Goal: Task Accomplishment & Management: Manage account settings

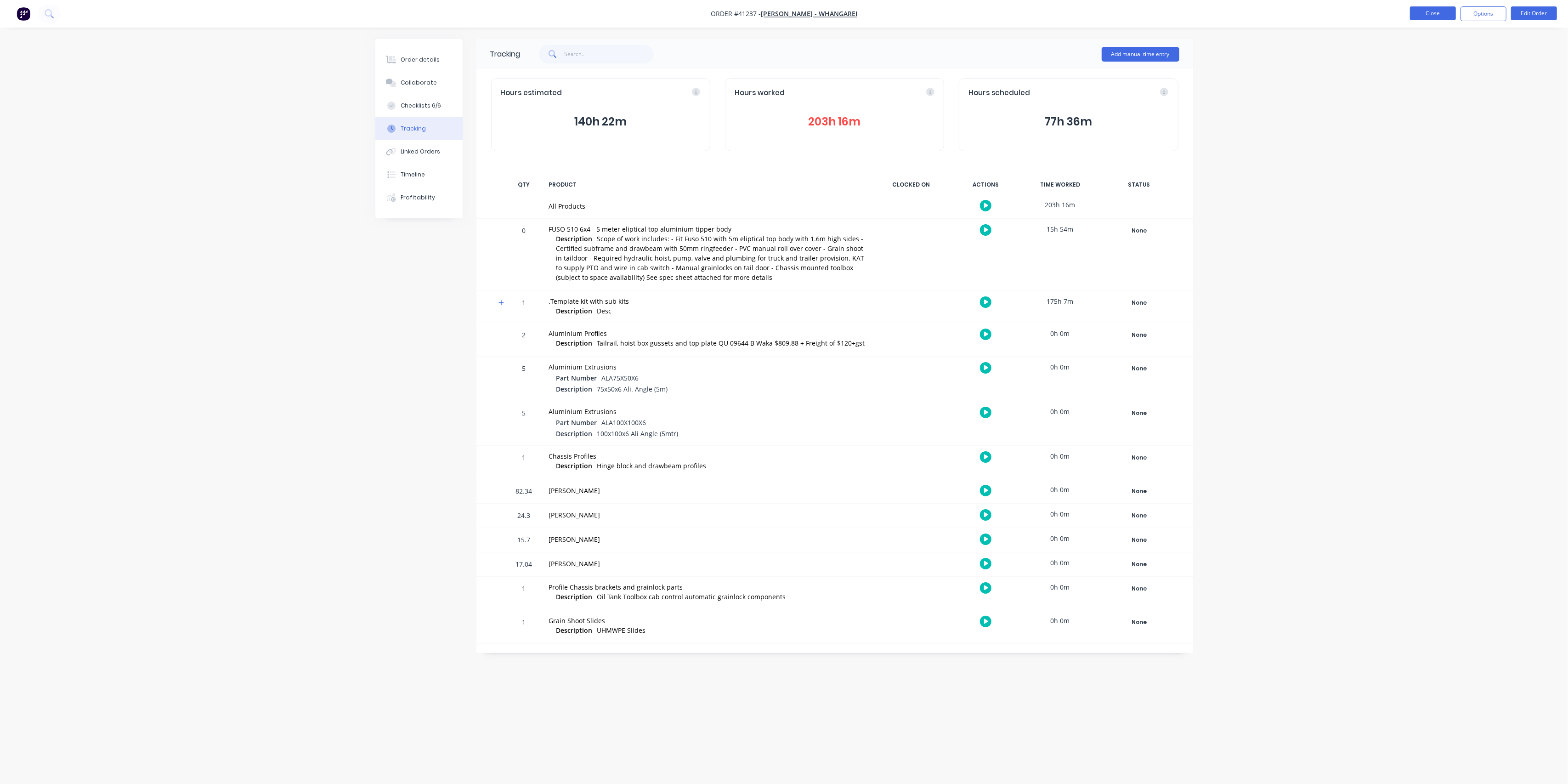
click at [1427, 13] on button "Close" at bounding box center [1433, 13] width 46 height 14
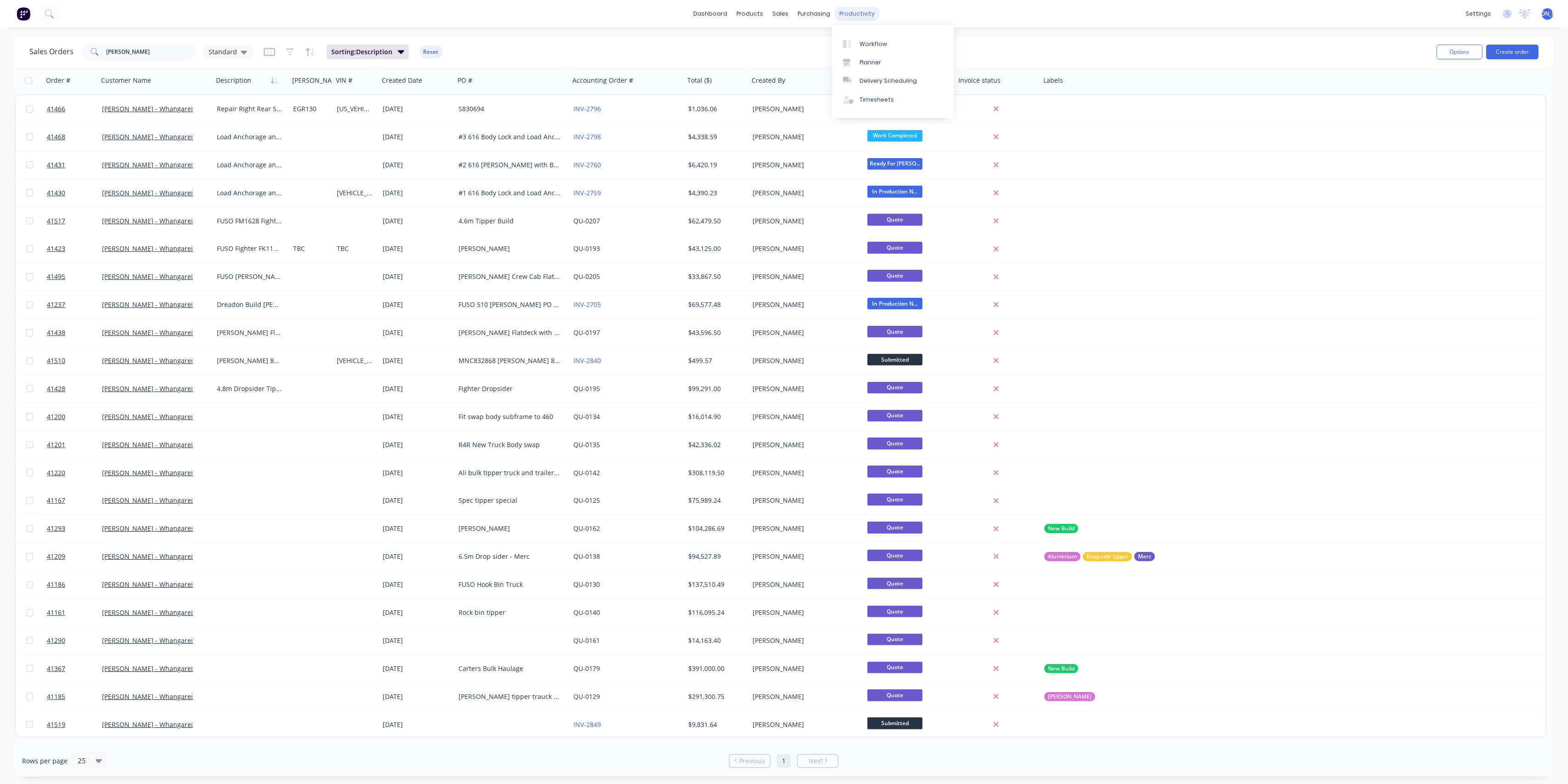
click at [861, 12] on div "productivity" at bounding box center [857, 13] width 44 height 14
click at [867, 40] on div "Workflow" at bounding box center [874, 44] width 28 height 8
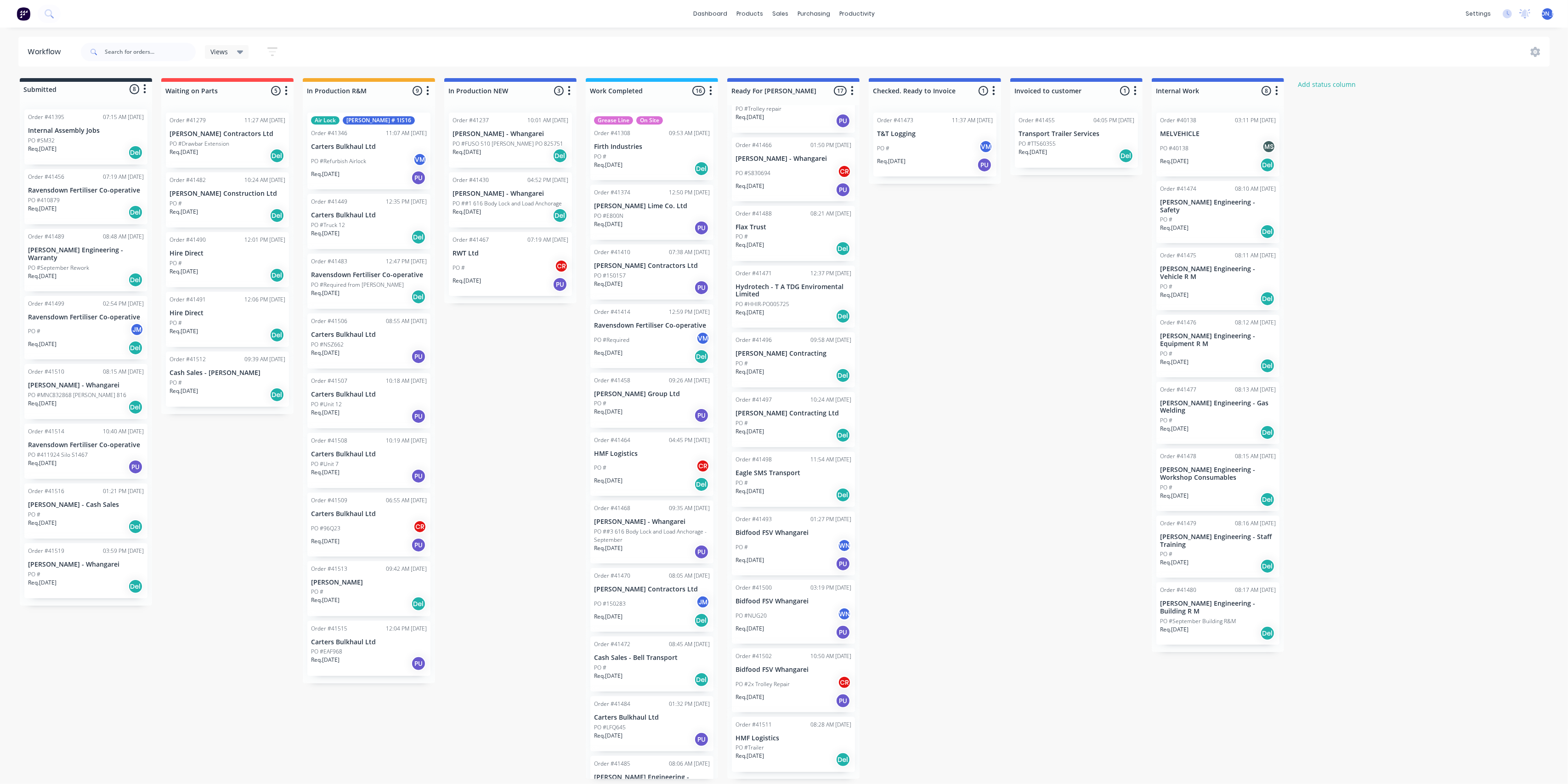
scroll to position [356, 0]
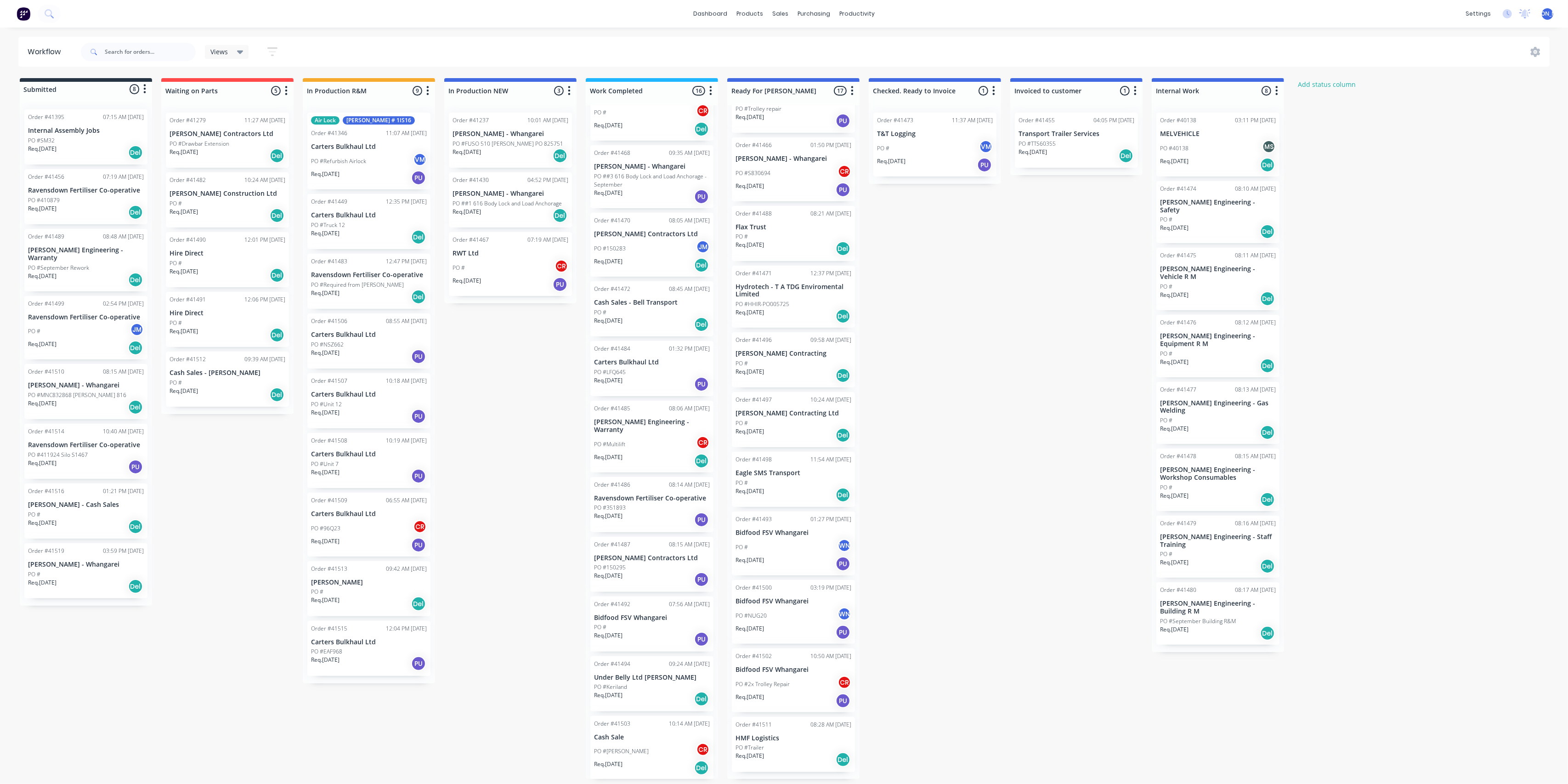
click at [643, 691] on div "Req. [DATE] Del" at bounding box center [652, 699] width 116 height 16
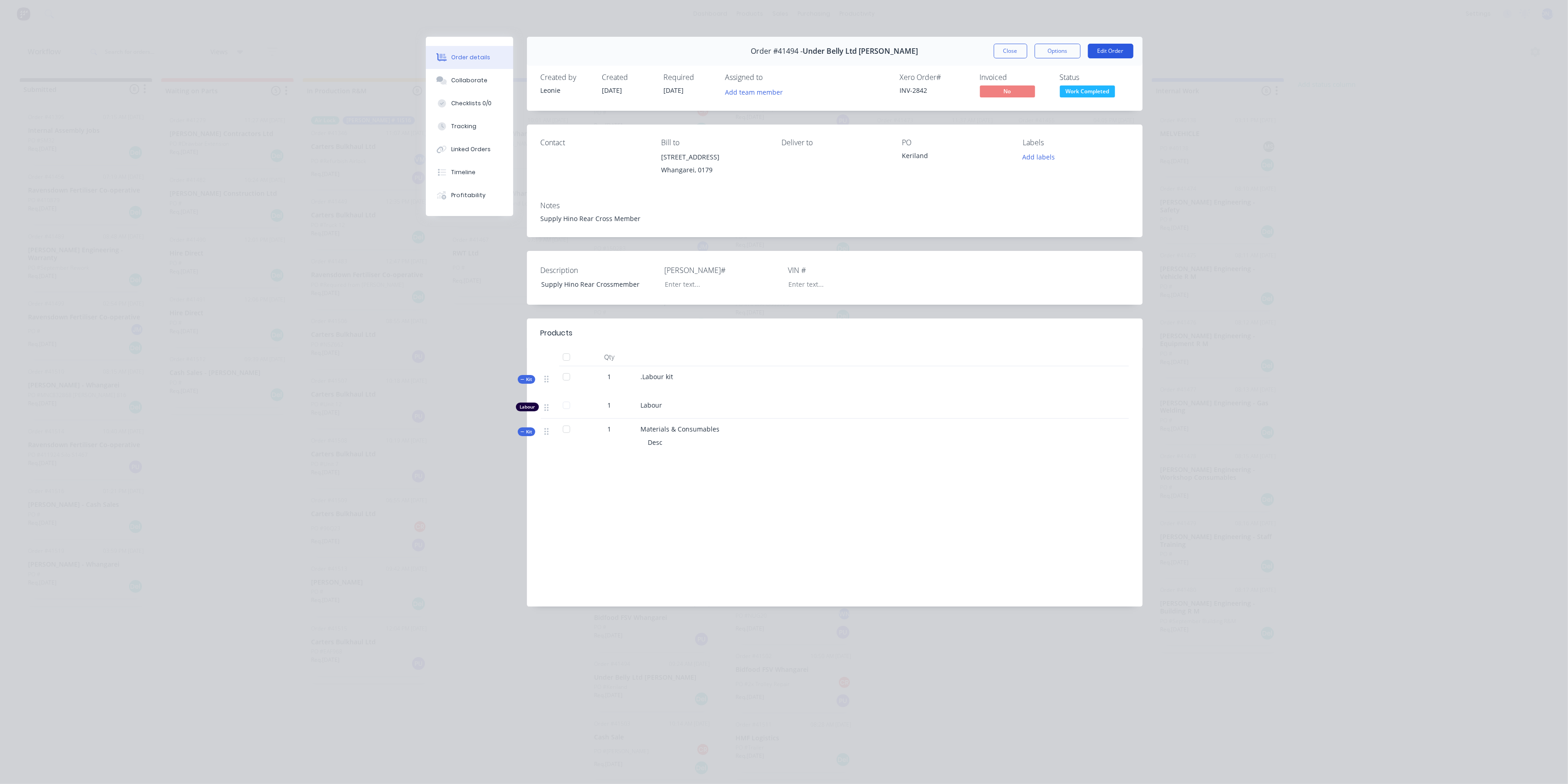
click at [1128, 50] on button "Edit Order" at bounding box center [1111, 51] width 46 height 15
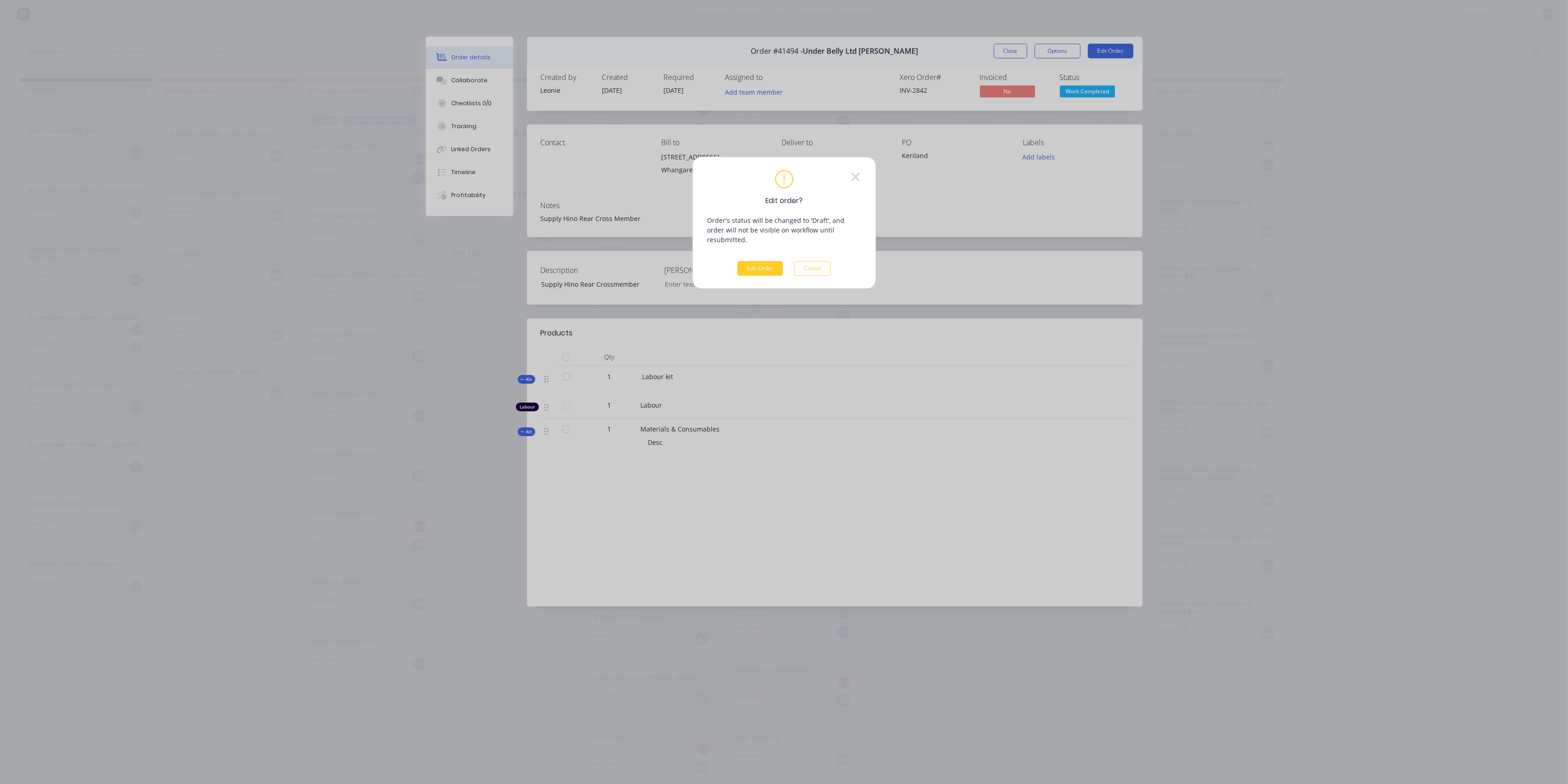
click at [761, 261] on button "Edit Order" at bounding box center [760, 269] width 46 height 15
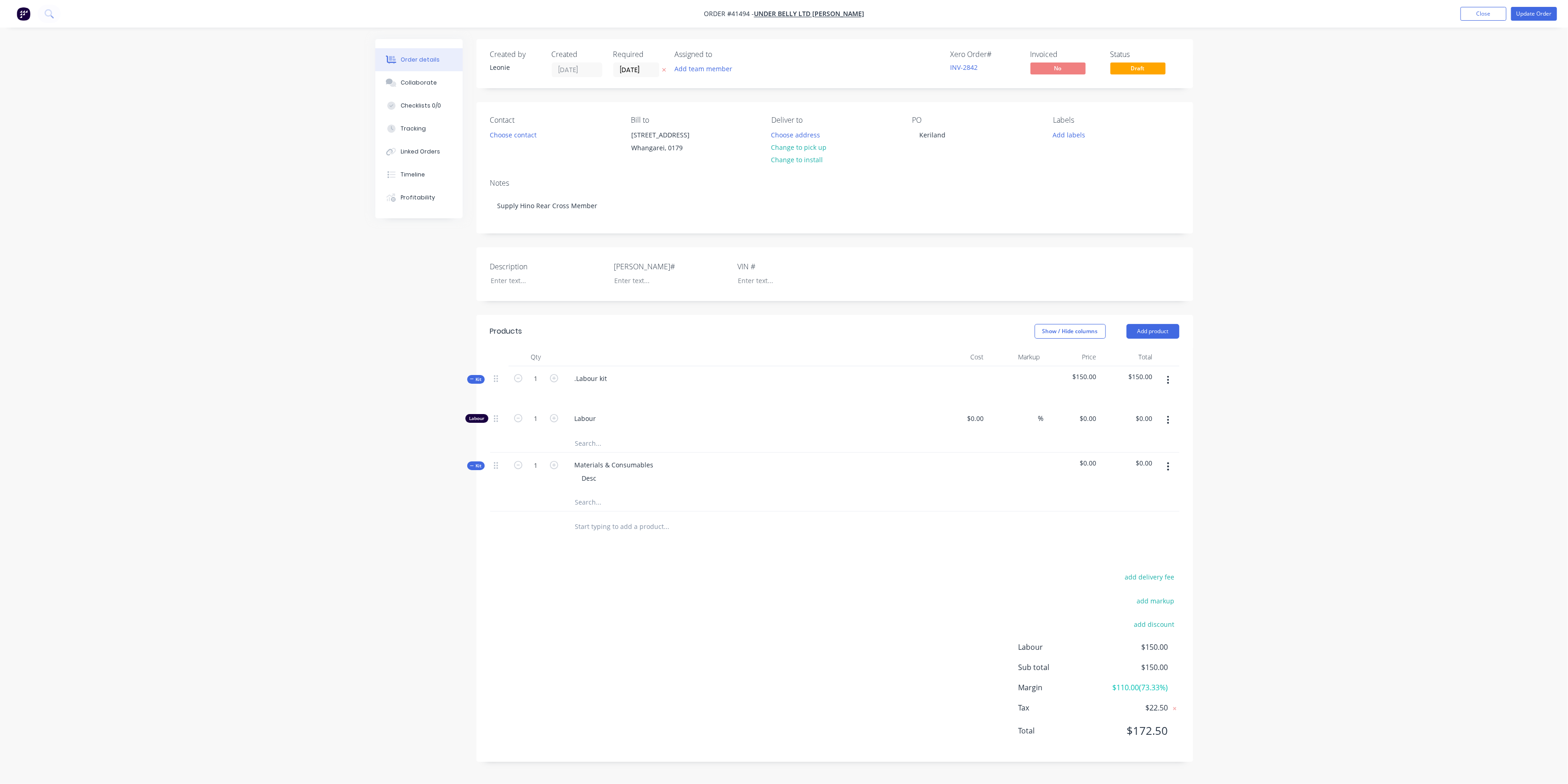
type input "$40.00"
type input "275"
type input "$150.00"
drag, startPoint x: 609, startPoint y: 377, endPoint x: 542, endPoint y: 375, distance: 67.0
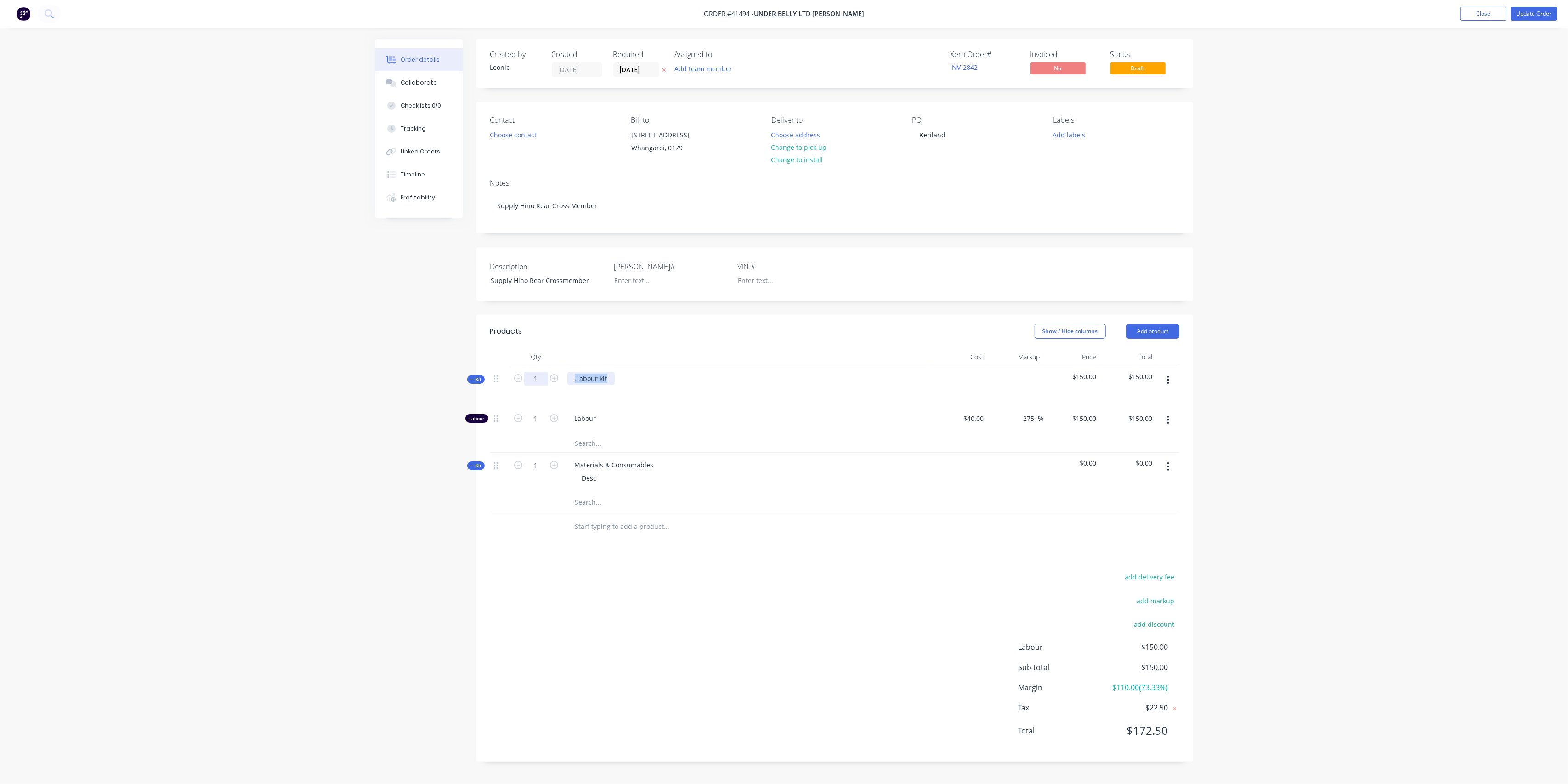
click at [542, 375] on div "Kit 1 .Labour kit $150.00 $150.00" at bounding box center [834, 386] width 689 height 40
click at [869, 412] on div "Labour" at bounding box center [747, 421] width 367 height 28
drag, startPoint x: 538, startPoint y: 419, endPoint x: 617, endPoint y: 390, distance: 84.2
click at [538, 418] on input "1" at bounding box center [536, 419] width 24 height 14
type input "0.5"
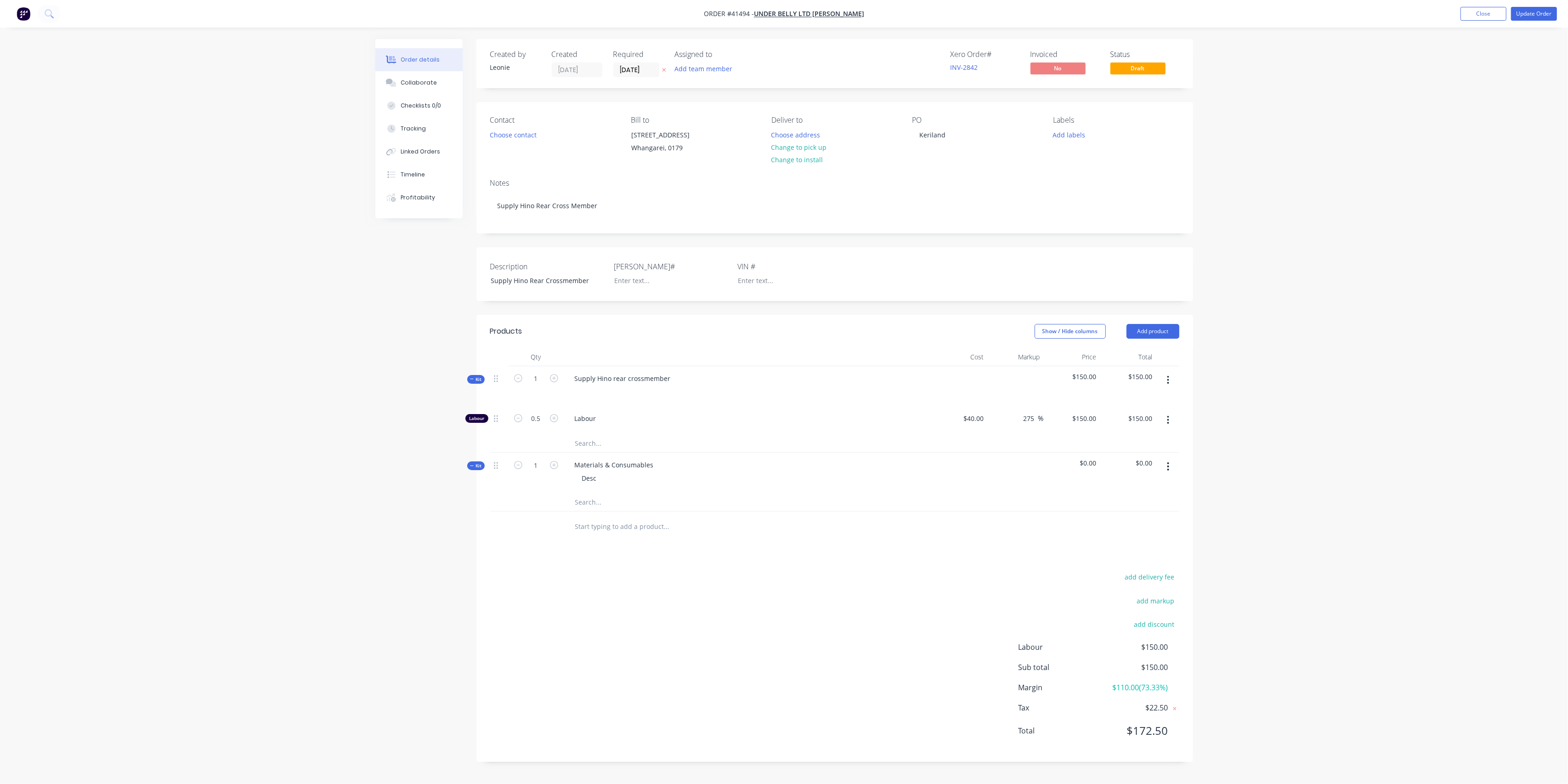
type input "$75.00"
click at [838, 426] on div "Labour" at bounding box center [747, 421] width 367 height 28
type input "100"
type input "150"
type input "$100.00"
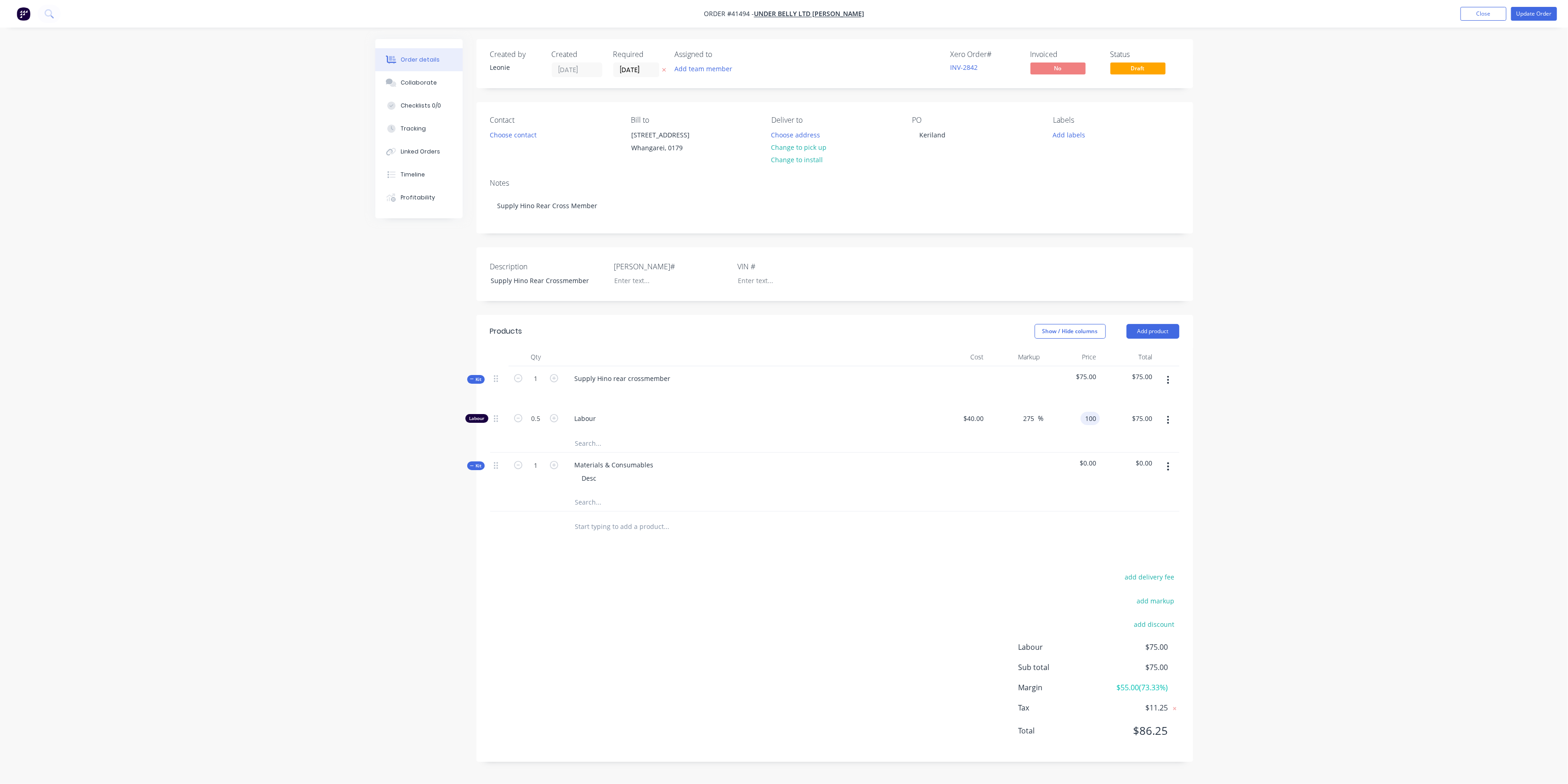
type input "$50.00"
drag, startPoint x: 920, startPoint y: 443, endPoint x: 916, endPoint y: 440, distance: 5.0
click at [918, 442] on div at bounding box center [834, 443] width 689 height 19
click at [540, 417] on input "0.5" at bounding box center [536, 419] width 24 height 14
type input "1"
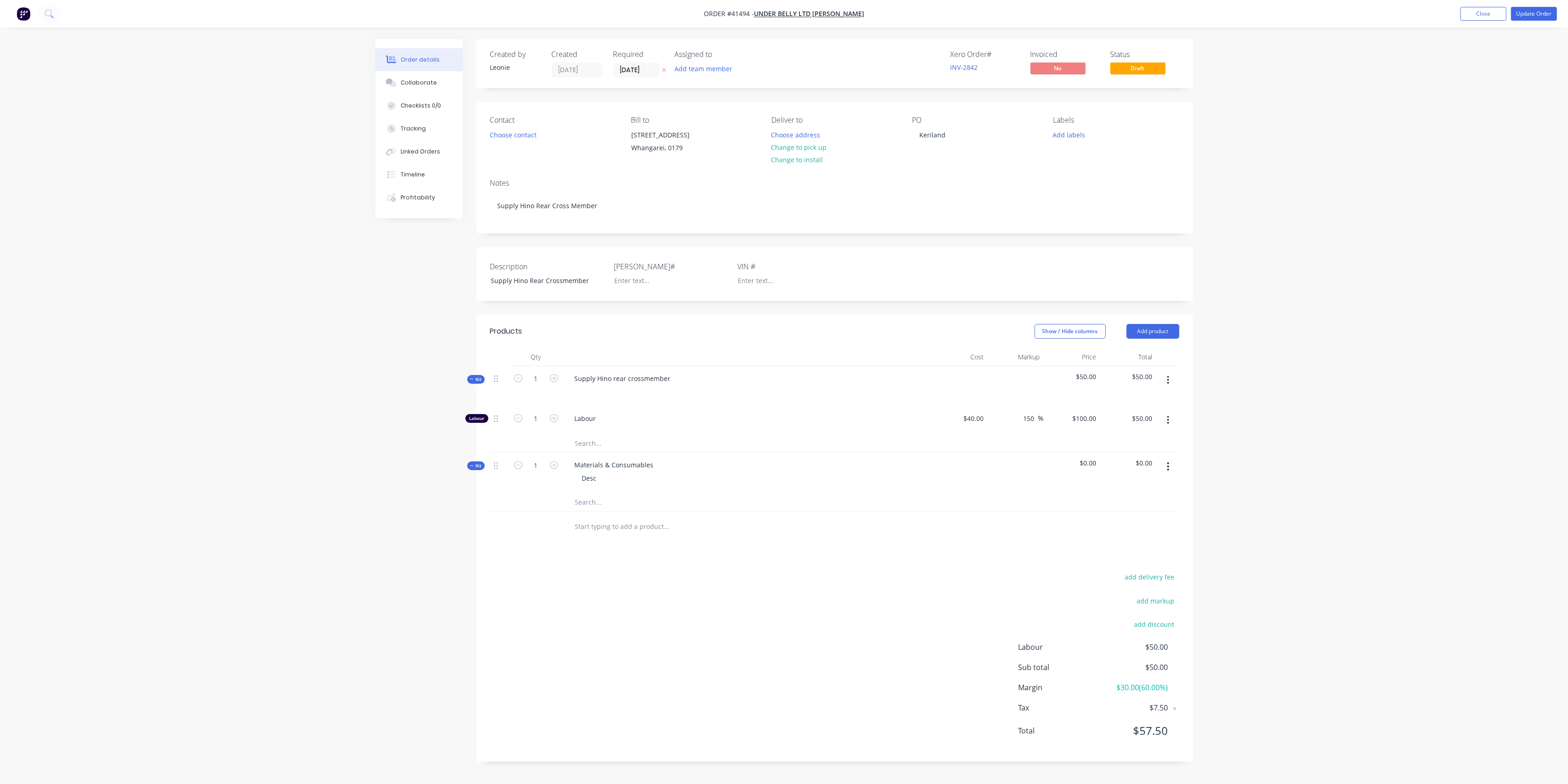
type input "$100.00"
click at [827, 401] on div "Supply Hino rear crossmember" at bounding box center [747, 386] width 367 height 40
click at [1168, 466] on icon "button" at bounding box center [1168, 466] width 2 height 8
click at [1117, 547] on div "Delete" at bounding box center [1136, 546] width 71 height 13
click at [745, 470] on input "text" at bounding box center [666, 468] width 184 height 19
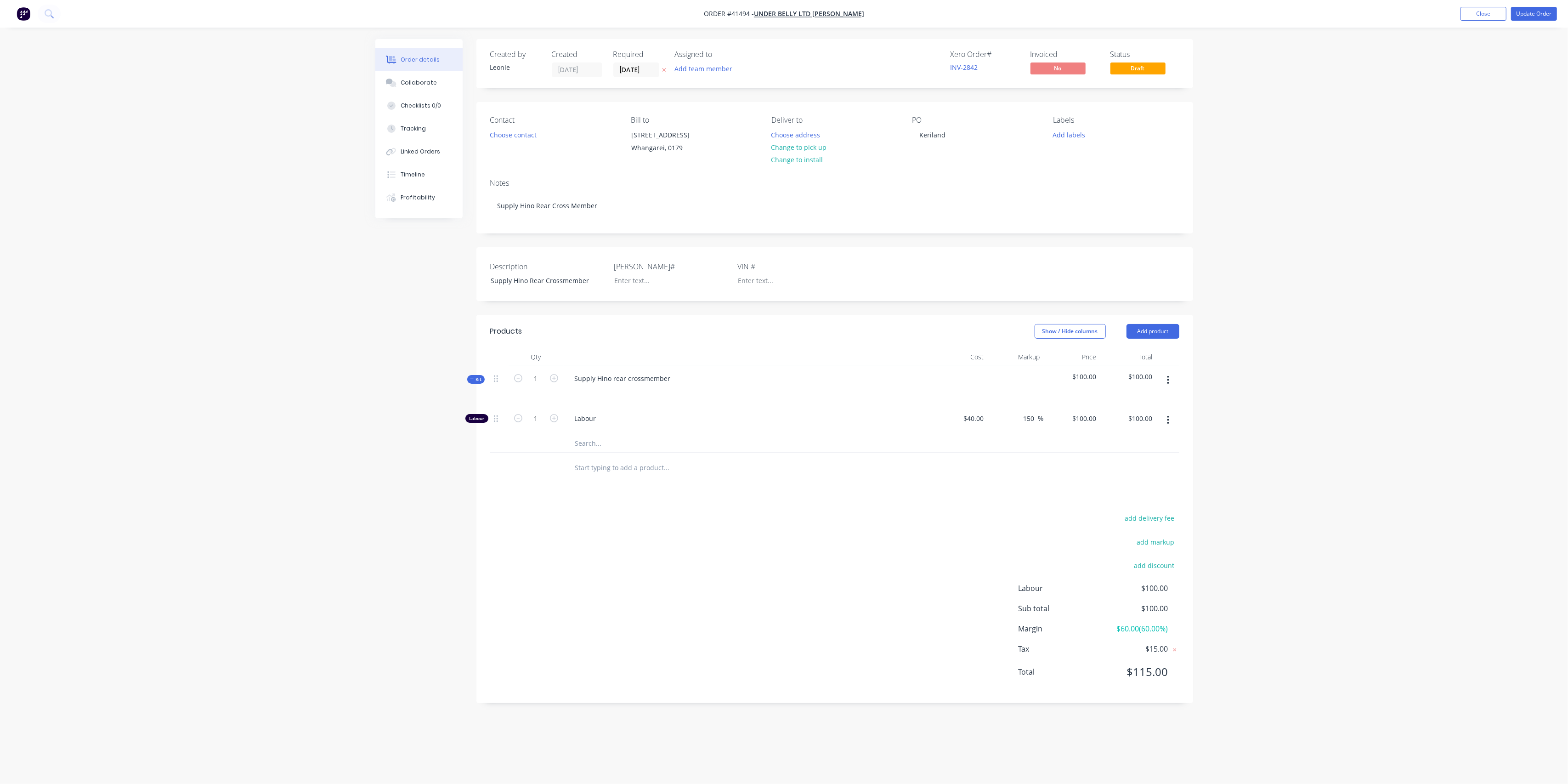
click at [477, 381] on span "Kit" at bounding box center [476, 379] width 12 height 7
click at [1529, 13] on button "Update Order" at bounding box center [1534, 13] width 46 height 14
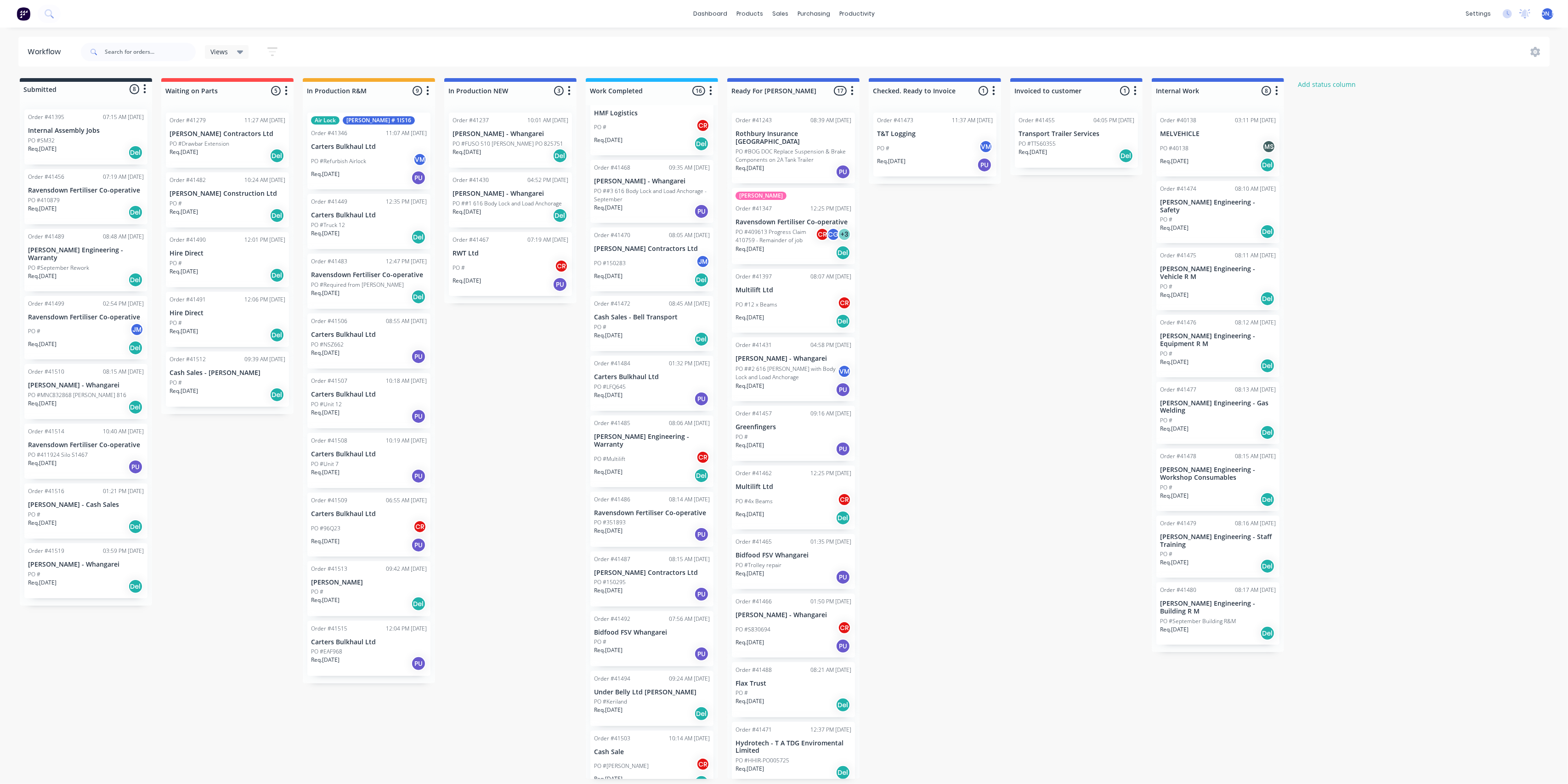
scroll to position [356, 0]
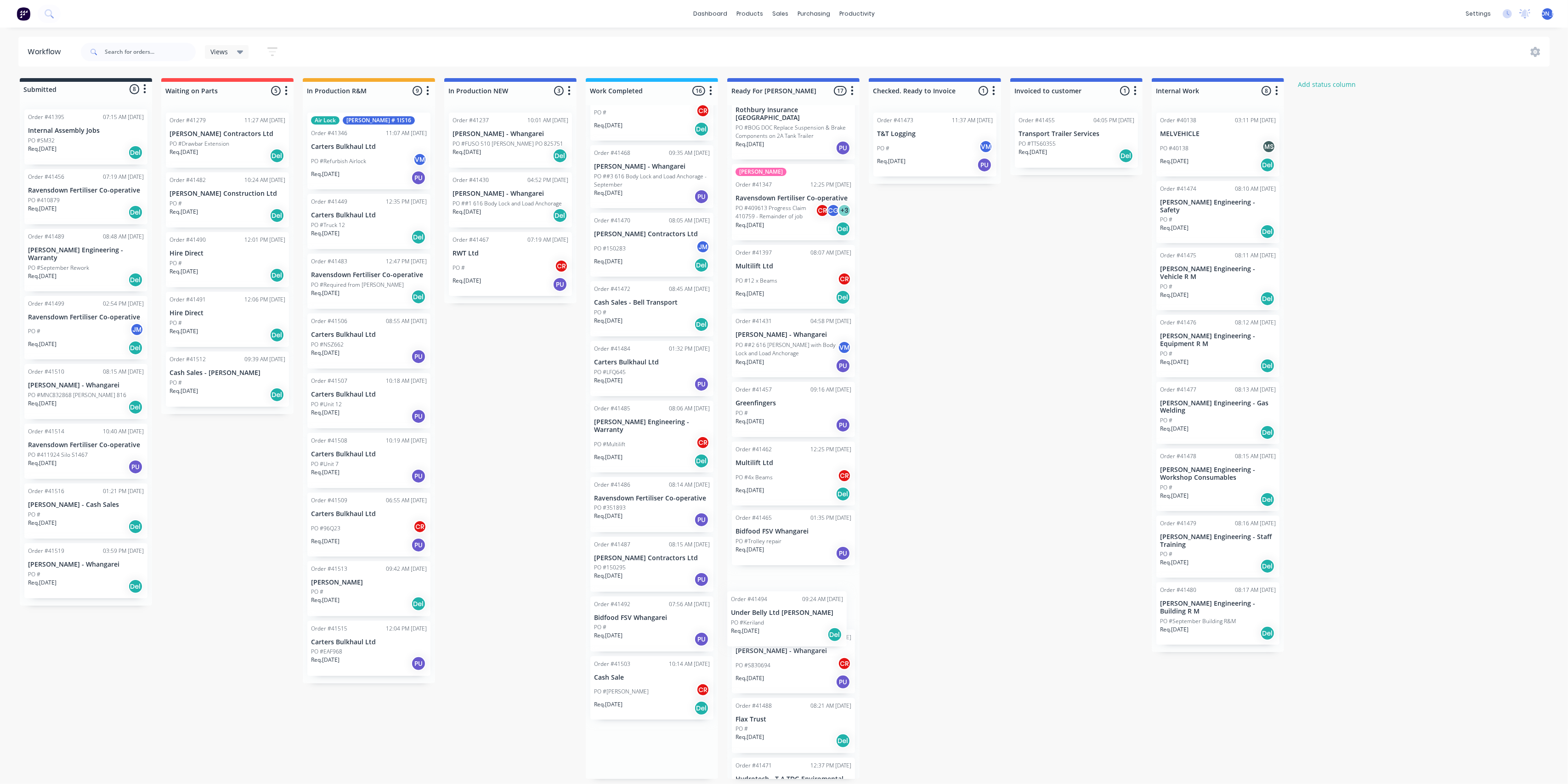
drag, startPoint x: 637, startPoint y: 689, endPoint x: 788, endPoint y: 622, distance: 165.2
click at [788, 622] on div "Submitted 8 Status colour #273444 hex #273444 Save Cancel Summaries Total order…" at bounding box center [759, 428] width 1532 height 701
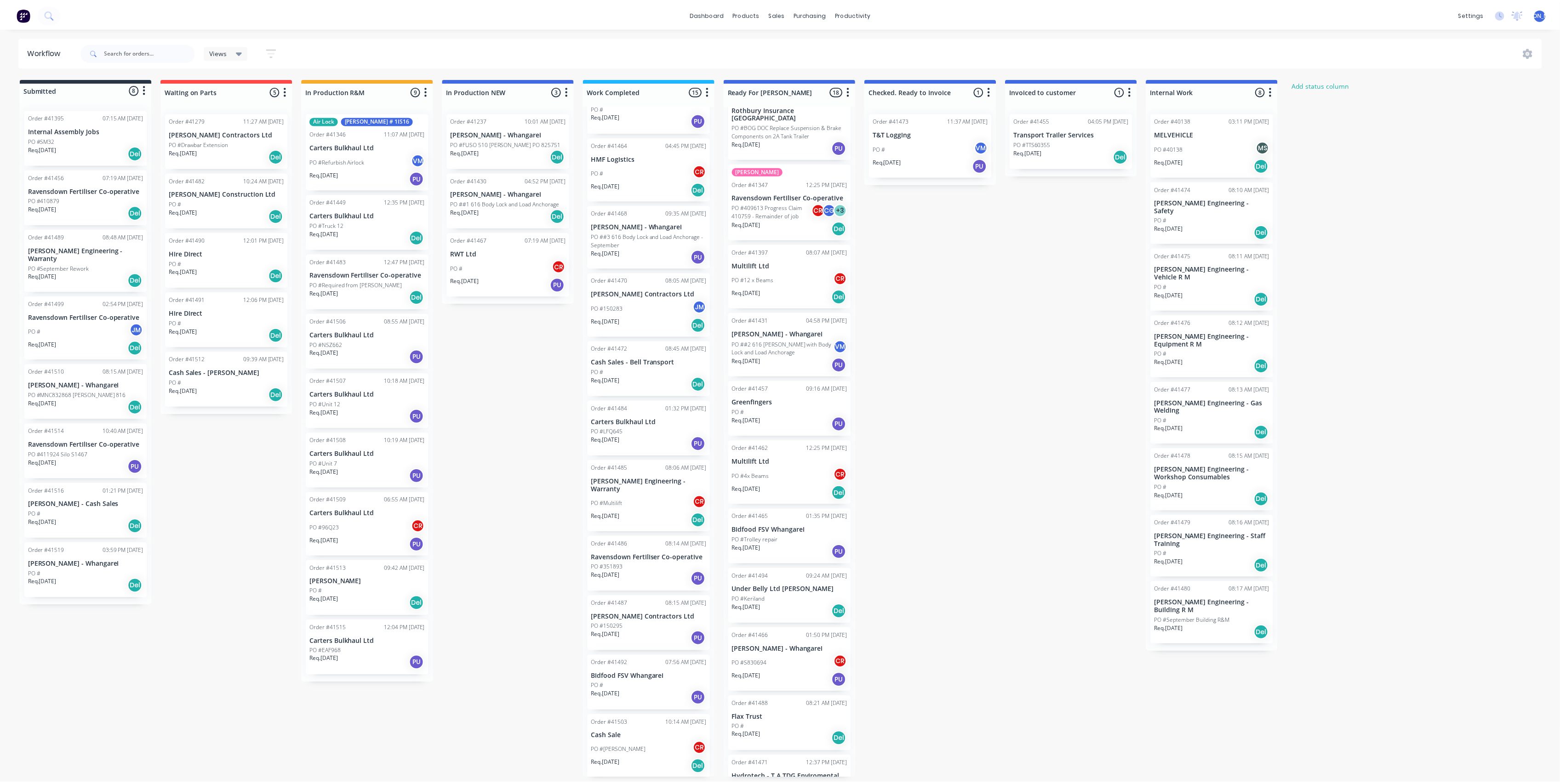
scroll to position [296, 0]
click at [646, 683] on div "PO #" at bounding box center [652, 687] width 116 height 8
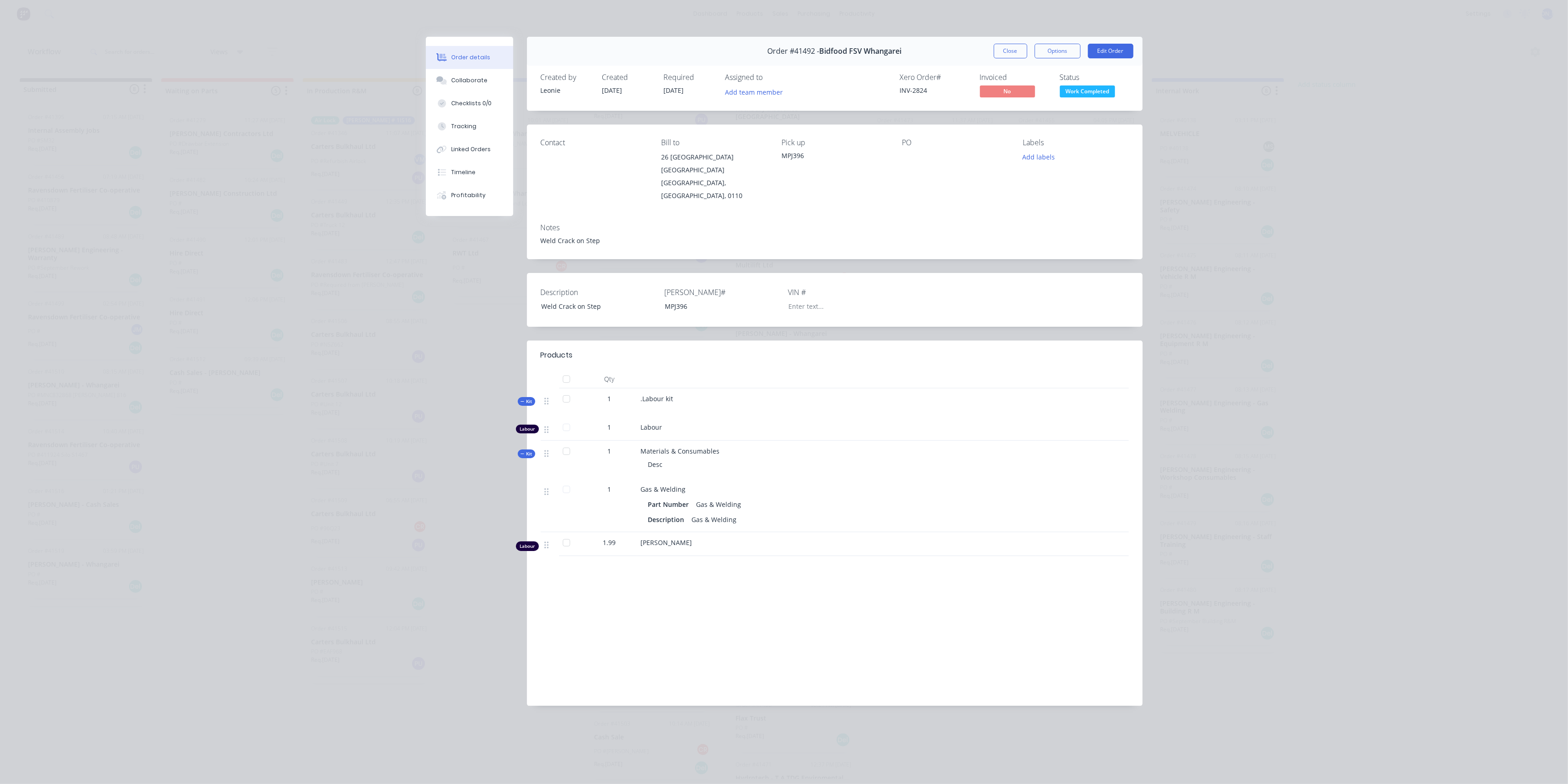
drag, startPoint x: 1017, startPoint y: 47, endPoint x: 1011, endPoint y: 53, distance: 8.5
click at [1017, 47] on button "Close" at bounding box center [1010, 51] width 34 height 15
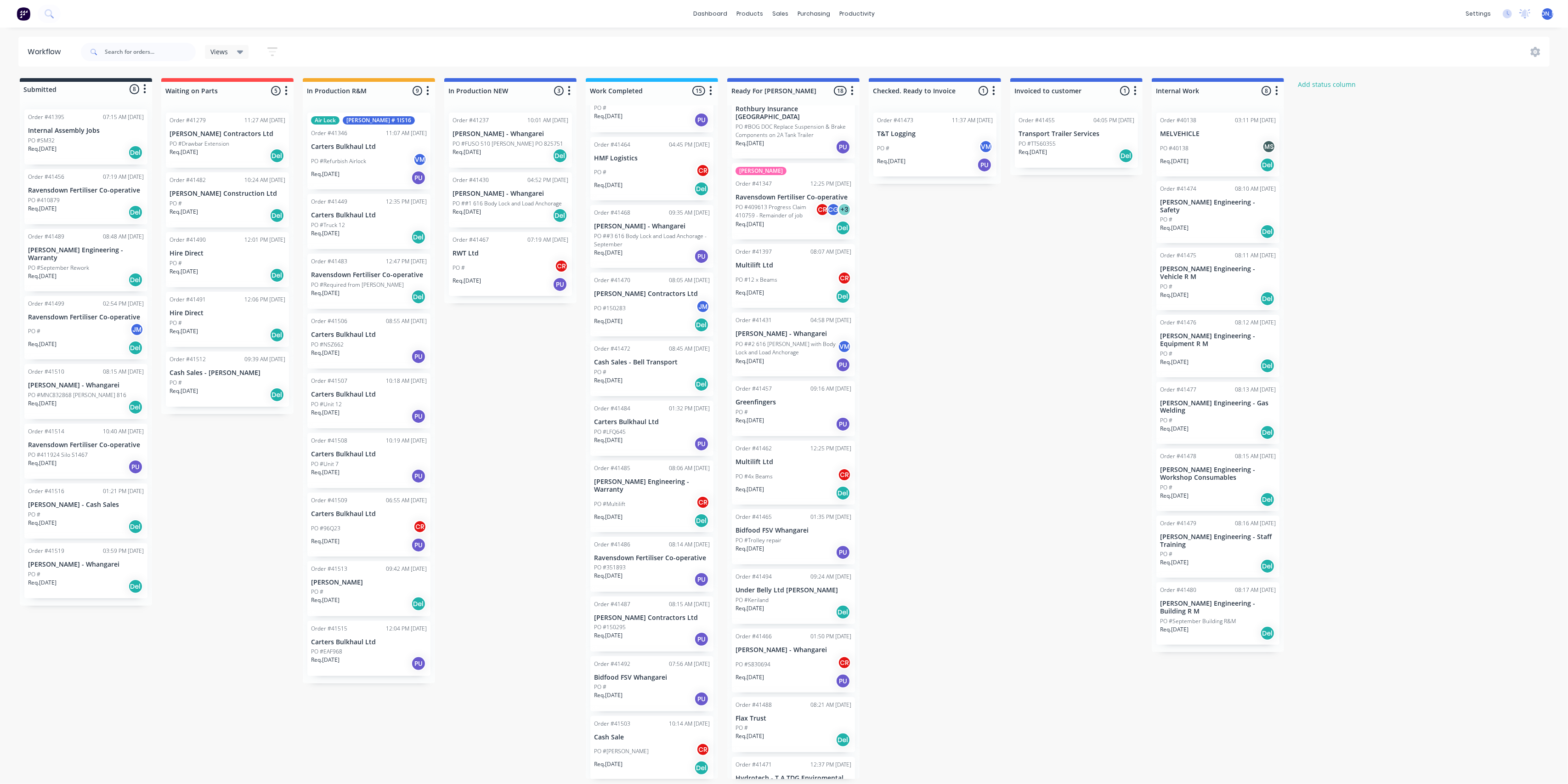
click at [637, 631] on div "Req. [DATE] PU" at bounding box center [652, 639] width 116 height 16
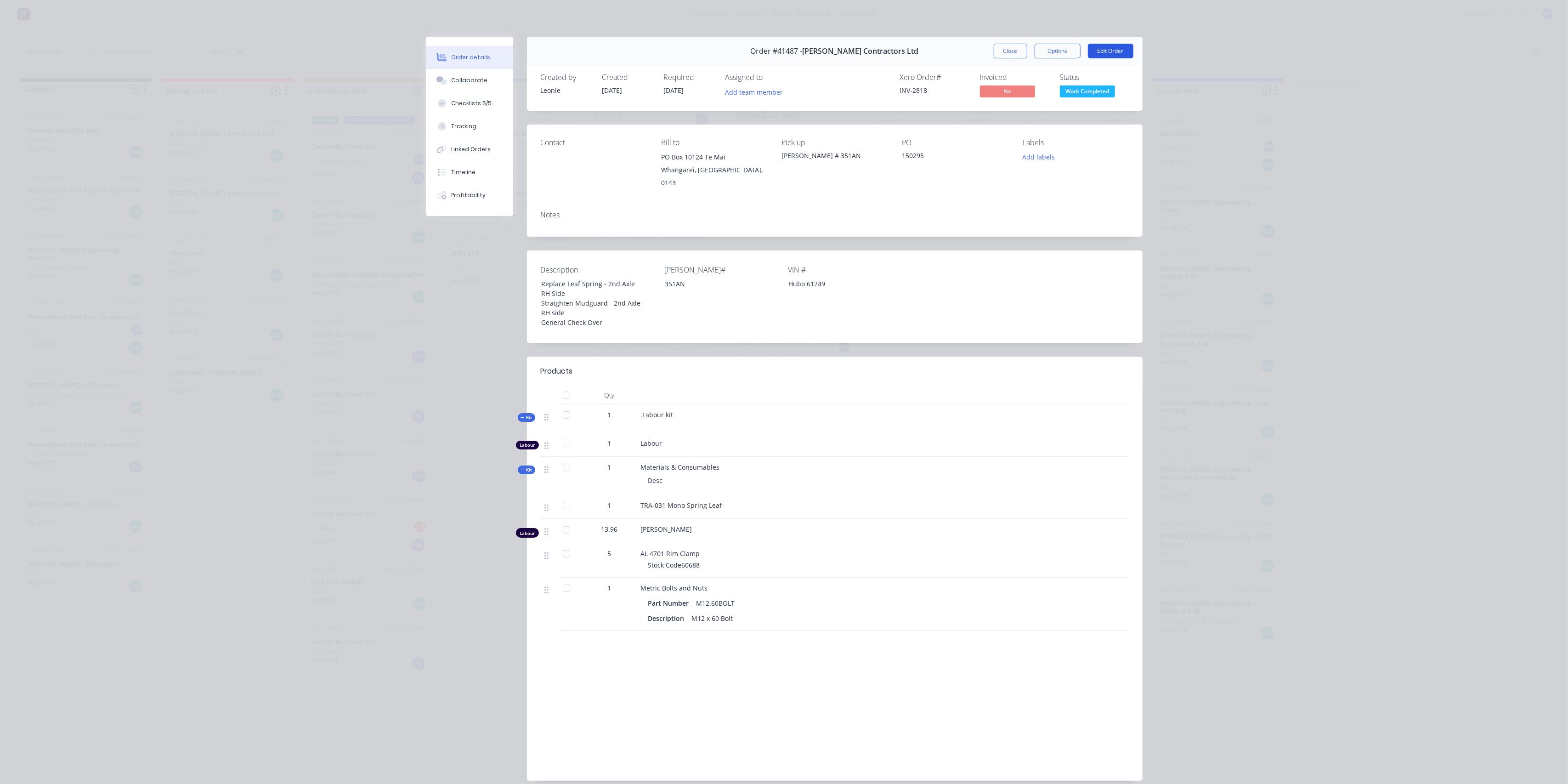
click at [1114, 47] on button "Edit Order" at bounding box center [1111, 51] width 46 height 15
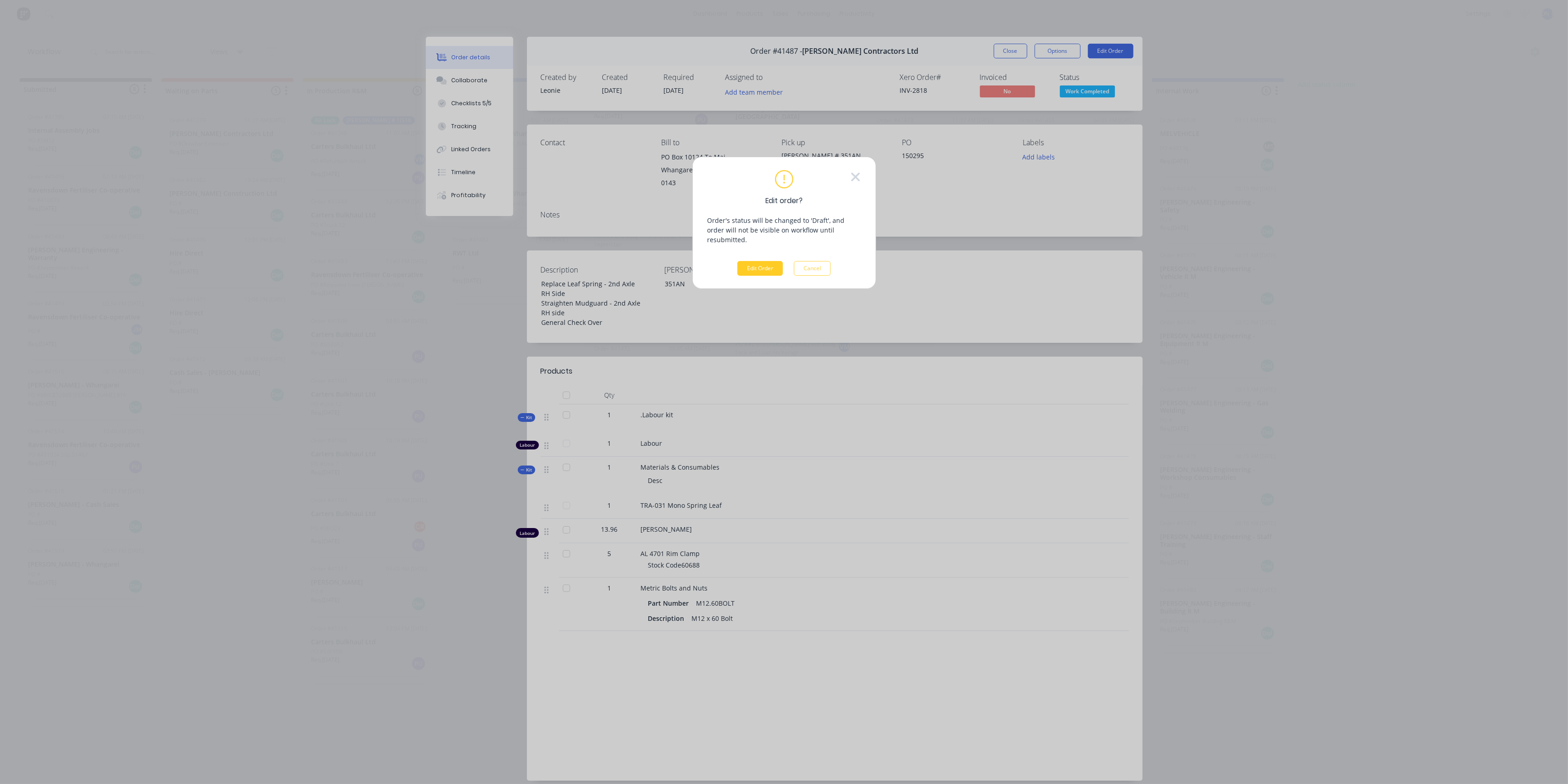
click at [766, 261] on button "Edit Order" at bounding box center [760, 269] width 46 height 15
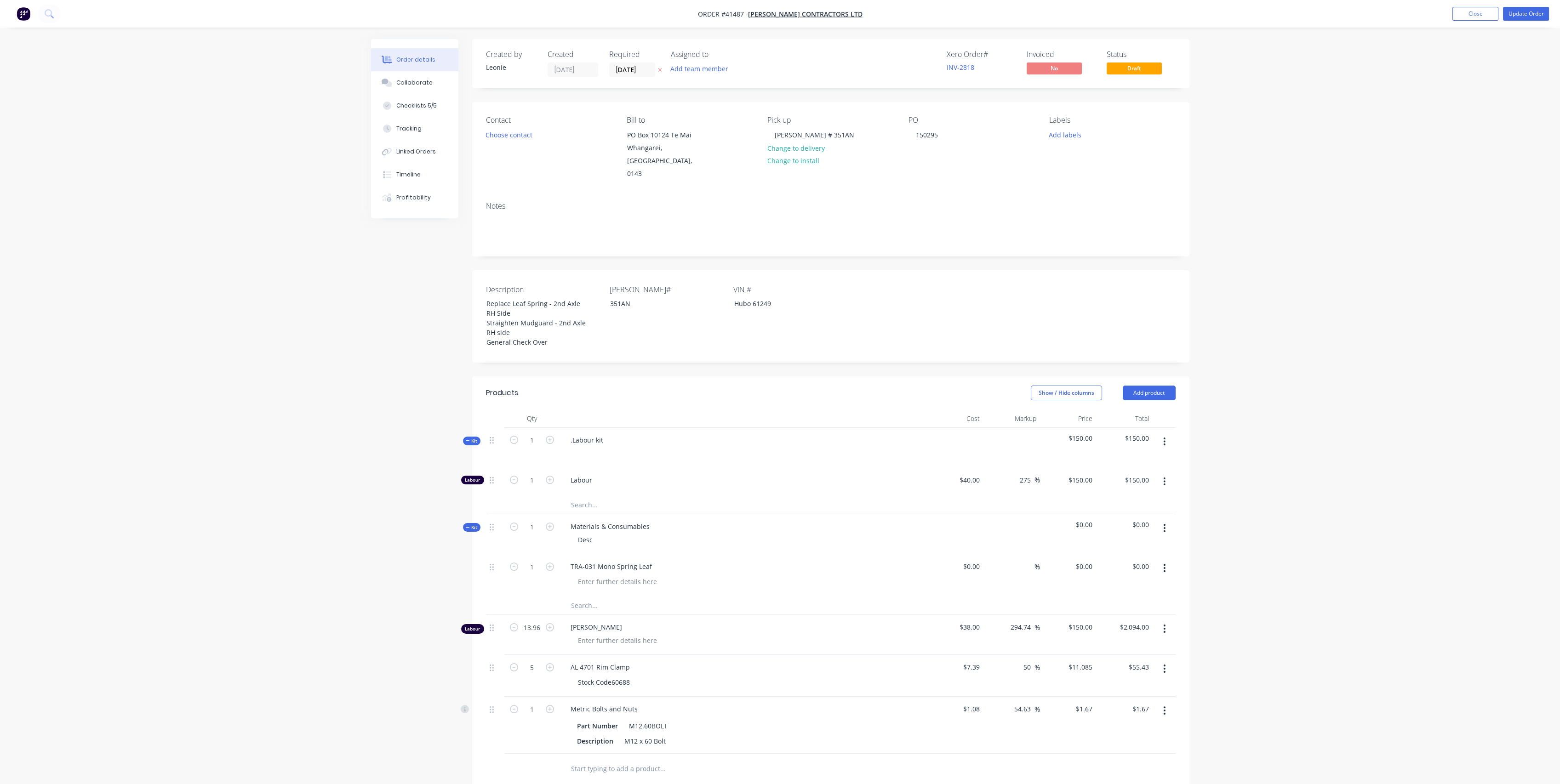
scroll to position [102, 0]
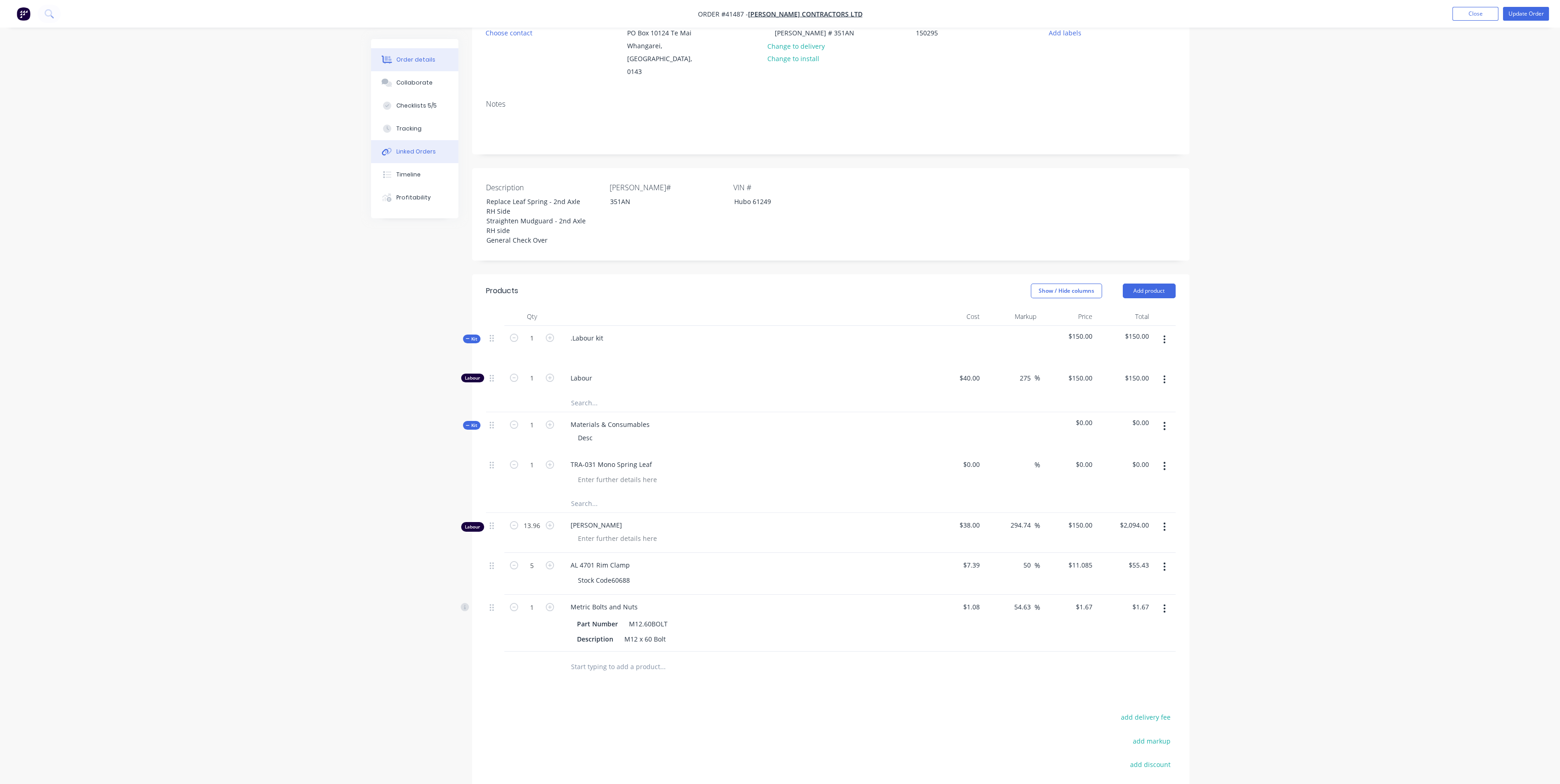
click at [416, 154] on div "Linked Orders" at bounding box center [416, 151] width 40 height 8
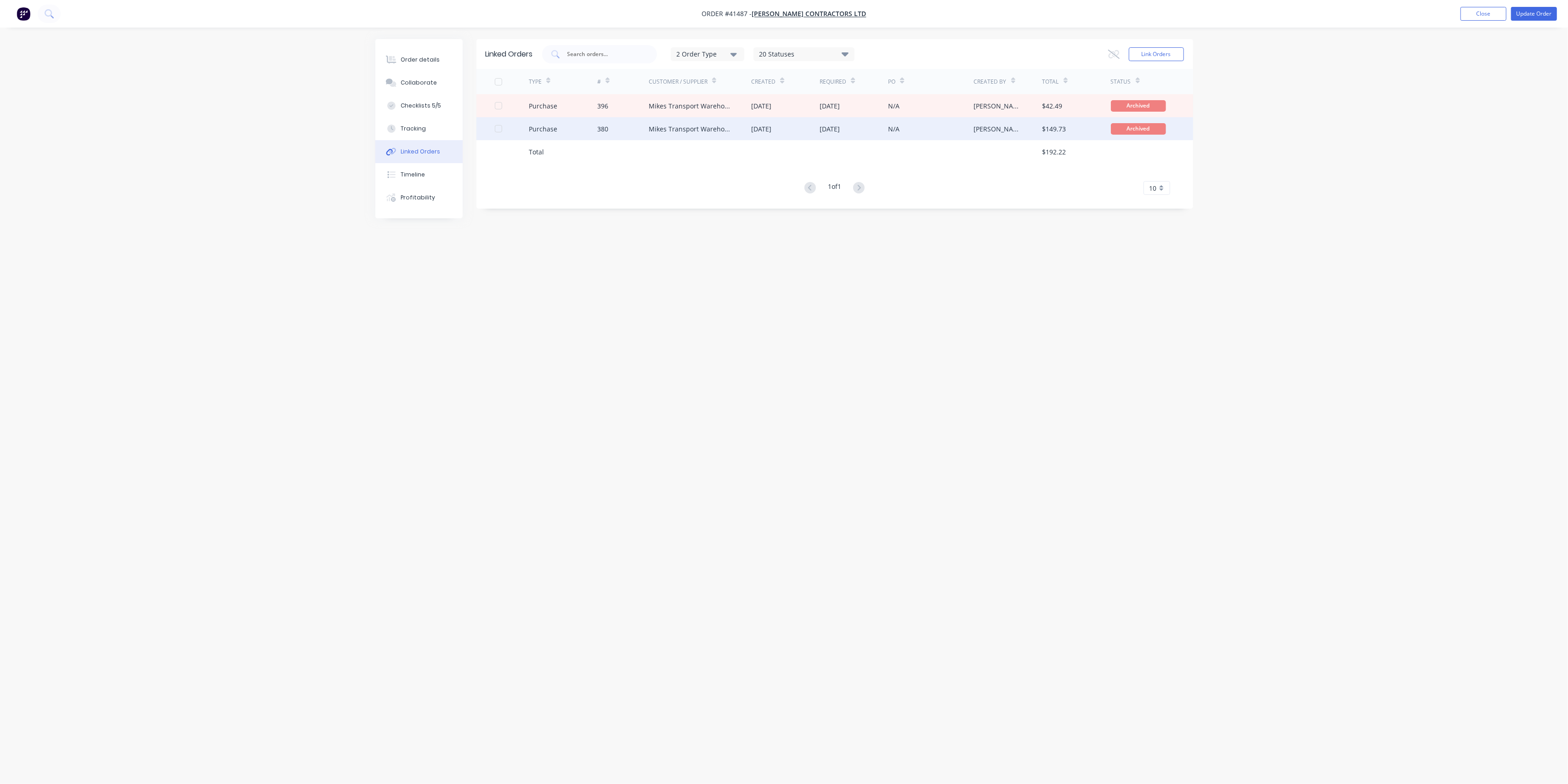
click at [733, 131] on div "Mikes Transport Warehouse Ltd" at bounding box center [699, 129] width 103 height 23
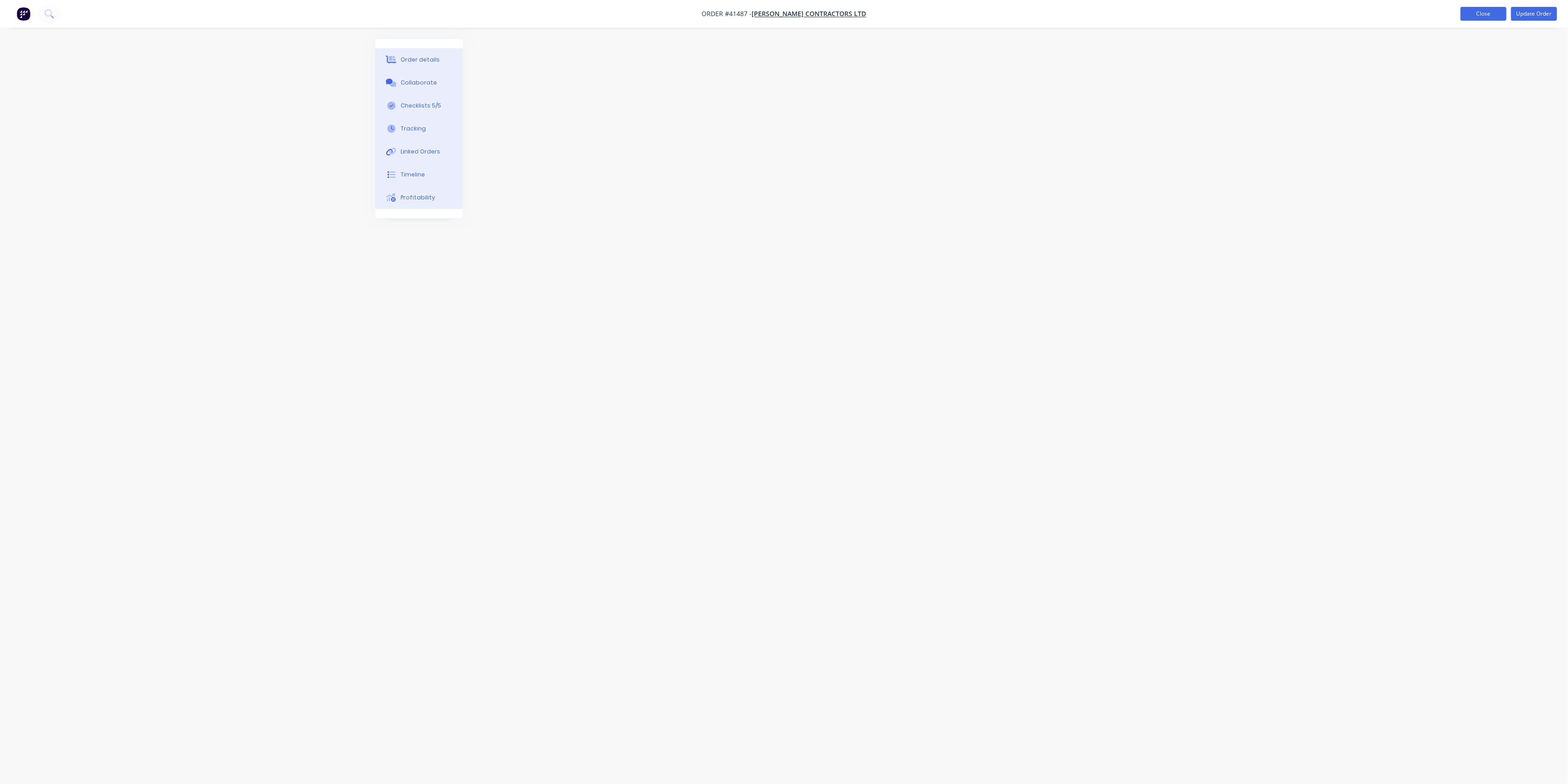
click at [1488, 13] on button "Close" at bounding box center [1483, 13] width 46 height 14
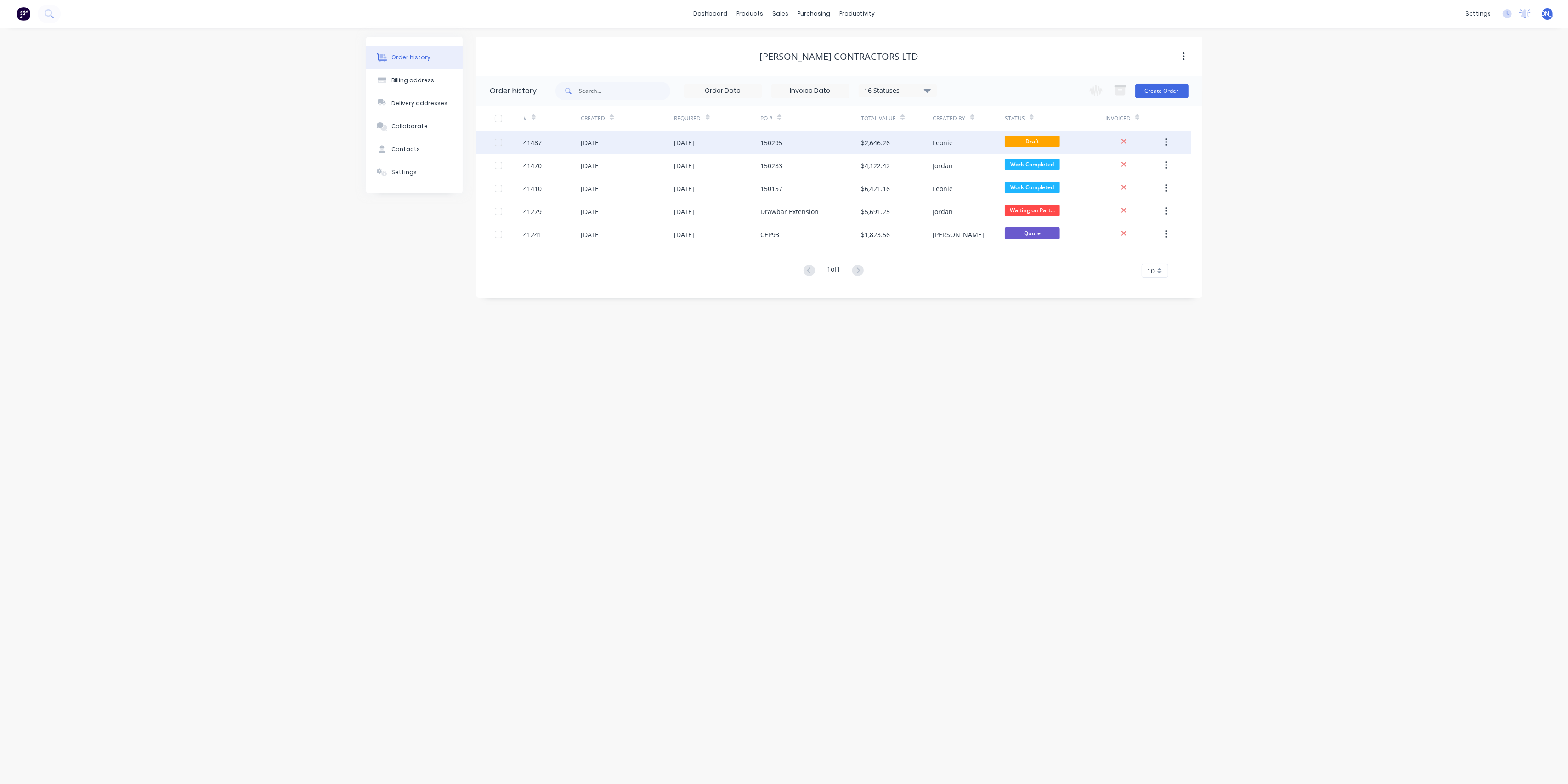
click at [743, 143] on div "[DATE]" at bounding box center [717, 142] width 86 height 23
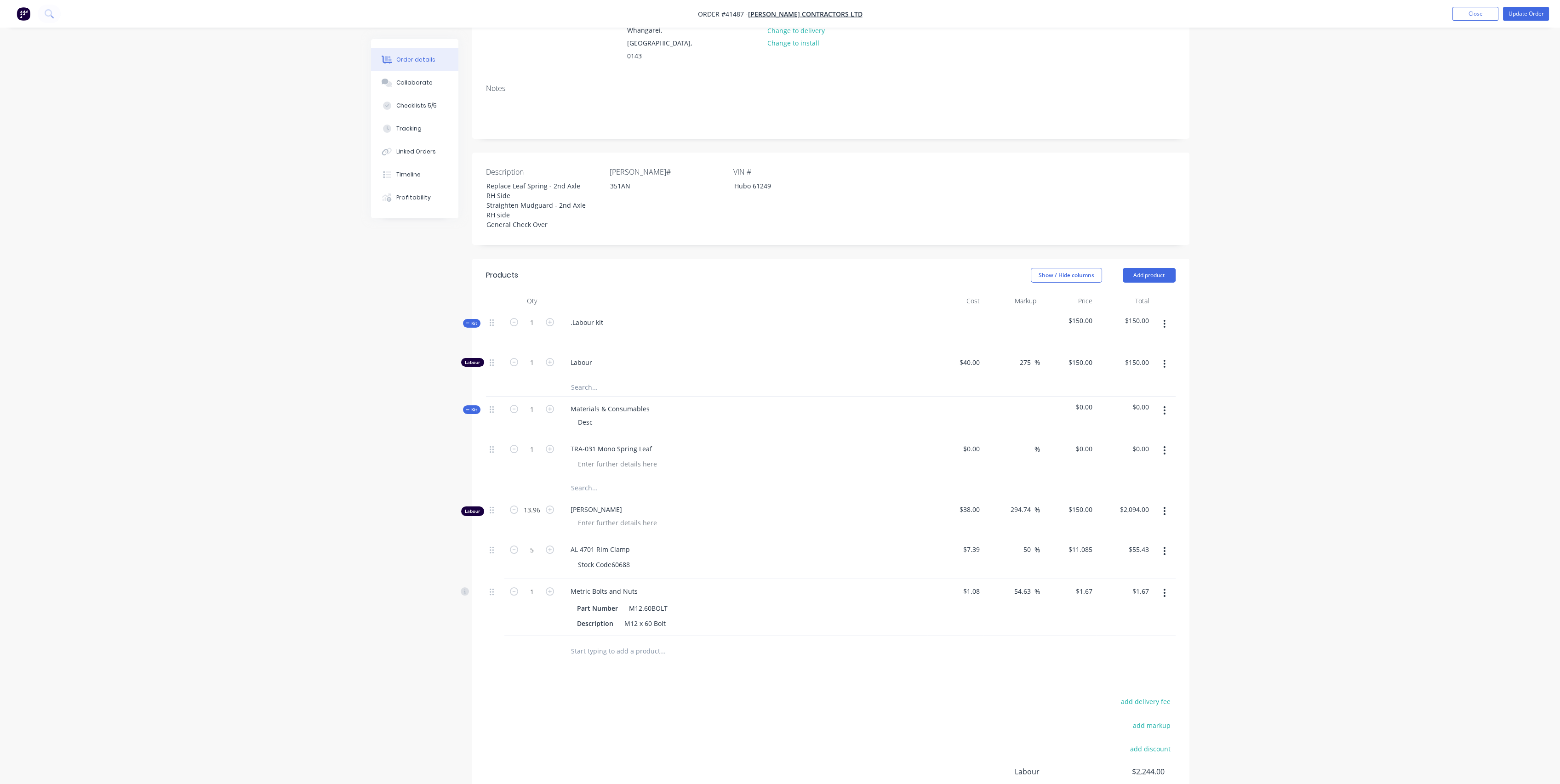
scroll to position [204, 0]
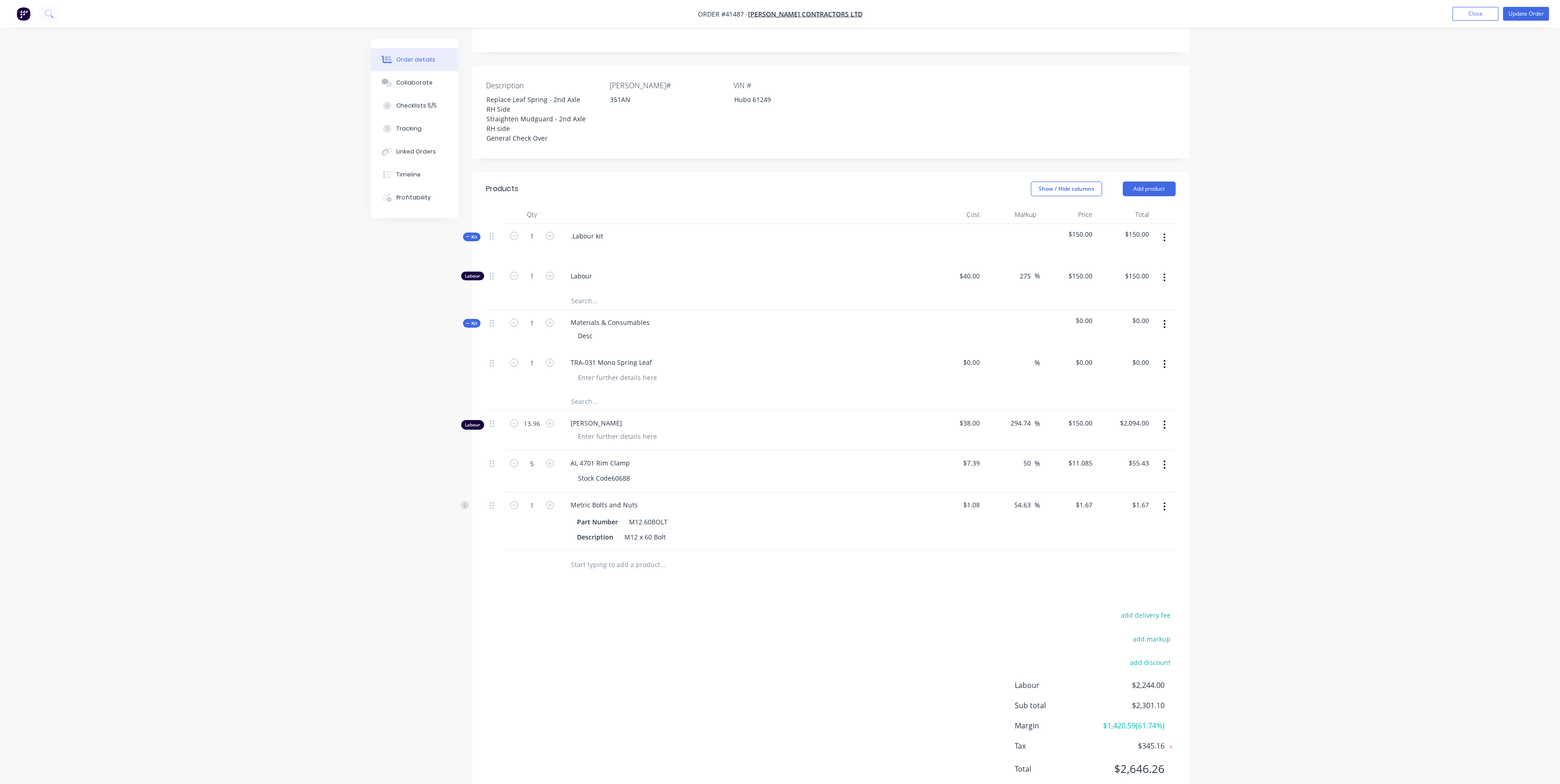
click at [471, 233] on span "Kit" at bounding box center [472, 237] width 12 height 7
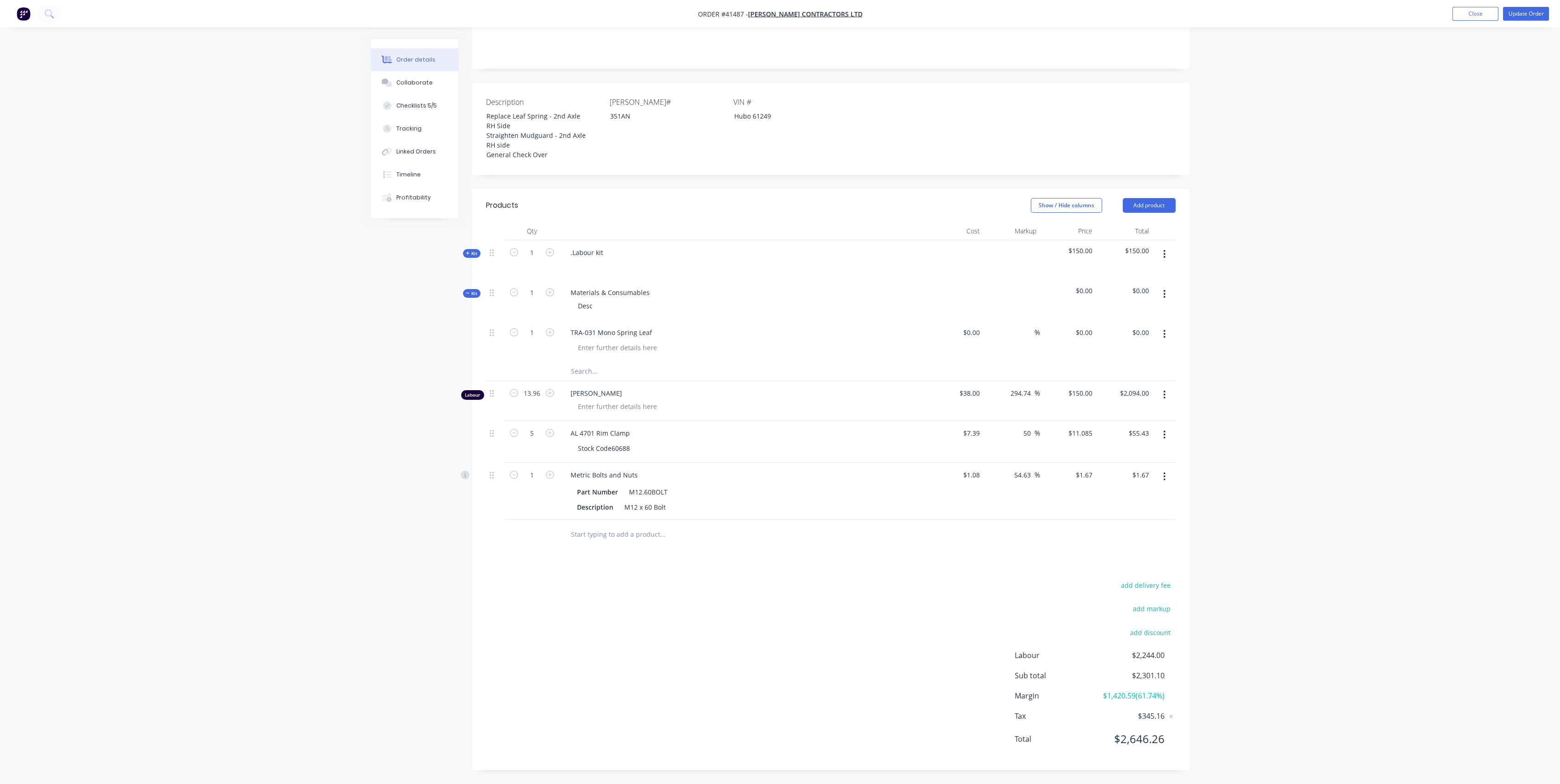
scroll to position [174, 0]
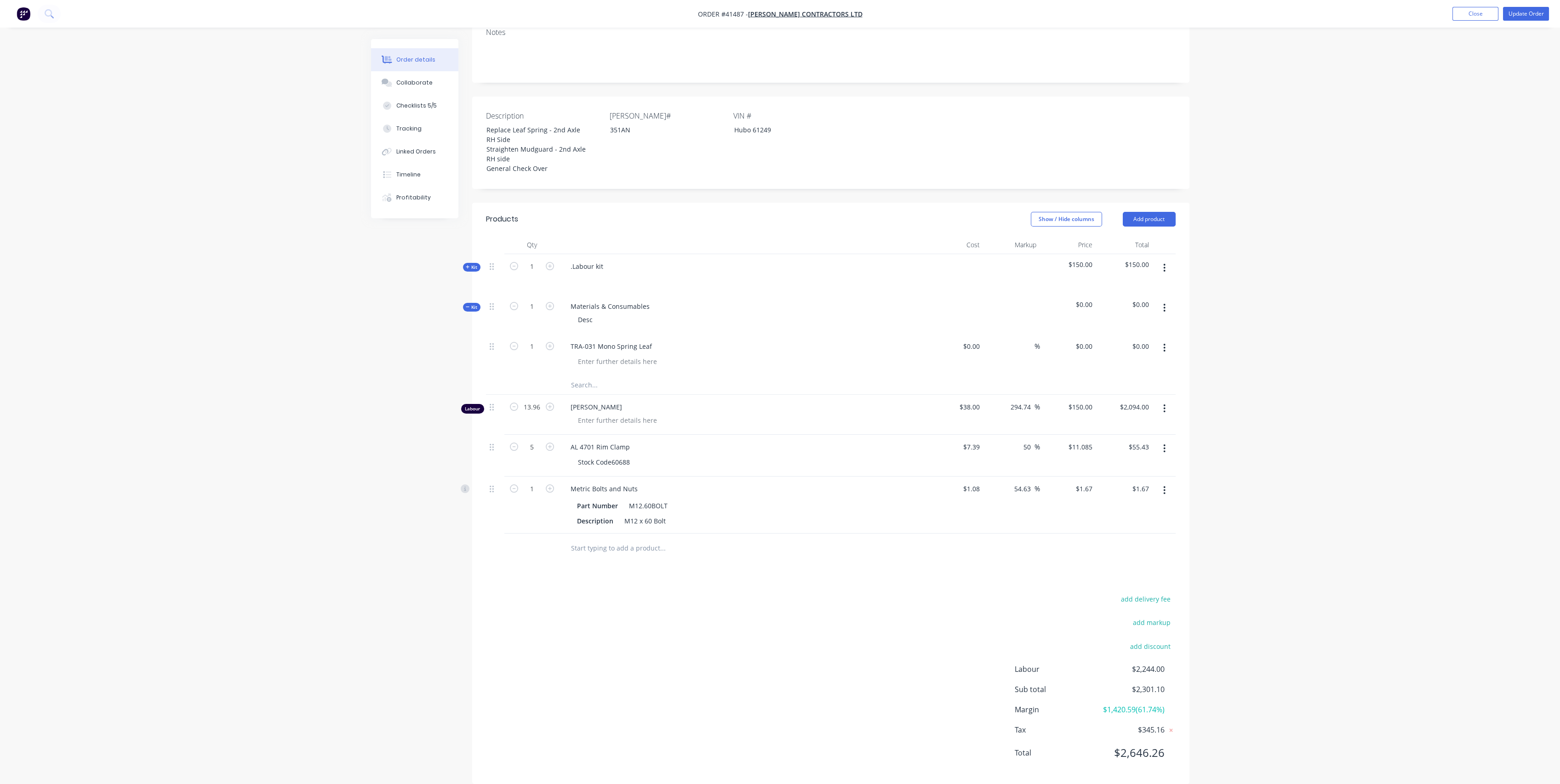
click at [474, 304] on span "Kit" at bounding box center [472, 307] width 12 height 7
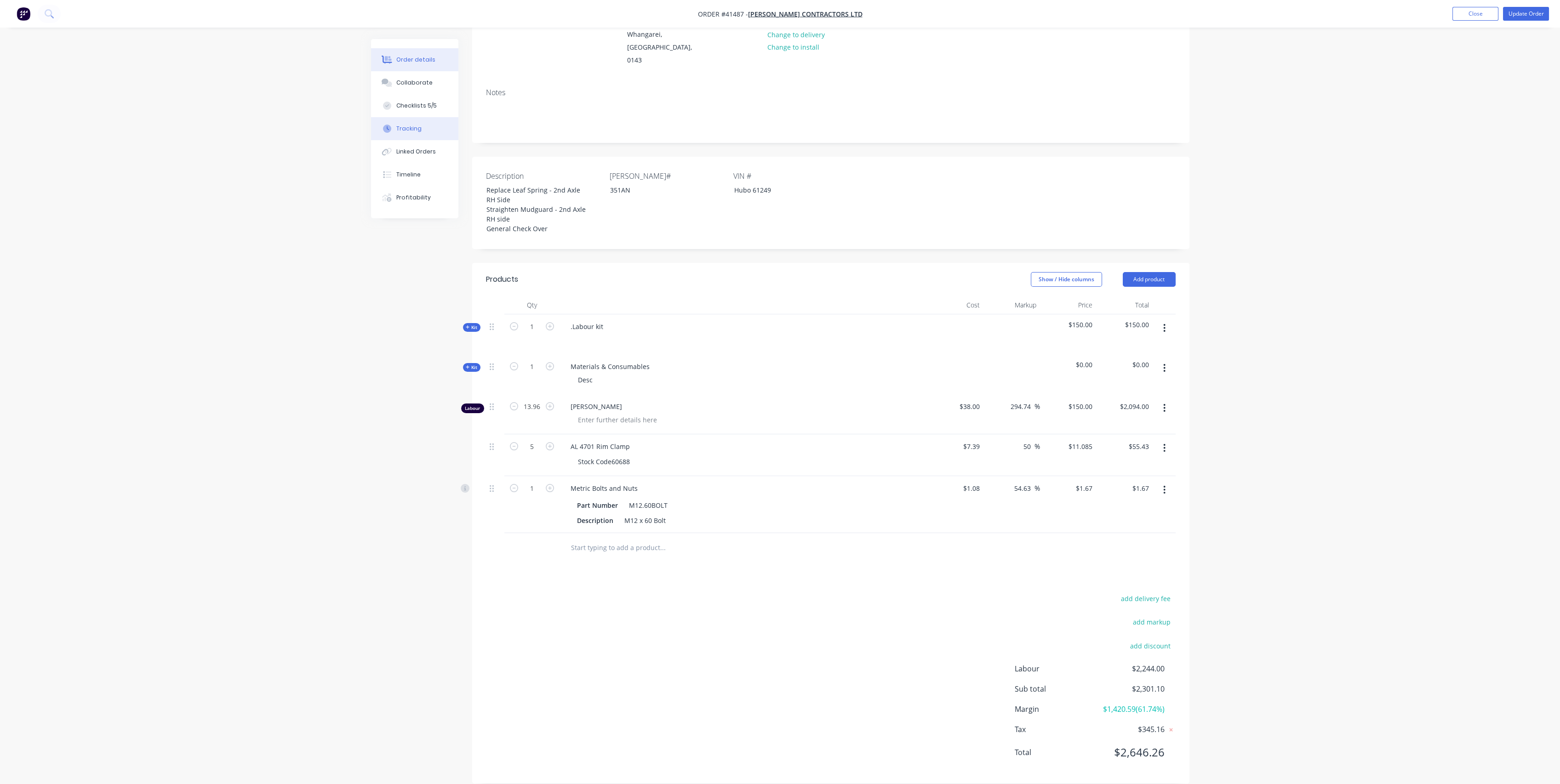
click at [409, 131] on div "Tracking" at bounding box center [409, 129] width 25 height 8
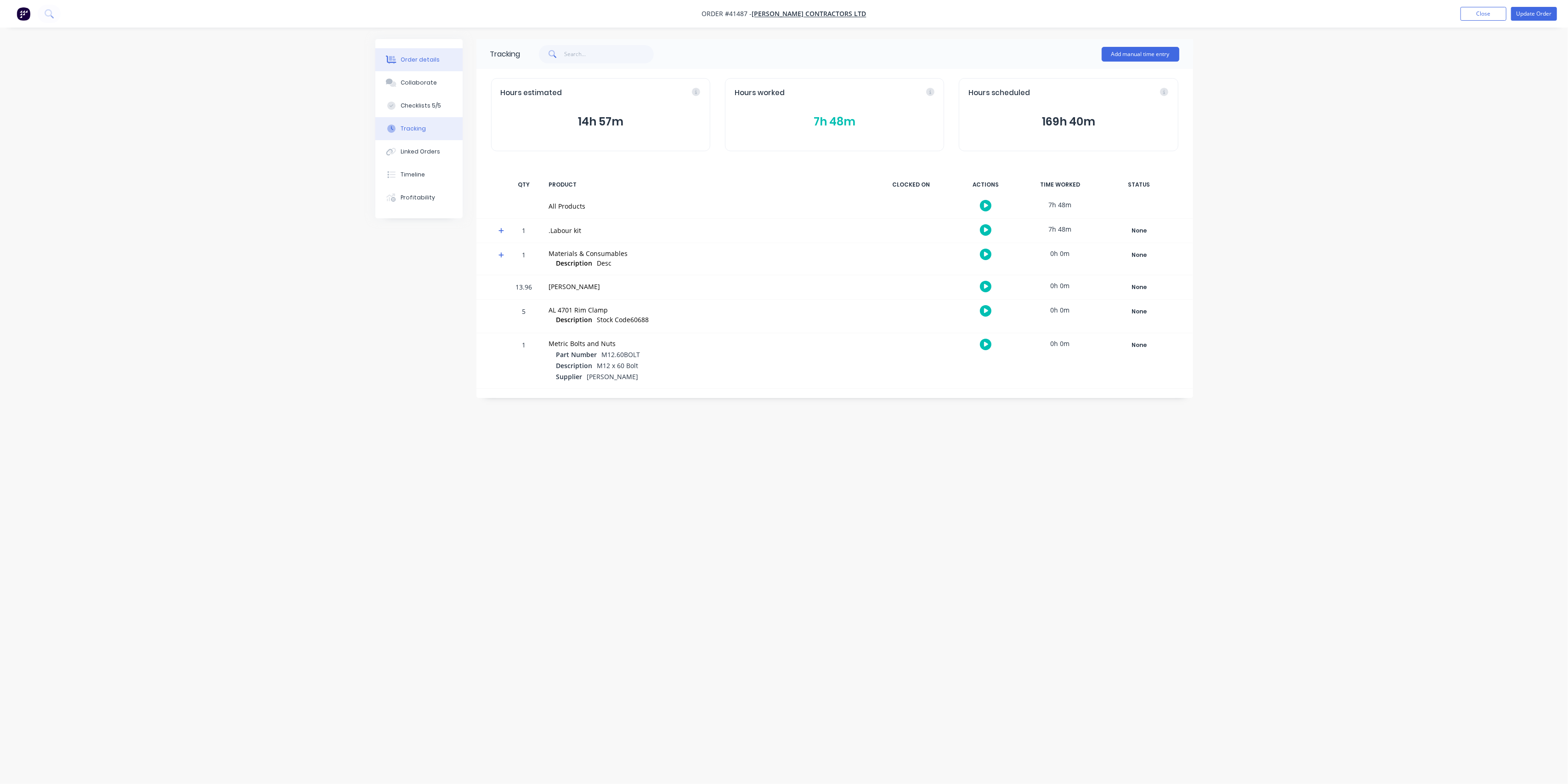
drag, startPoint x: 428, startPoint y: 64, endPoint x: 467, endPoint y: 151, distance: 95.3
click at [427, 64] on button "Order details" at bounding box center [419, 60] width 88 height 23
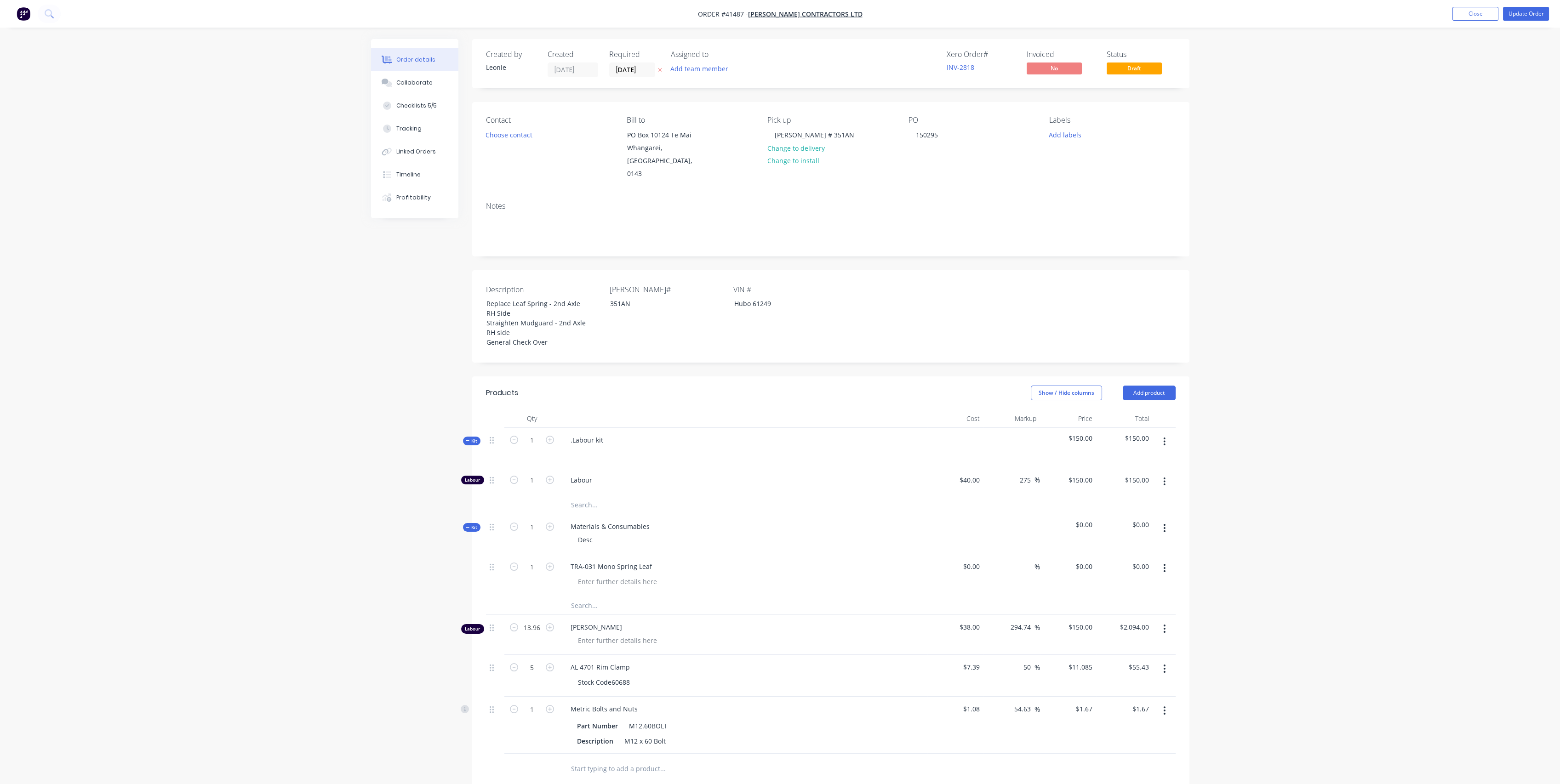
click at [1159, 620] on button "button" at bounding box center [1165, 628] width 22 height 17
drag, startPoint x: 1118, startPoint y: 692, endPoint x: 1017, endPoint y: 604, distance: 134.0
click at [1113, 701] on div "Delete" at bounding box center [1132, 708] width 71 height 13
drag, startPoint x: 1076, startPoint y: 465, endPoint x: 1157, endPoint y: 459, distance: 81.2
click at [1078, 474] on div "150 150" at bounding box center [1086, 480] width 19 height 13
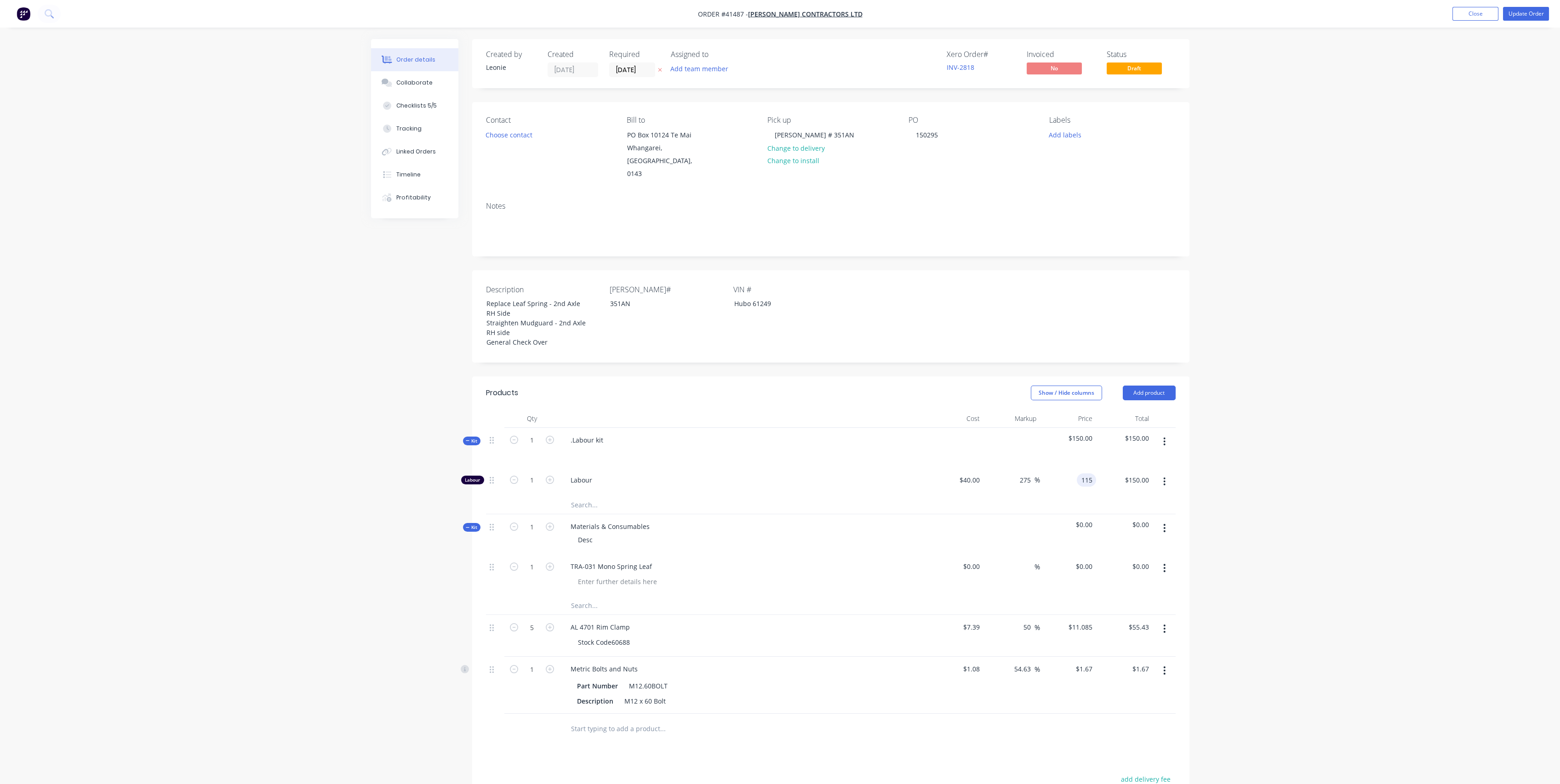
type input "115"
click at [425, 119] on button "Tracking" at bounding box center [415, 129] width 88 height 23
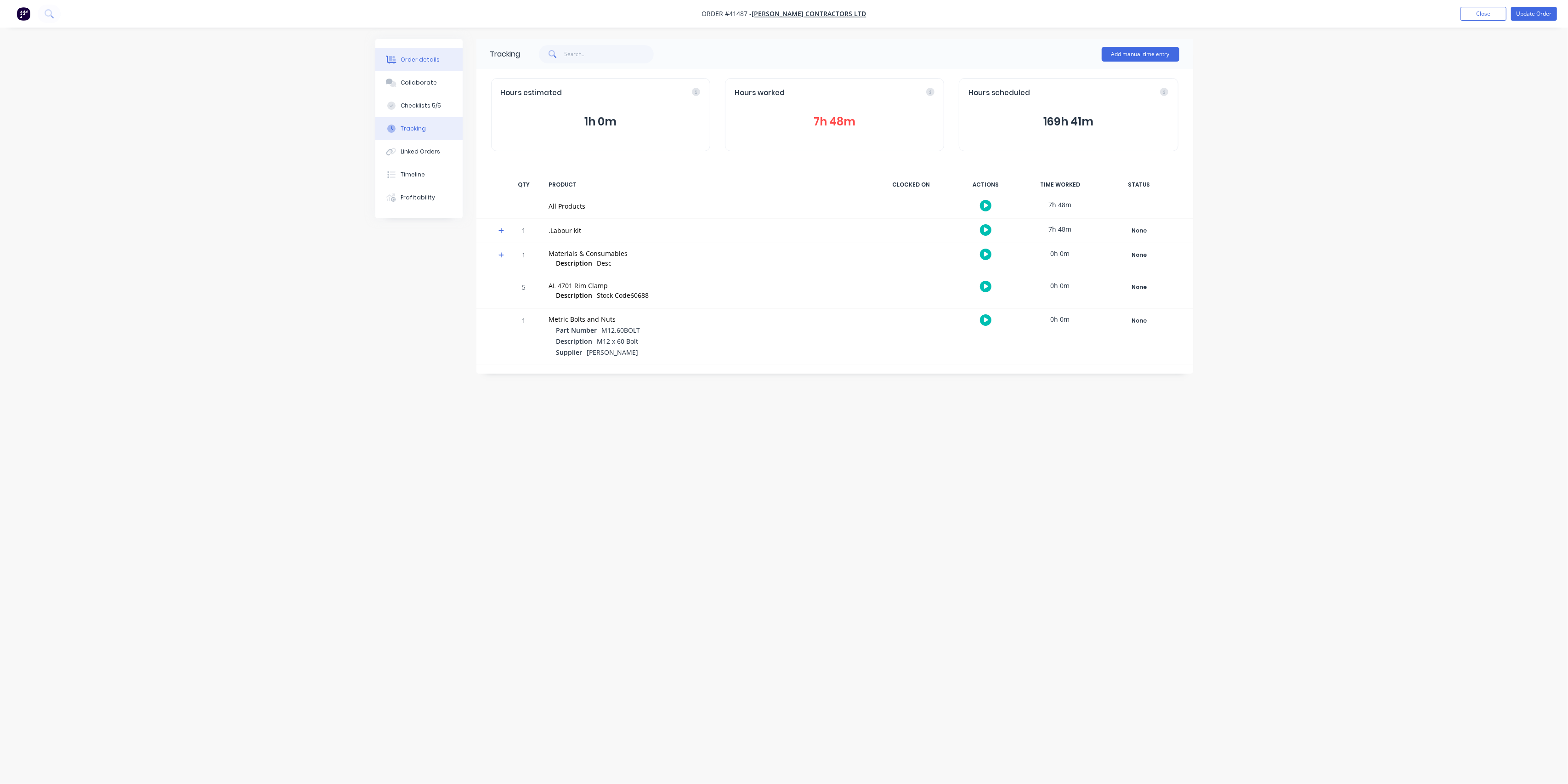
click at [422, 64] on button "Order details" at bounding box center [419, 60] width 88 height 23
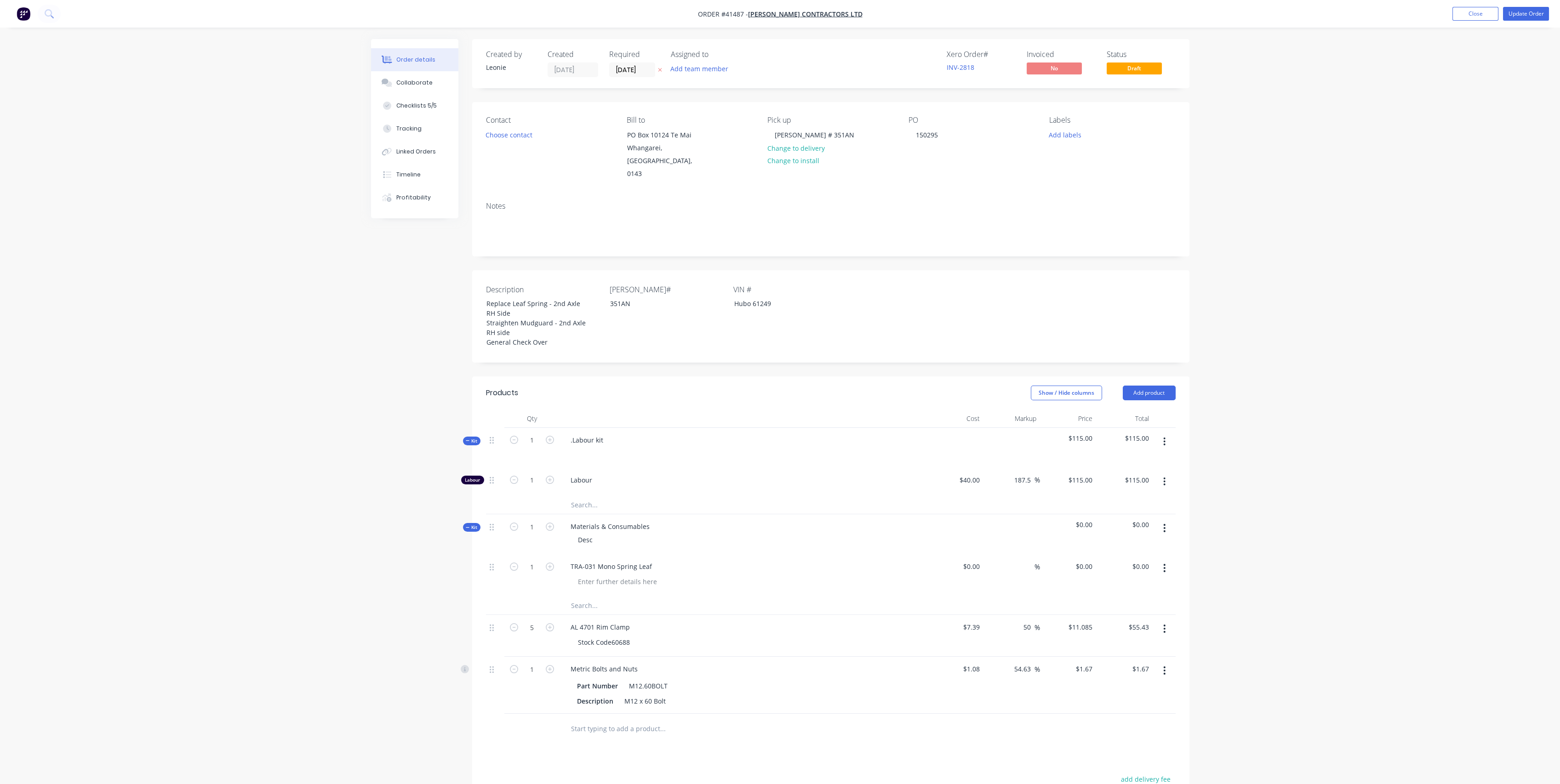
click at [586, 495] on input "text" at bounding box center [662, 505] width 184 height 19
click at [548, 476] on icon "button" at bounding box center [550, 480] width 8 height 8
type input "2"
type input "$230.00"
click at [548, 476] on icon "button" at bounding box center [550, 480] width 8 height 8
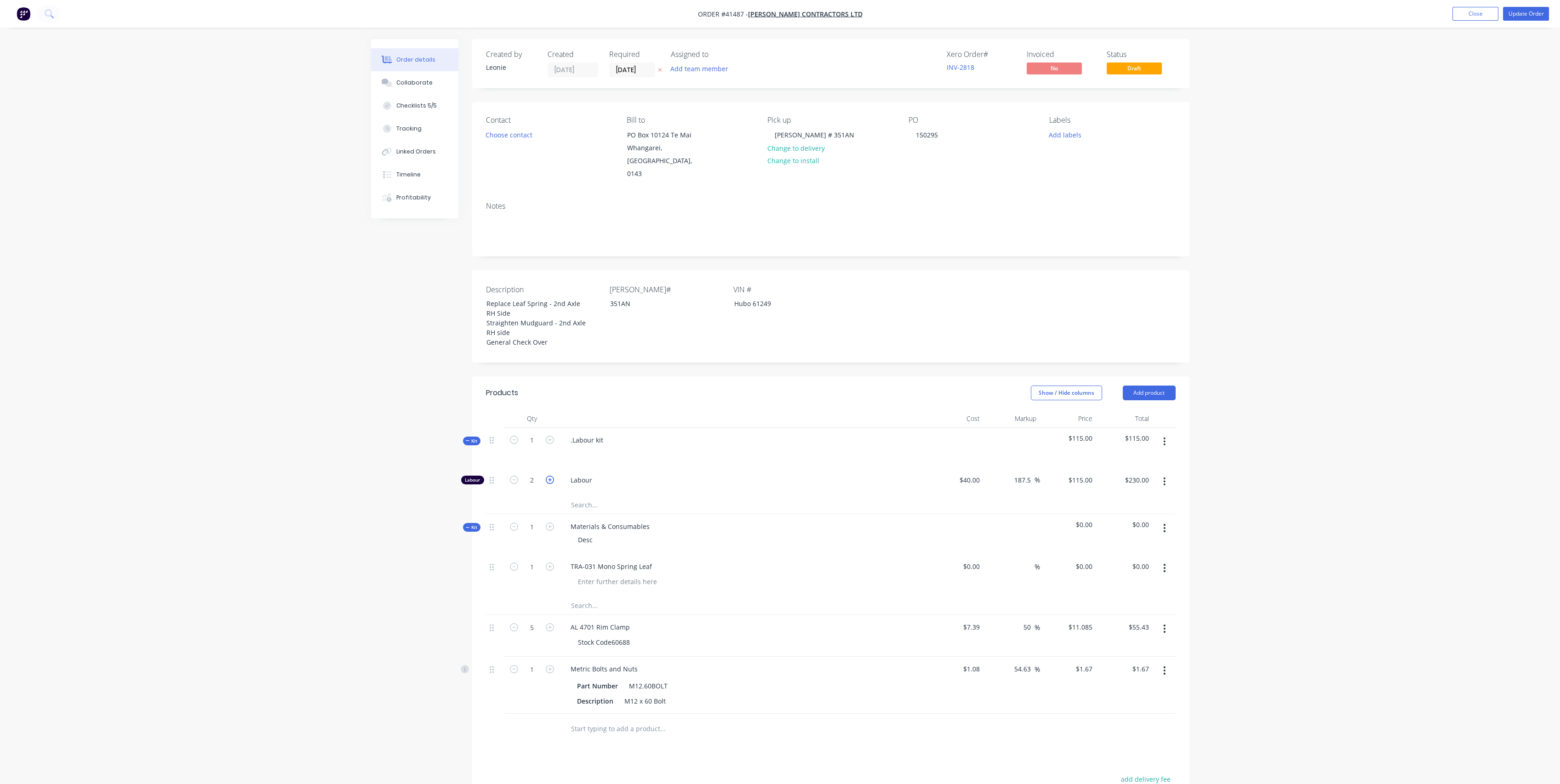
type input "3"
type input "$345.00"
click at [548, 476] on icon "button" at bounding box center [550, 480] width 8 height 8
type input "4"
type input "$460.00"
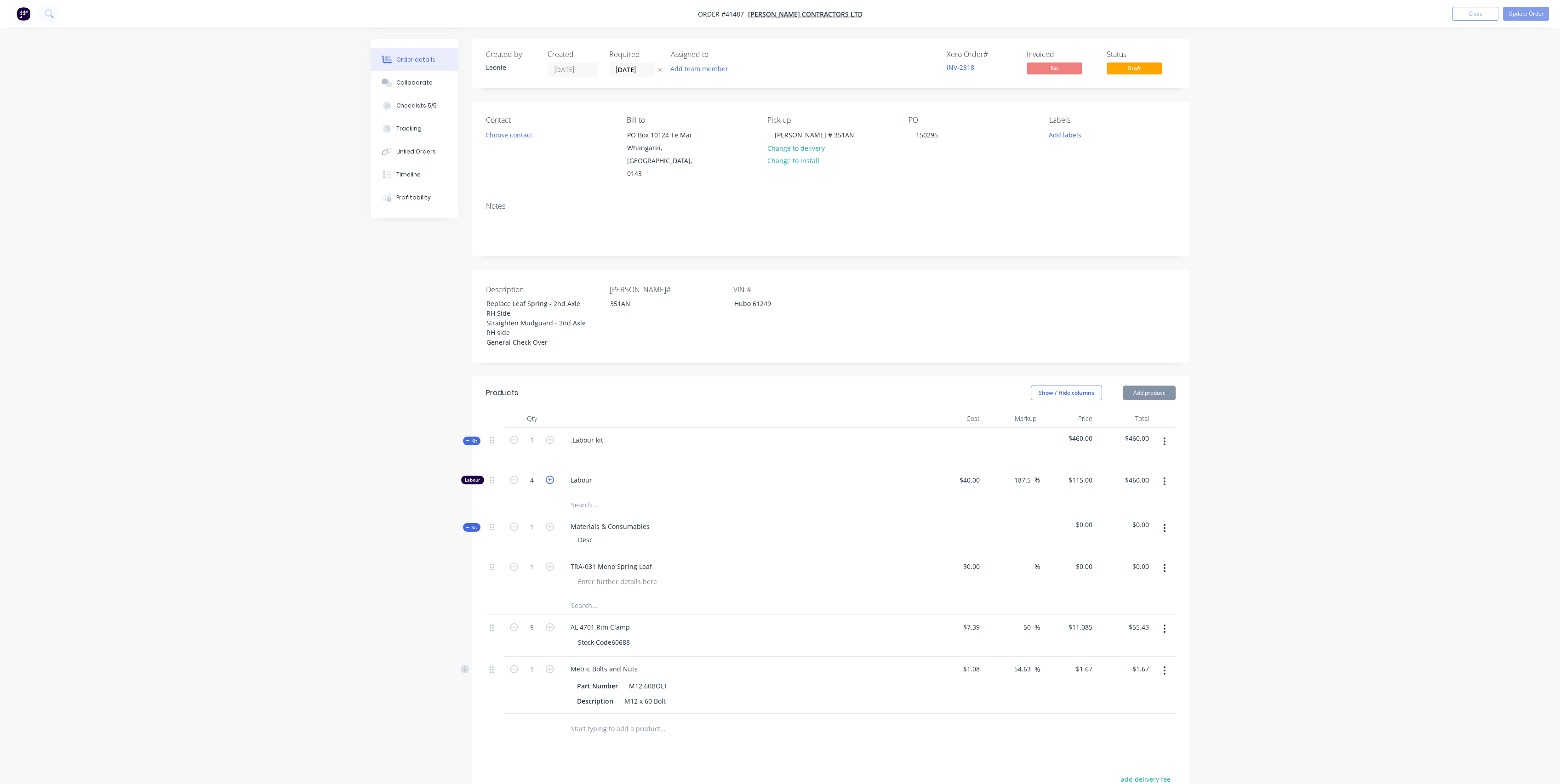
click at [548, 476] on icon "button" at bounding box center [550, 480] width 8 height 8
type input "5"
type input "$575.00"
click at [548, 476] on icon "button" at bounding box center [550, 480] width 8 height 8
type input "6"
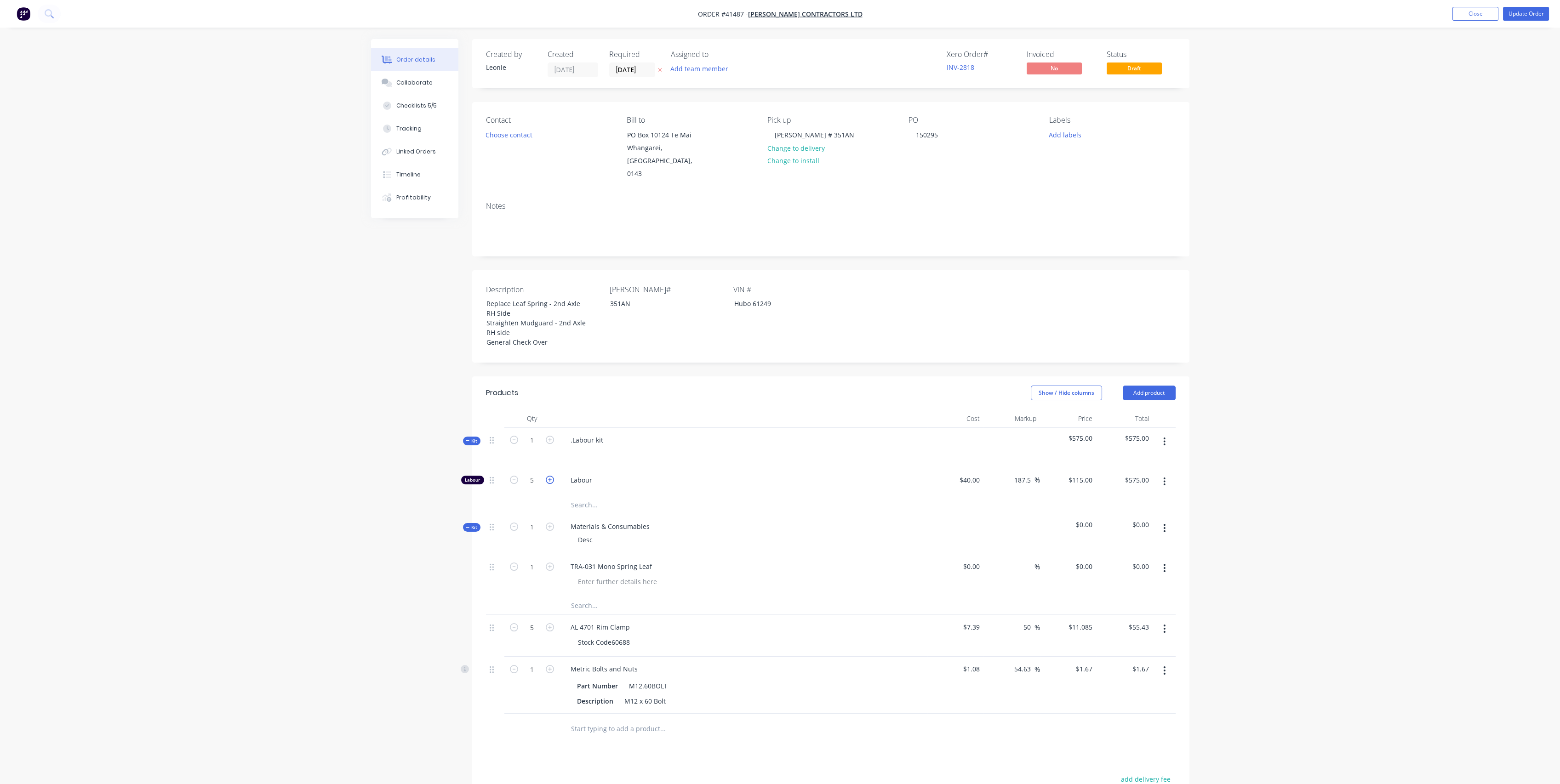
type input "$690.00"
click at [531, 433] on input "1" at bounding box center [532, 440] width 24 height 14
type input "8"
type input "48"
type input "$5,520.00"
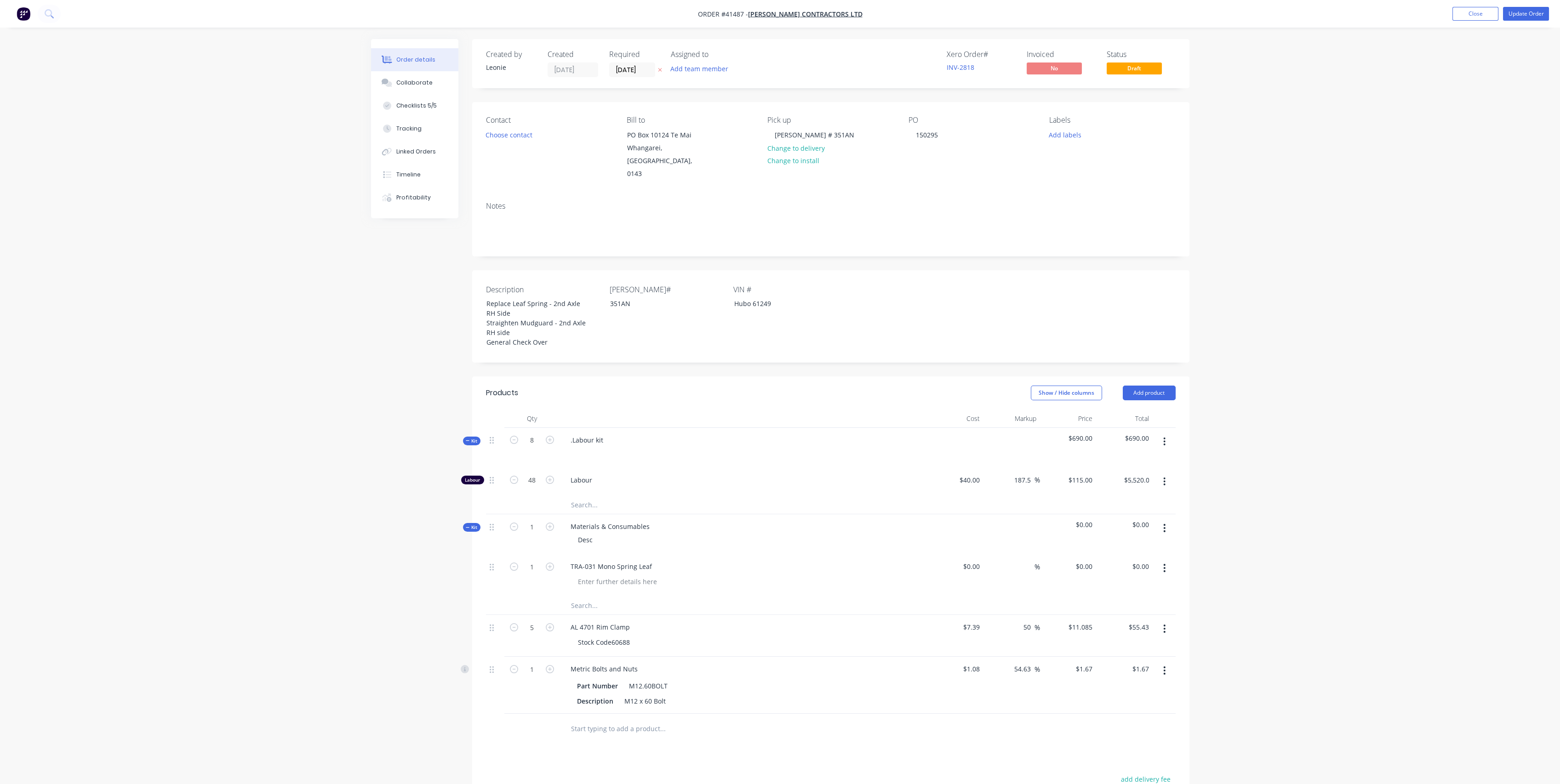
click at [743, 451] on div ".Labour kit" at bounding box center [743, 448] width 368 height 40
click at [538, 474] on input "48" at bounding box center [532, 480] width 24 height 14
type input "8"
type input "$920.00"
click at [720, 395] on header "Products Show / Hide columns Add product" at bounding box center [831, 393] width 717 height 33
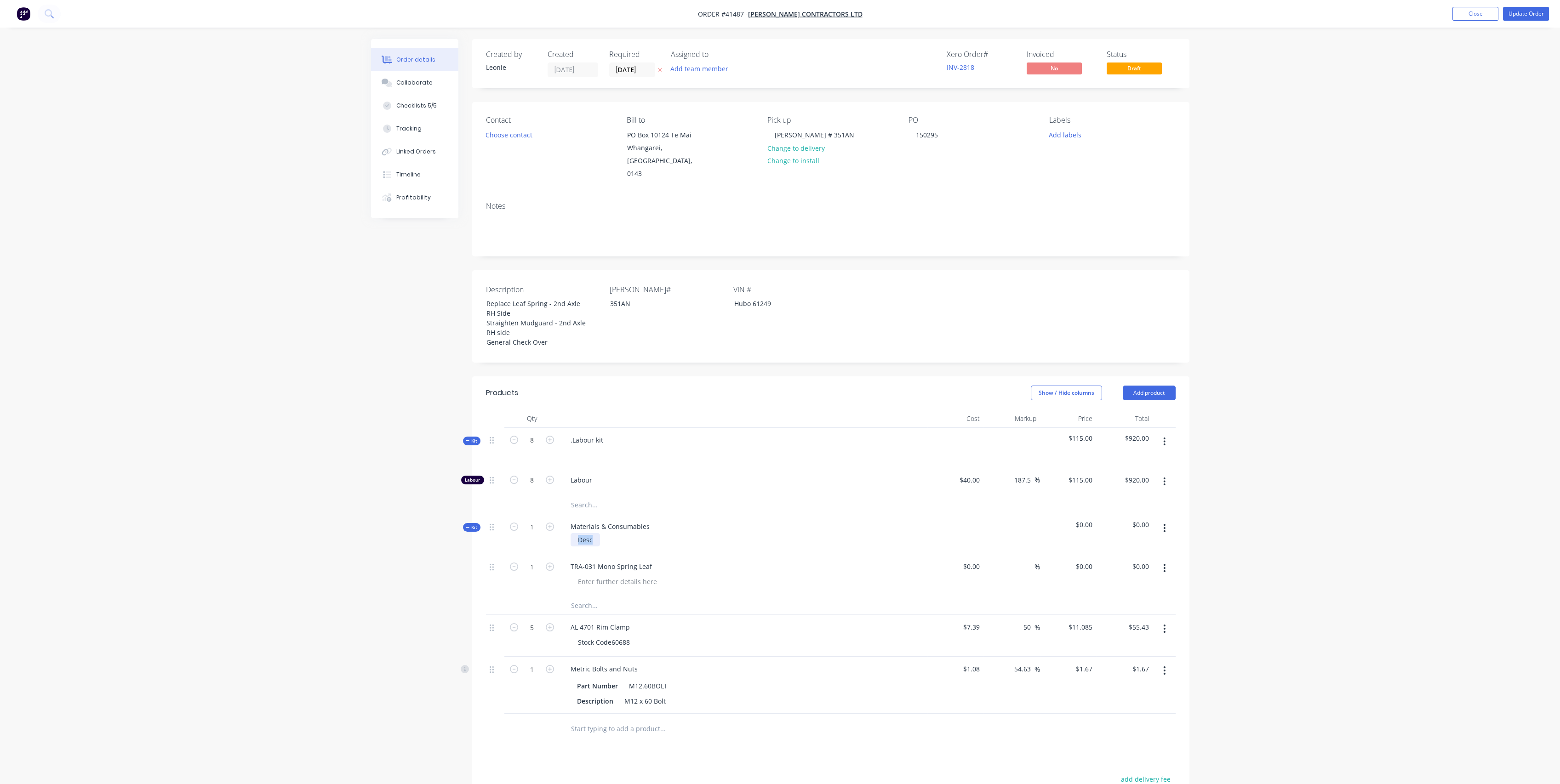
drag, startPoint x: 593, startPoint y: 526, endPoint x: 567, endPoint y: 527, distance: 26.0
click at [567, 533] on div "Desc" at bounding box center [743, 540] width 360 height 13
click at [805, 495] on div at bounding box center [701, 505] width 276 height 19
drag, startPoint x: 604, startPoint y: 427, endPoint x: 597, endPoint y: 397, distance: 30.8
click at [543, 429] on div "Kit 8 .Labour kit $115.00 $920.00" at bounding box center [830, 448] width 689 height 40
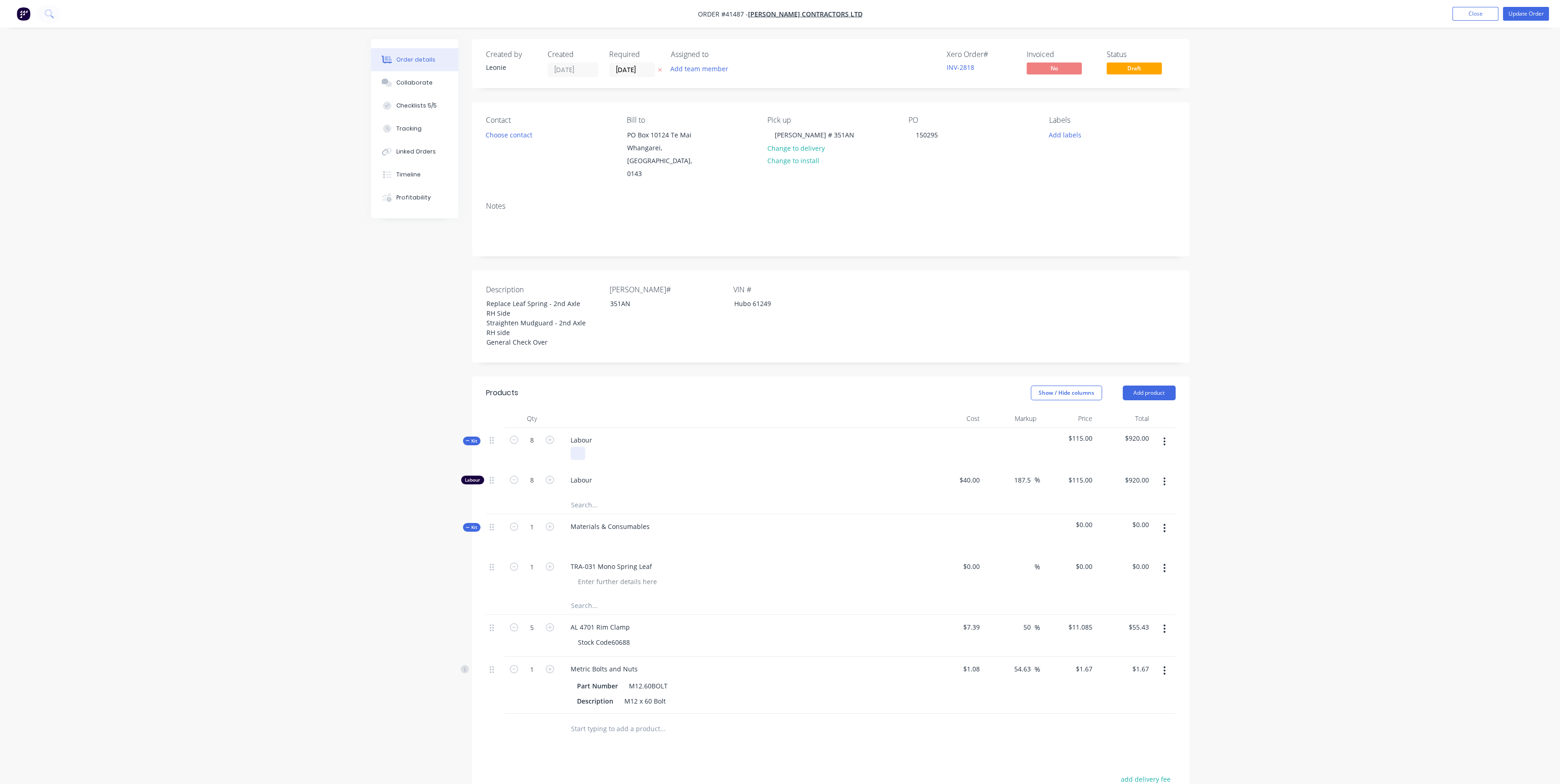
click at [572, 447] on div at bounding box center [578, 454] width 15 height 13
drag, startPoint x: 486, startPoint y: 290, endPoint x: 562, endPoint y: 332, distance: 86.8
click at [562, 332] on div "Replace Leaf Spring - 2nd Axle RH Side Straighten Mudguard - 2nd Axle RH side G…" at bounding box center [536, 323] width 115 height 52
copy div "Replace Leaf Spring - 2nd Axle RH Side Straighten Mudguard - 2nd Axle RH side G…"
click at [577, 447] on div at bounding box center [578, 454] width 15 height 13
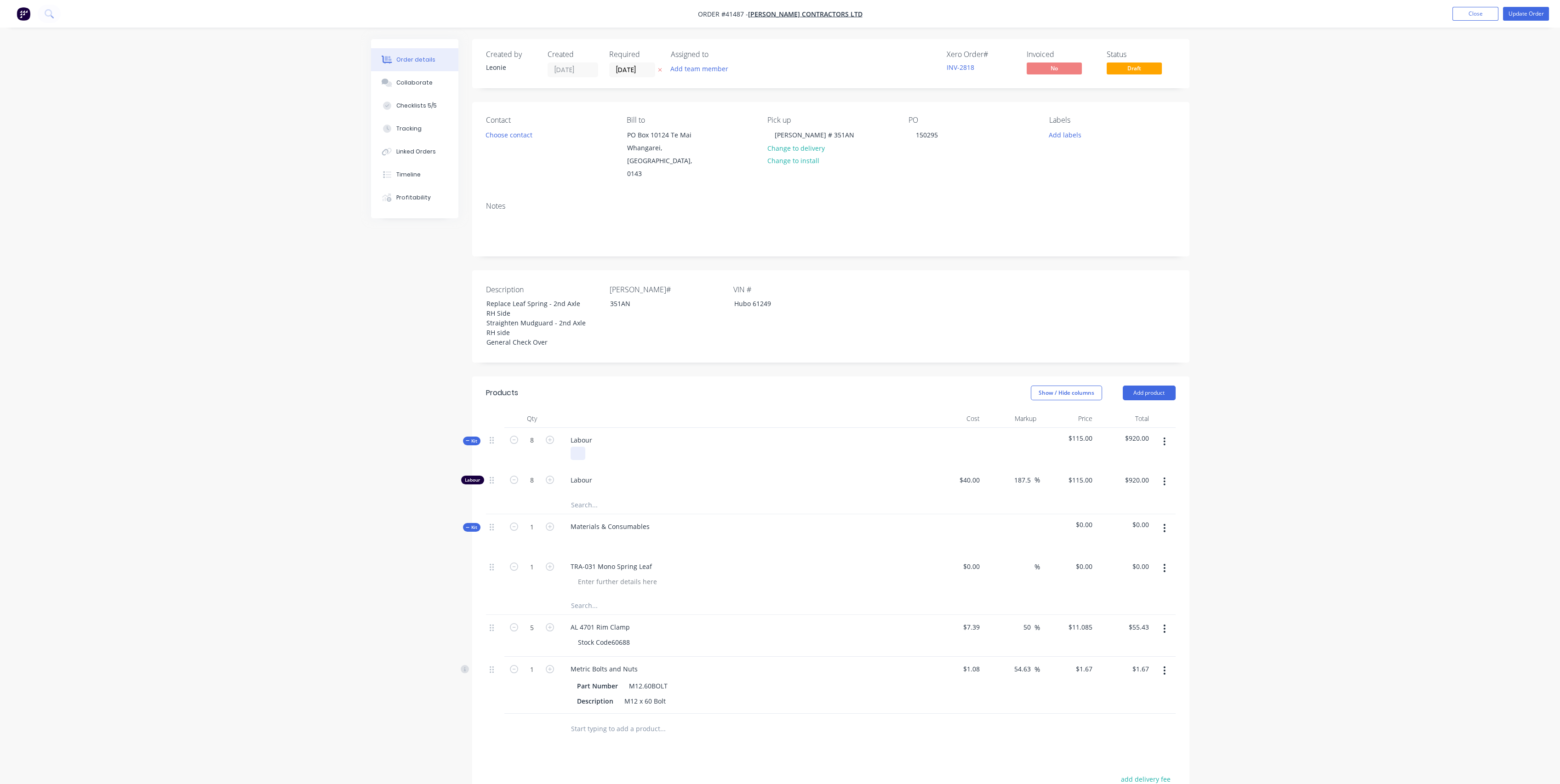
paste div
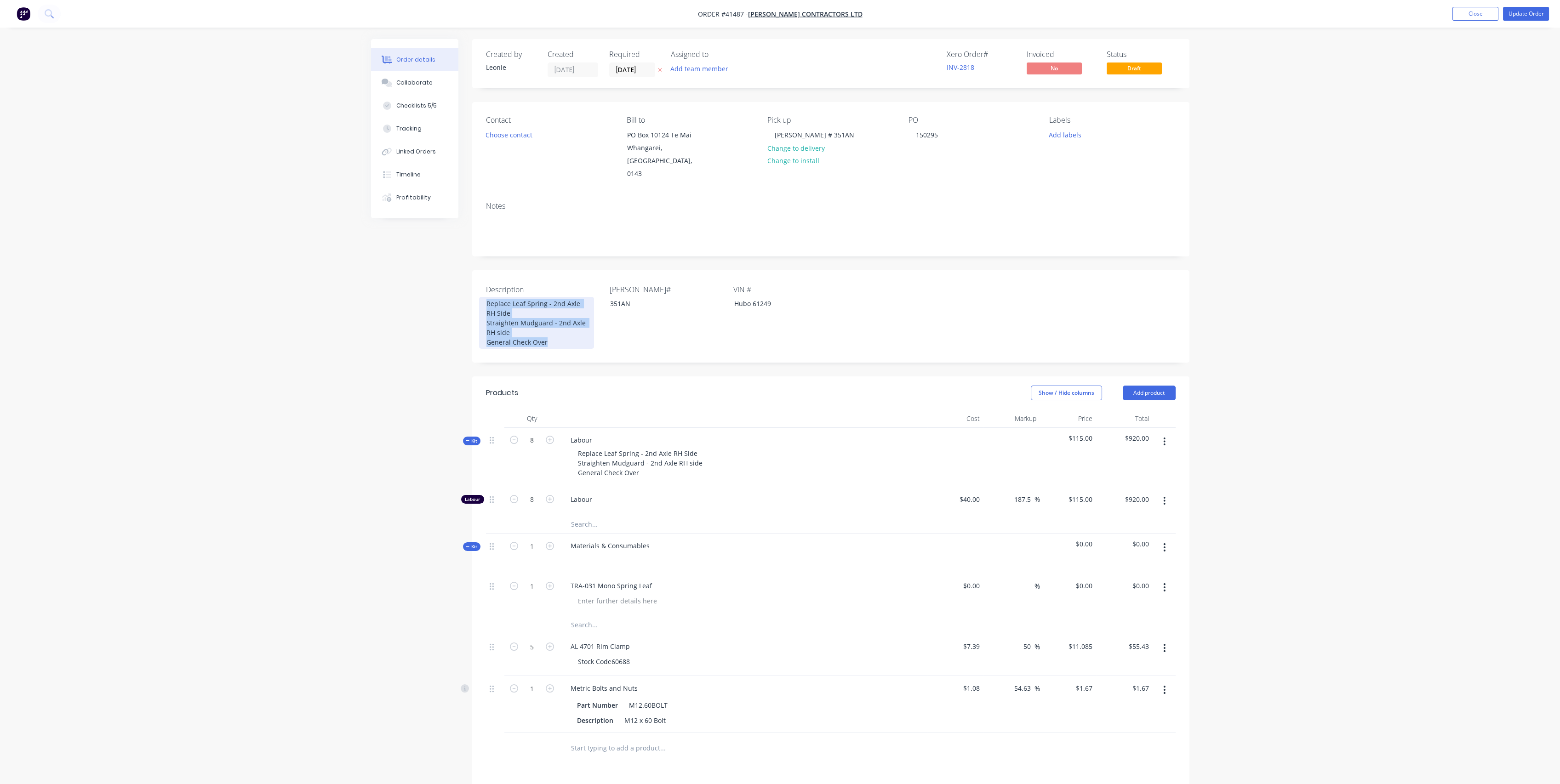
drag, startPoint x: 554, startPoint y: 331, endPoint x: 474, endPoint y: 267, distance: 102.4
click at [474, 270] on div "Description Replace Leaf Spring - 2nd Axle RH Side Straighten Mudguard - 2nd Ax…" at bounding box center [831, 316] width 717 height 92
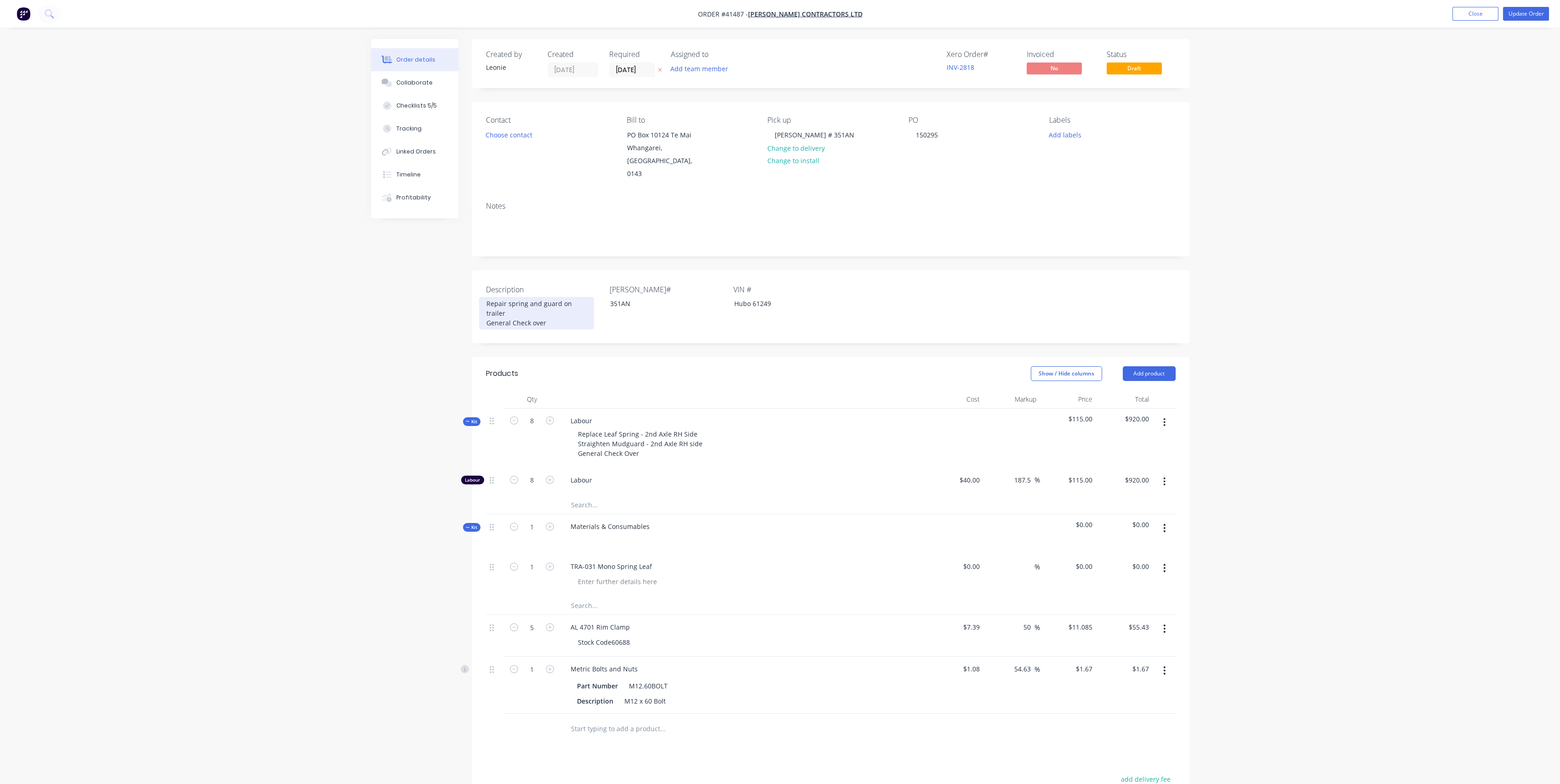
click at [516, 304] on div "Repair spring and guard on trailer General Check over" at bounding box center [536, 313] width 115 height 33
click at [545, 313] on div "Repair spring and guard on trailer General check over" at bounding box center [536, 313] width 115 height 33
click at [618, 314] on div "[PERSON_NAME]# 351AN" at bounding box center [667, 306] width 115 height 46
click at [639, 439] on div "Replace Leaf Spring - 2nd Axle RH Side Straighten Mudguard - 2nd Axle RH side G…" at bounding box center [640, 443] width 139 height 33
click at [699, 429] on div "Replace Leaf Spring - 2nd Axle RH Side Straighten Mudguard - 2nd Axle RH side G…" at bounding box center [672, 443] width 202 height 33
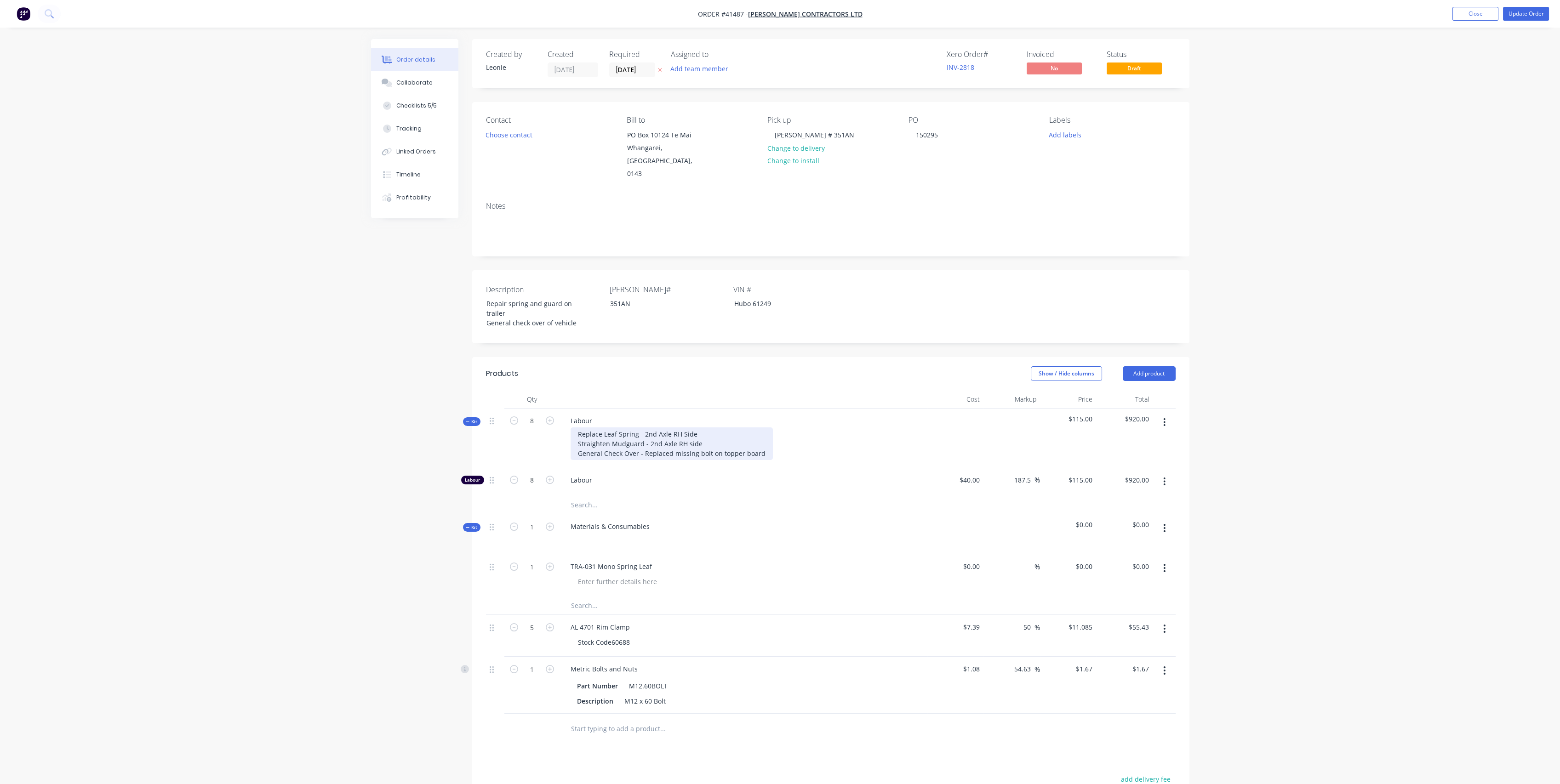
click at [640, 451] on div "Replace Leaf Spring - 2nd Axle RH Side Straighten Mudguard - 2nd Axle RH side G…" at bounding box center [672, 443] width 202 height 33
click at [427, 94] on button "Checklists 5/5" at bounding box center [415, 105] width 88 height 23
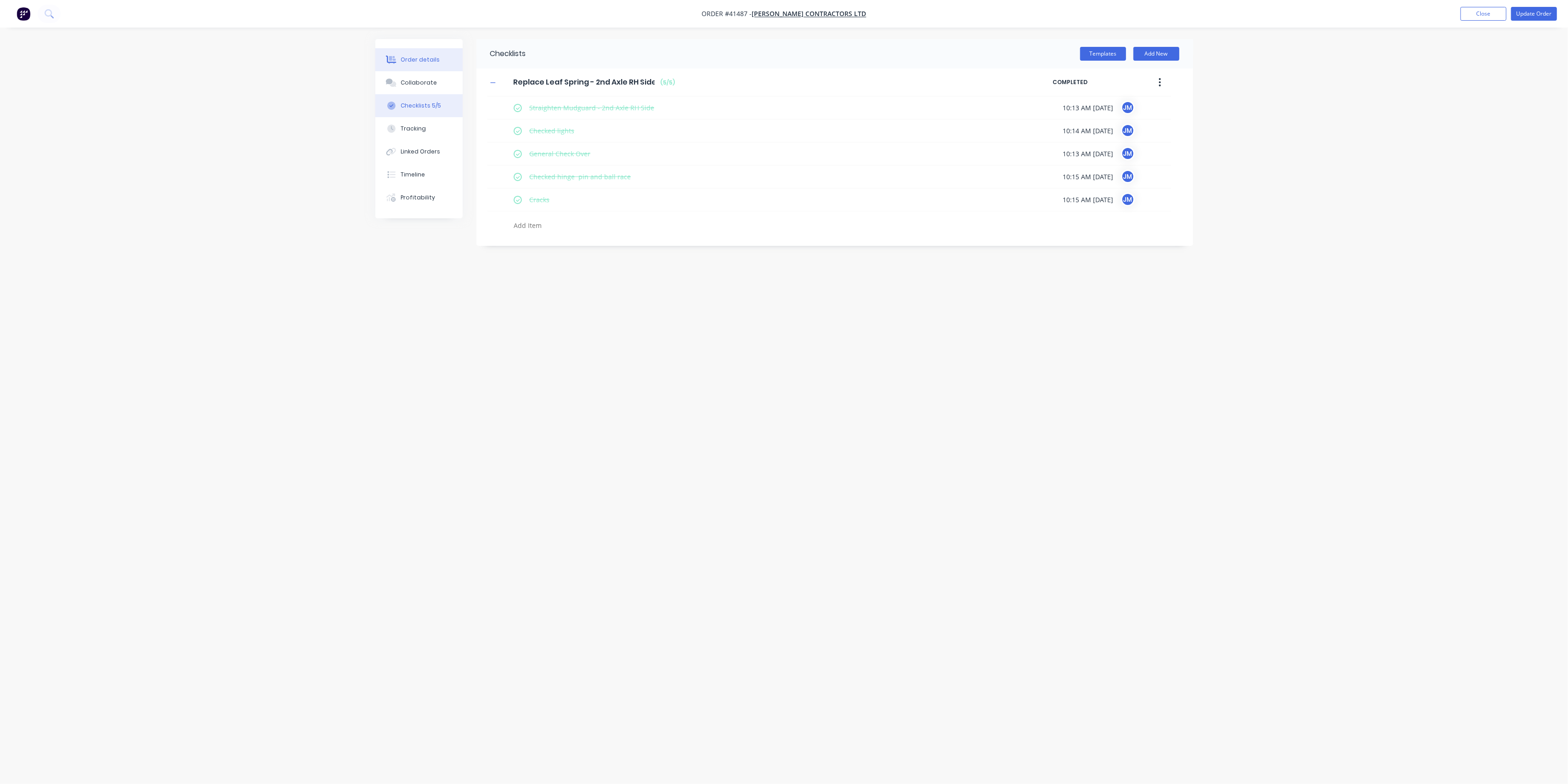
click at [401, 60] on div "Order details" at bounding box center [420, 60] width 39 height 8
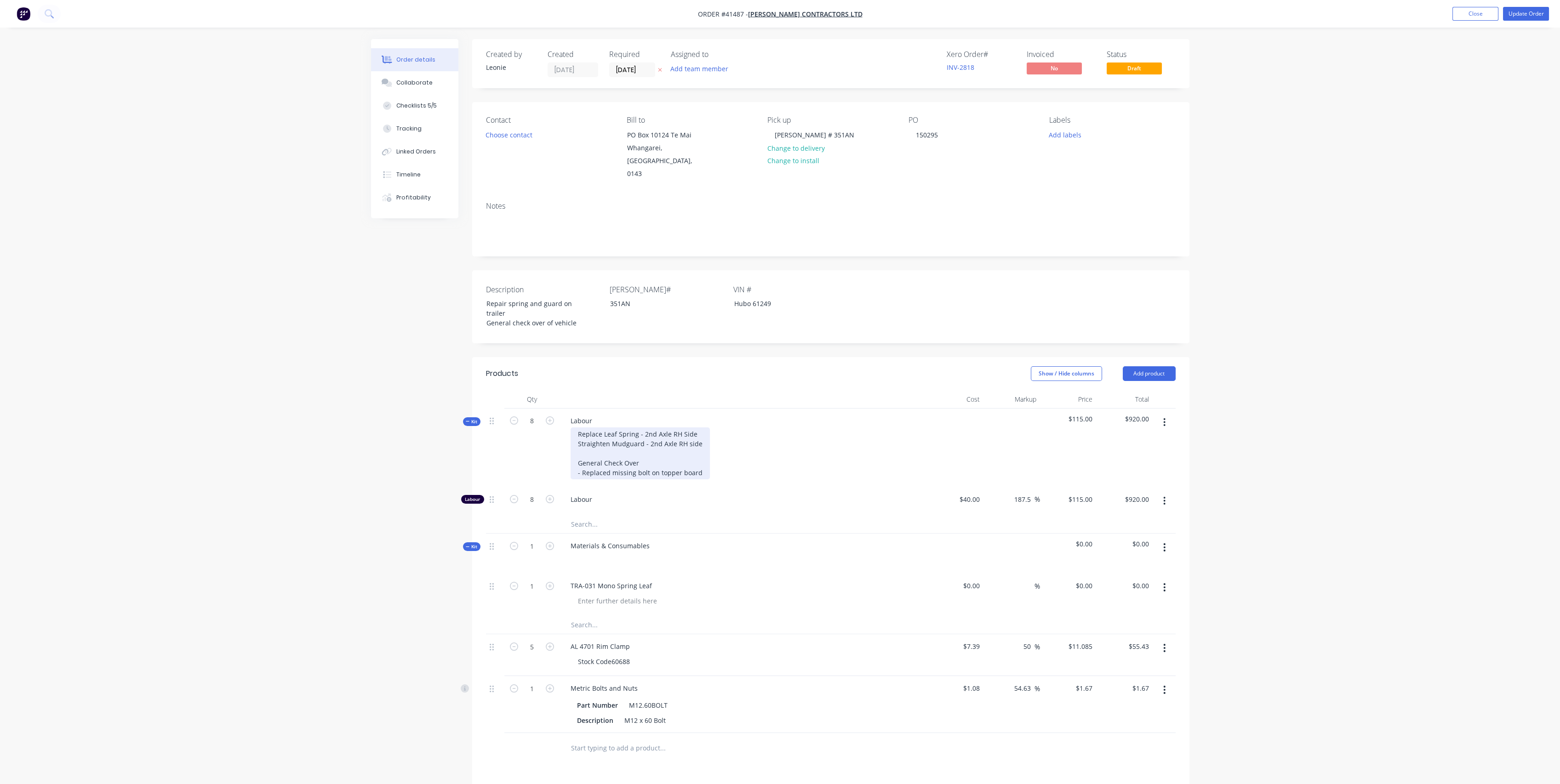
drag, startPoint x: 696, startPoint y: 462, endPoint x: 752, endPoint y: 441, distance: 59.8
click at [699, 462] on div "Replace Leaf Spring - 2nd Axle RH Side Straighten Mudguard - 2nd Axle RH side G…" at bounding box center [640, 453] width 139 height 52
click at [699, 458] on div "Replace Leaf Spring - 2nd Axle RH Side Straighten Mudguard - 2nd Axle RH side G…" at bounding box center [640, 462] width 139 height 71
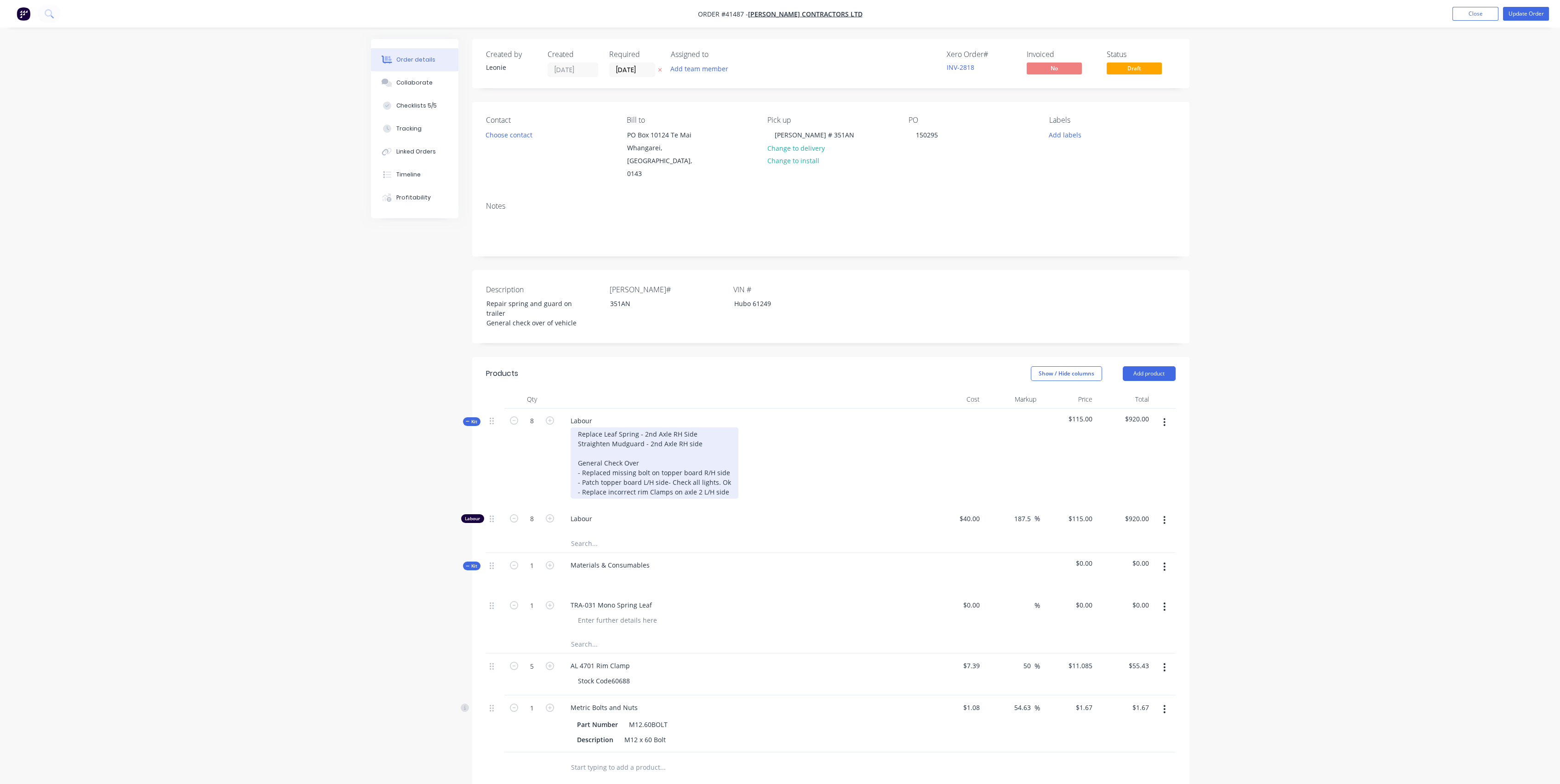
click at [651, 486] on div "Replace Leaf Spring - 2nd Axle RH Side Straighten Mudguard - 2nd Axle RH side G…" at bounding box center [654, 462] width 168 height 71
click at [760, 462] on div "Replace Leaf Spring - 2nd Axle RH Side Straighten Mudguard - 2nd Axle RH side G…" at bounding box center [743, 468] width 360 height 81
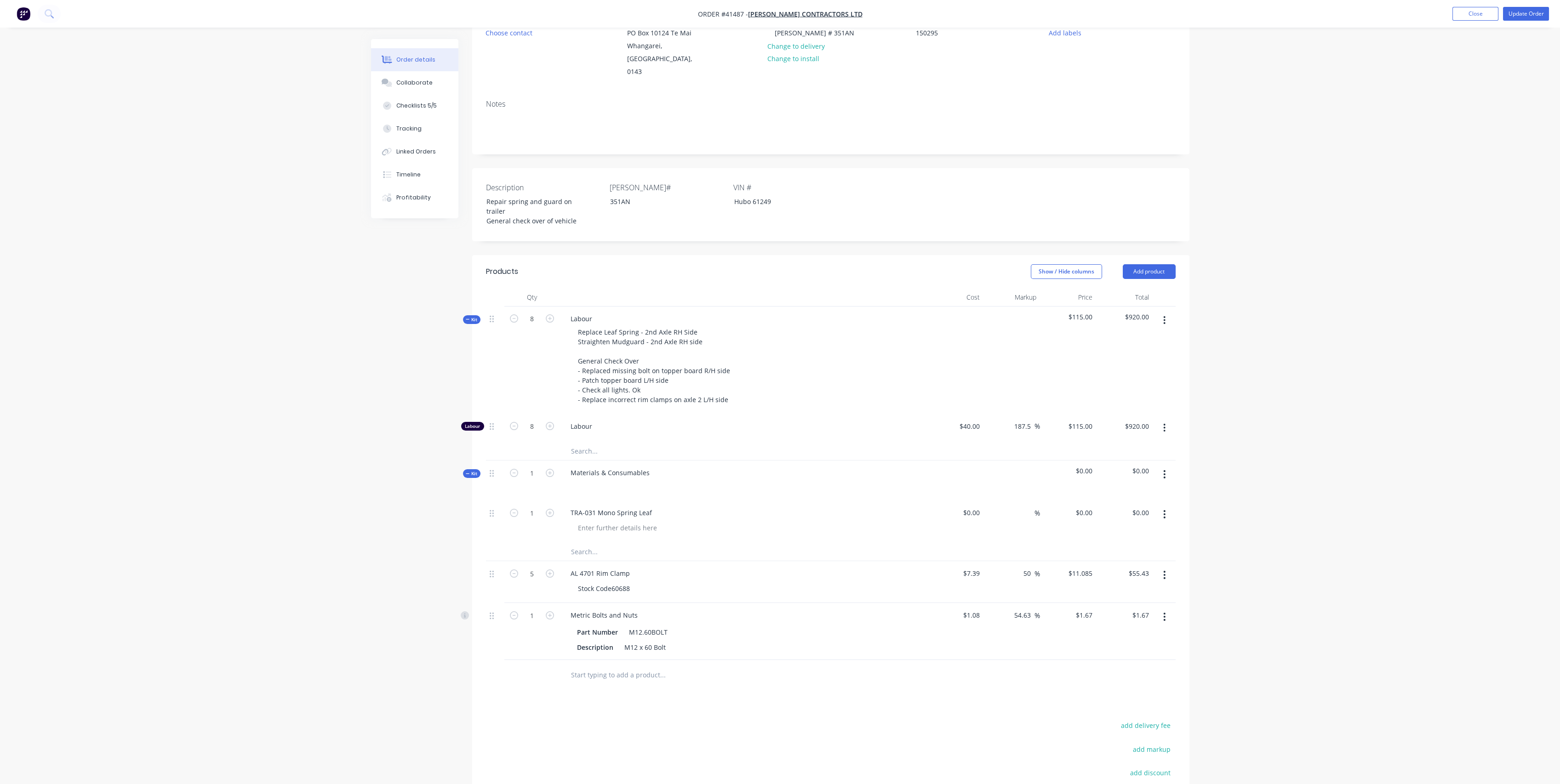
click at [471, 470] on span "Kit" at bounding box center [472, 474] width 12 height 7
drag, startPoint x: 493, startPoint y: 540, endPoint x: 493, endPoint y: 488, distance: 52.0
click at [493, 488] on div "Kit 8 Labour Replace Leaf Spring - 2nd Axle RH Side Straighten Mudguard - 2nd A…" at bounding box center [830, 452] width 689 height 293
click at [473, 470] on span "Kit" at bounding box center [472, 474] width 12 height 7
click at [412, 157] on button "Linked Orders" at bounding box center [415, 151] width 88 height 23
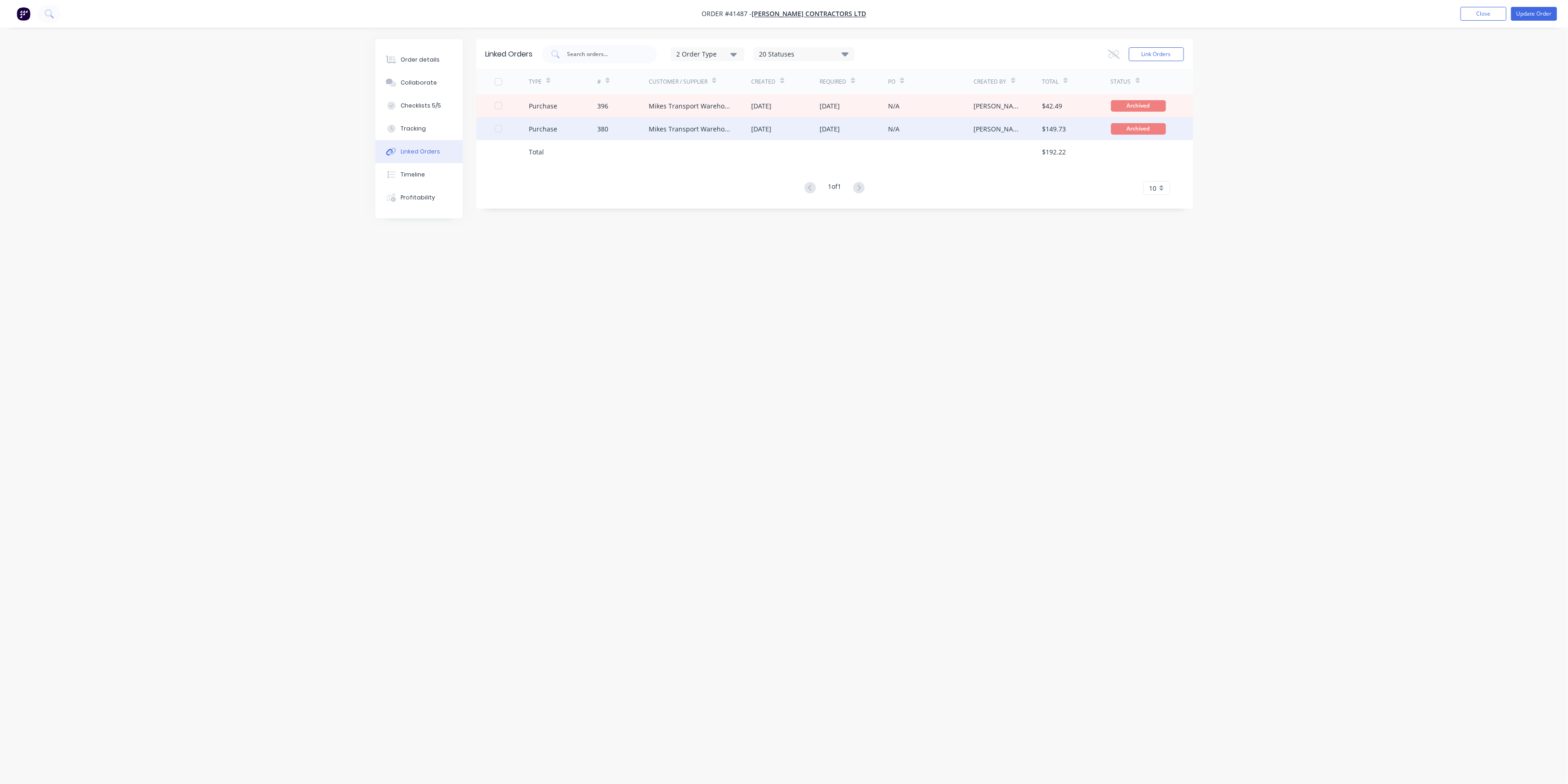
click at [682, 129] on div "Mikes Transport Warehouse Ltd" at bounding box center [691, 129] width 85 height 10
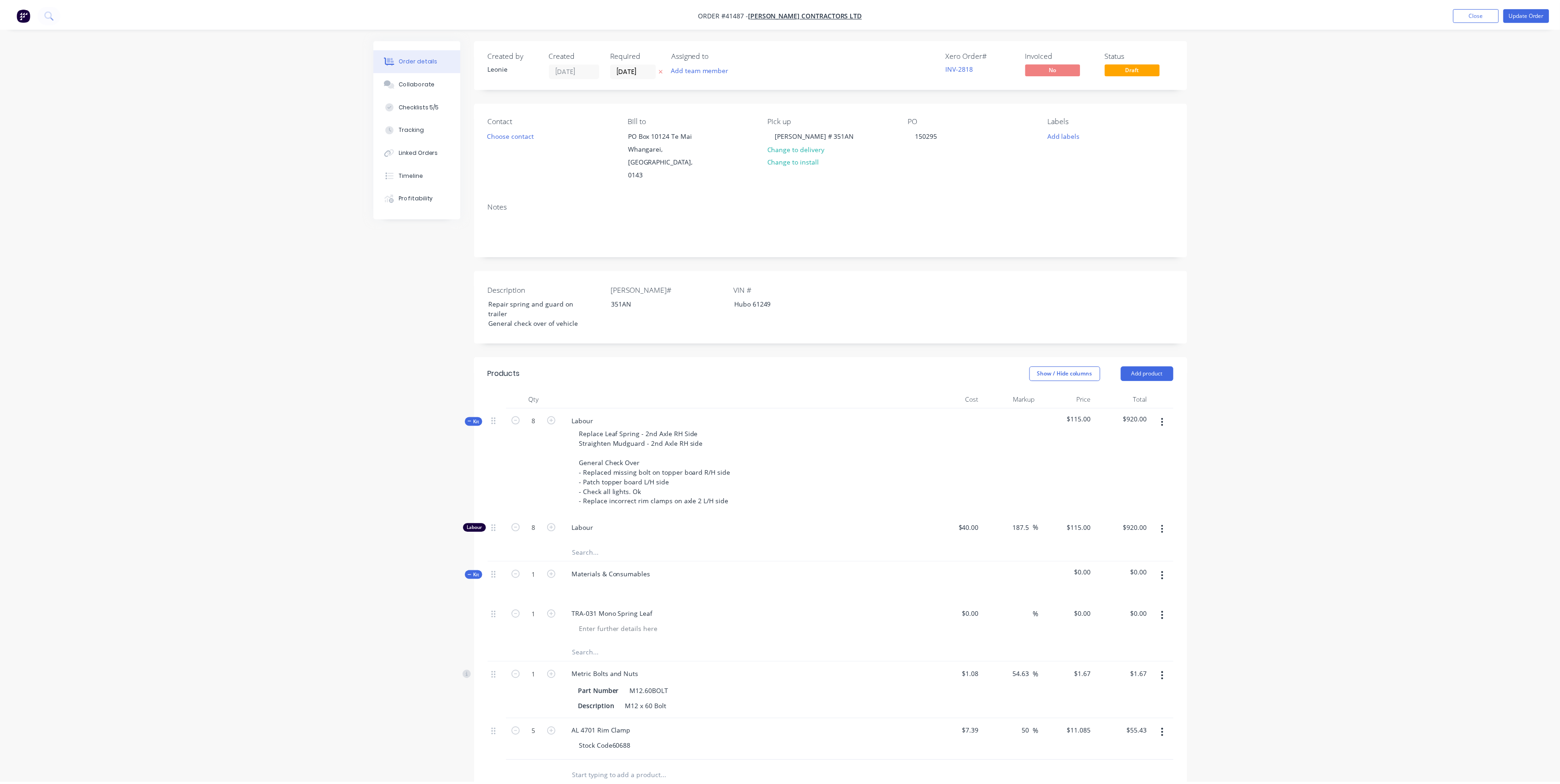
scroll to position [102, 0]
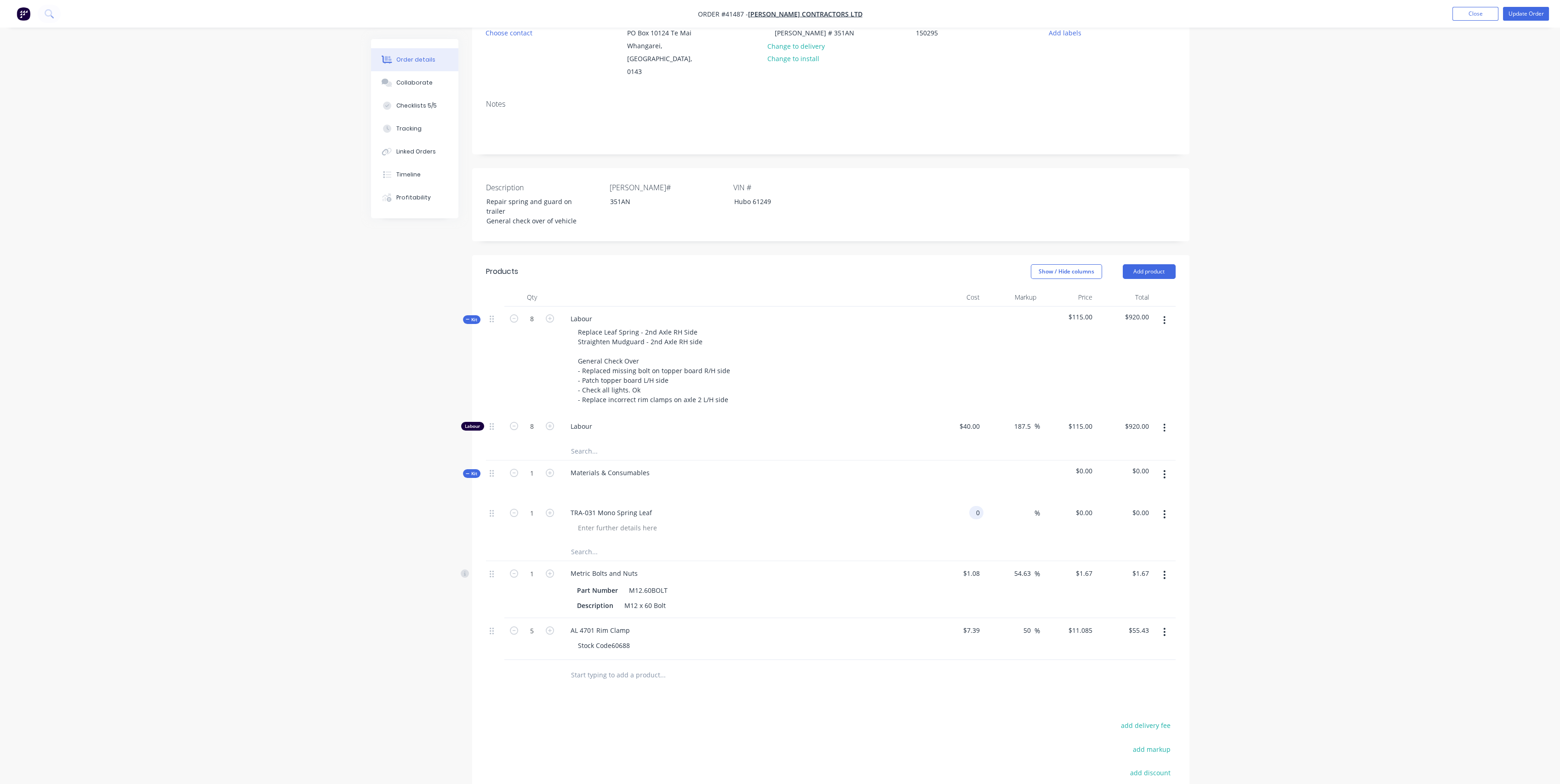
click at [973, 506] on input "0" at bounding box center [978, 513] width 11 height 13
type input "$130.20"
type input "130.2"
type input "$130.20"
click at [1088, 506] on input "130.2" at bounding box center [1086, 513] width 21 height 13
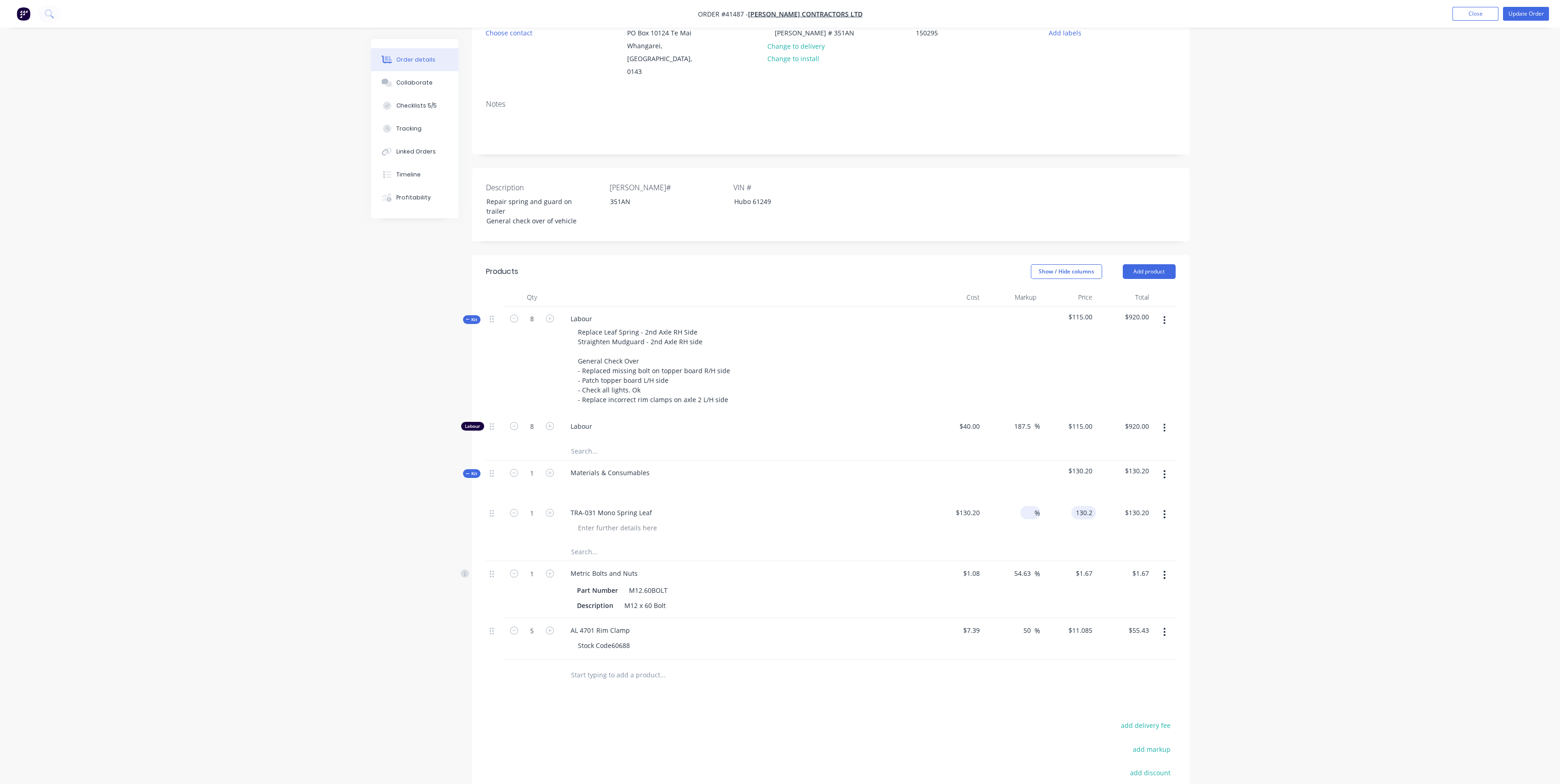
type input "$130.20"
click at [1030, 506] on input at bounding box center [1029, 513] width 11 height 13
type input "42"
type input "$184.884"
type input "$184.88"
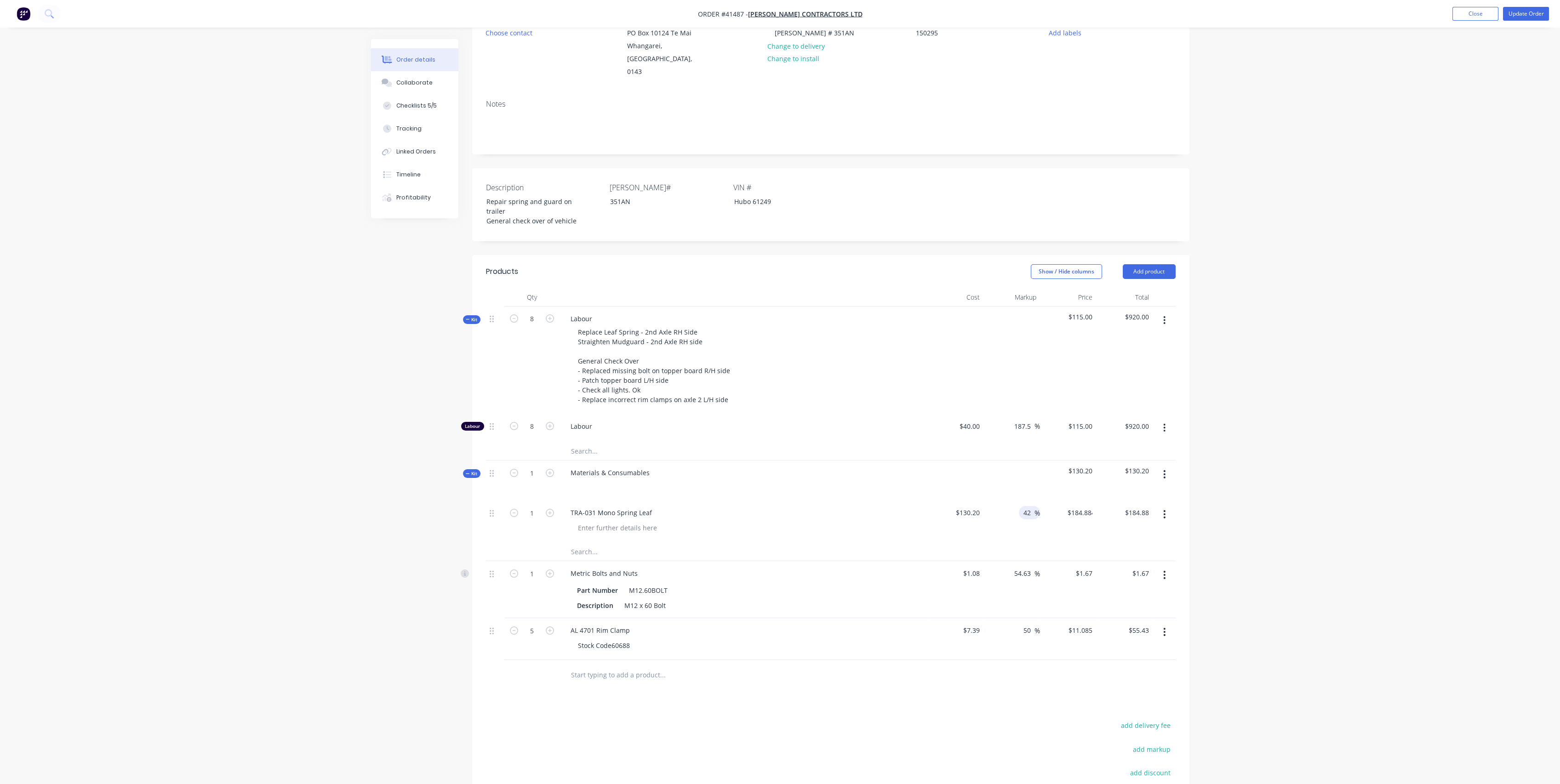
click at [809, 486] on div "Materials & Consumables" at bounding box center [743, 480] width 368 height 40
click at [1030, 506] on input "42" at bounding box center [1028, 513] width 12 height 13
type input "4"
type input "50"
type input "$195.30"
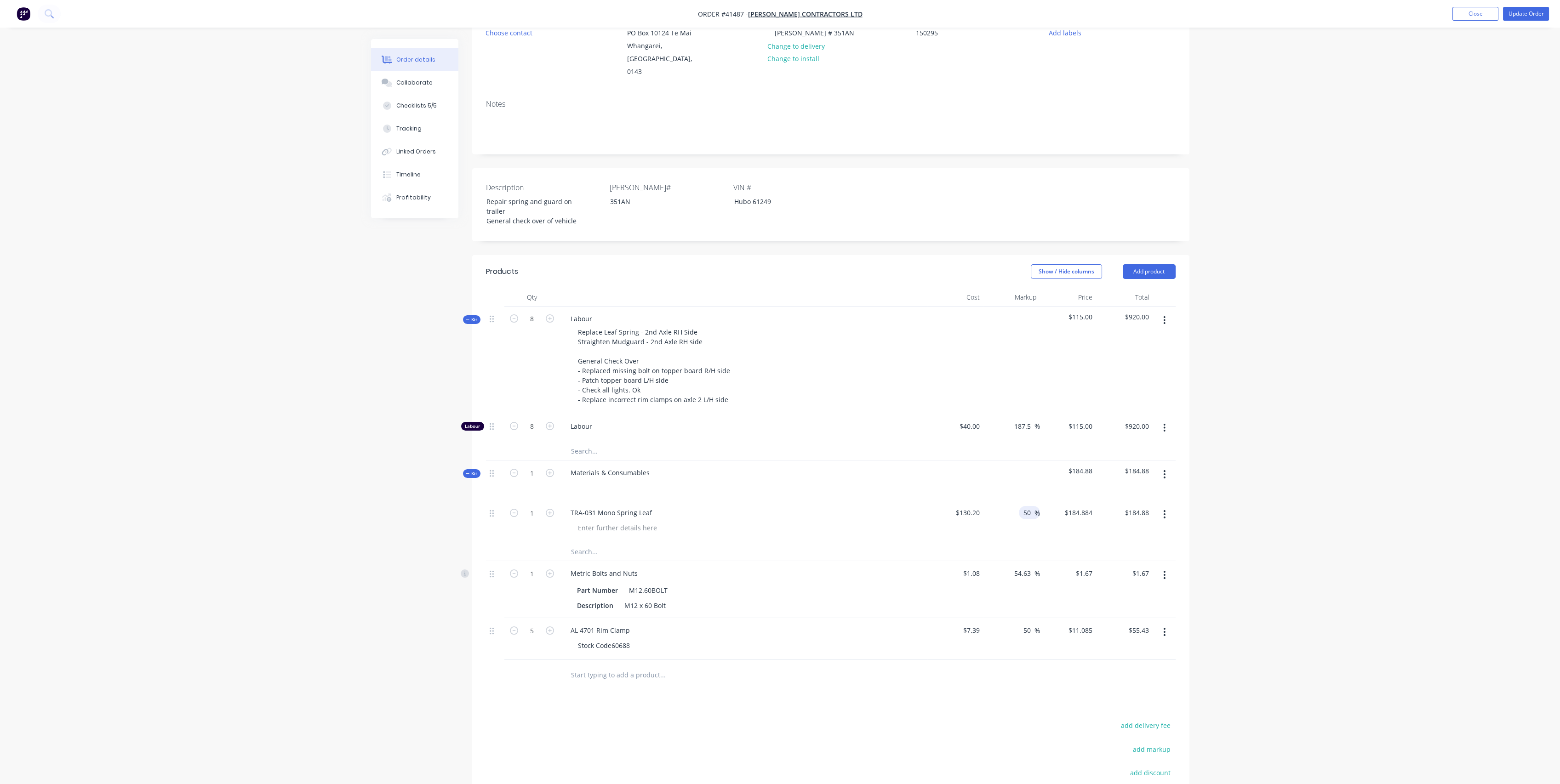
type input "$195.30"
click at [833, 480] on div at bounding box center [743, 486] width 360 height 13
click at [474, 316] on span "Kit" at bounding box center [472, 320] width 12 height 7
click at [472, 424] on span "Kit" at bounding box center [472, 427] width 12 height 7
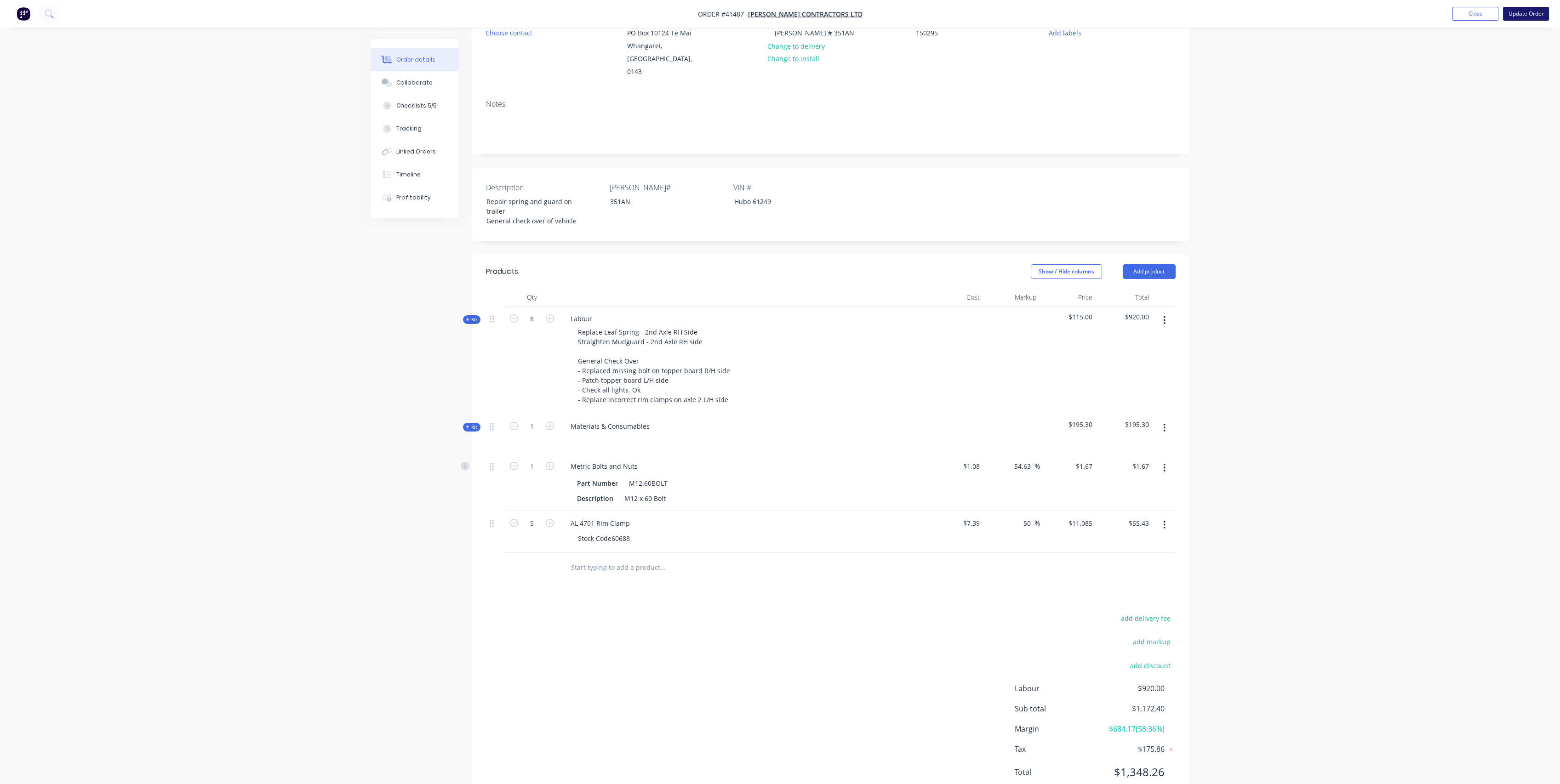
click at [1542, 13] on button "Update Order" at bounding box center [1525, 13] width 46 height 14
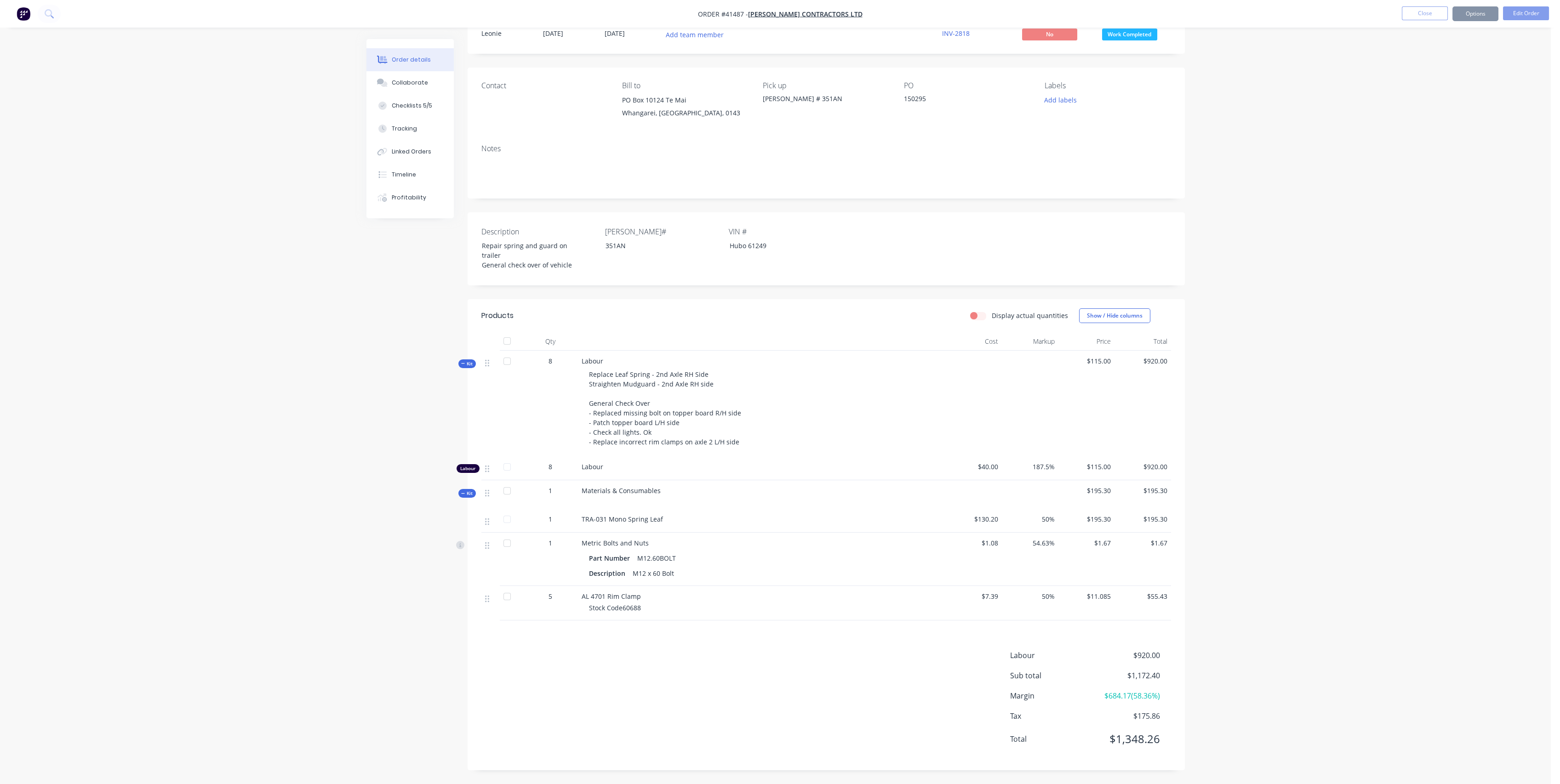
scroll to position [0, 0]
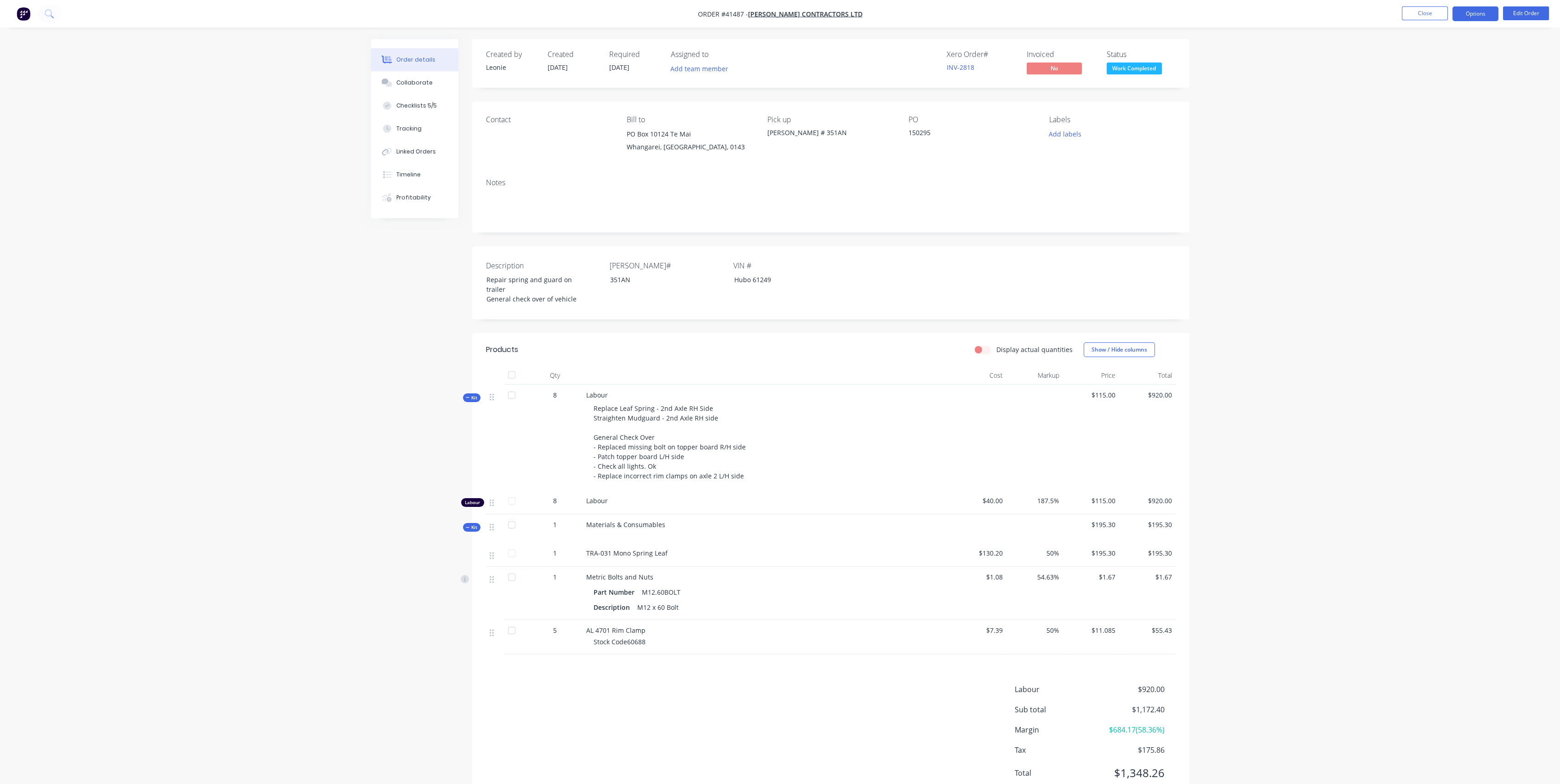
click at [1482, 14] on button "Options" at bounding box center [1475, 14] width 46 height 15
click at [1439, 58] on div "Invoice" at bounding box center [1448, 56] width 85 height 13
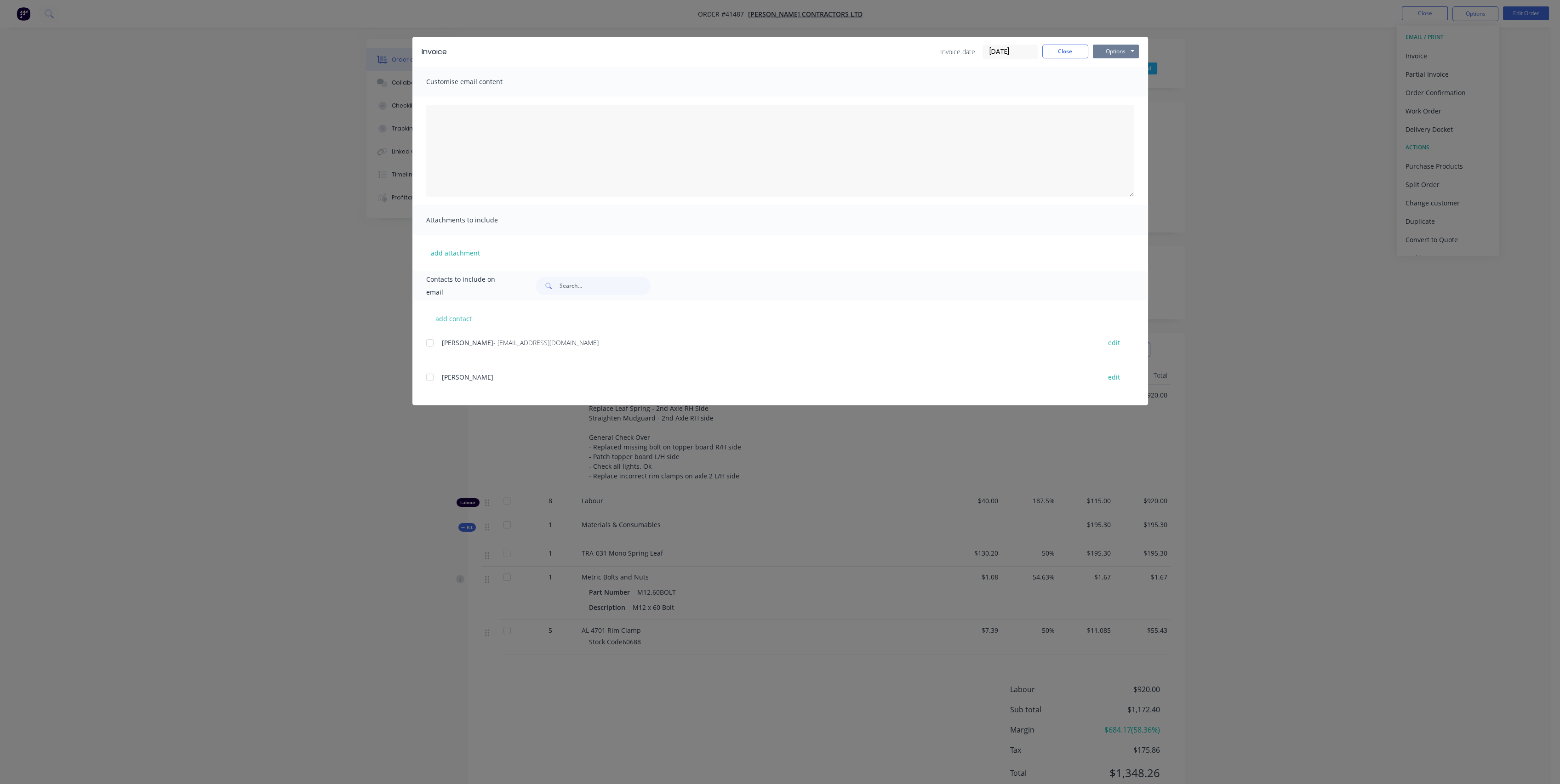
click at [1103, 51] on button "Options" at bounding box center [1115, 51] width 46 height 14
click at [1099, 70] on button "Preview" at bounding box center [1122, 68] width 59 height 15
click at [1061, 52] on button "Close" at bounding box center [1065, 51] width 46 height 14
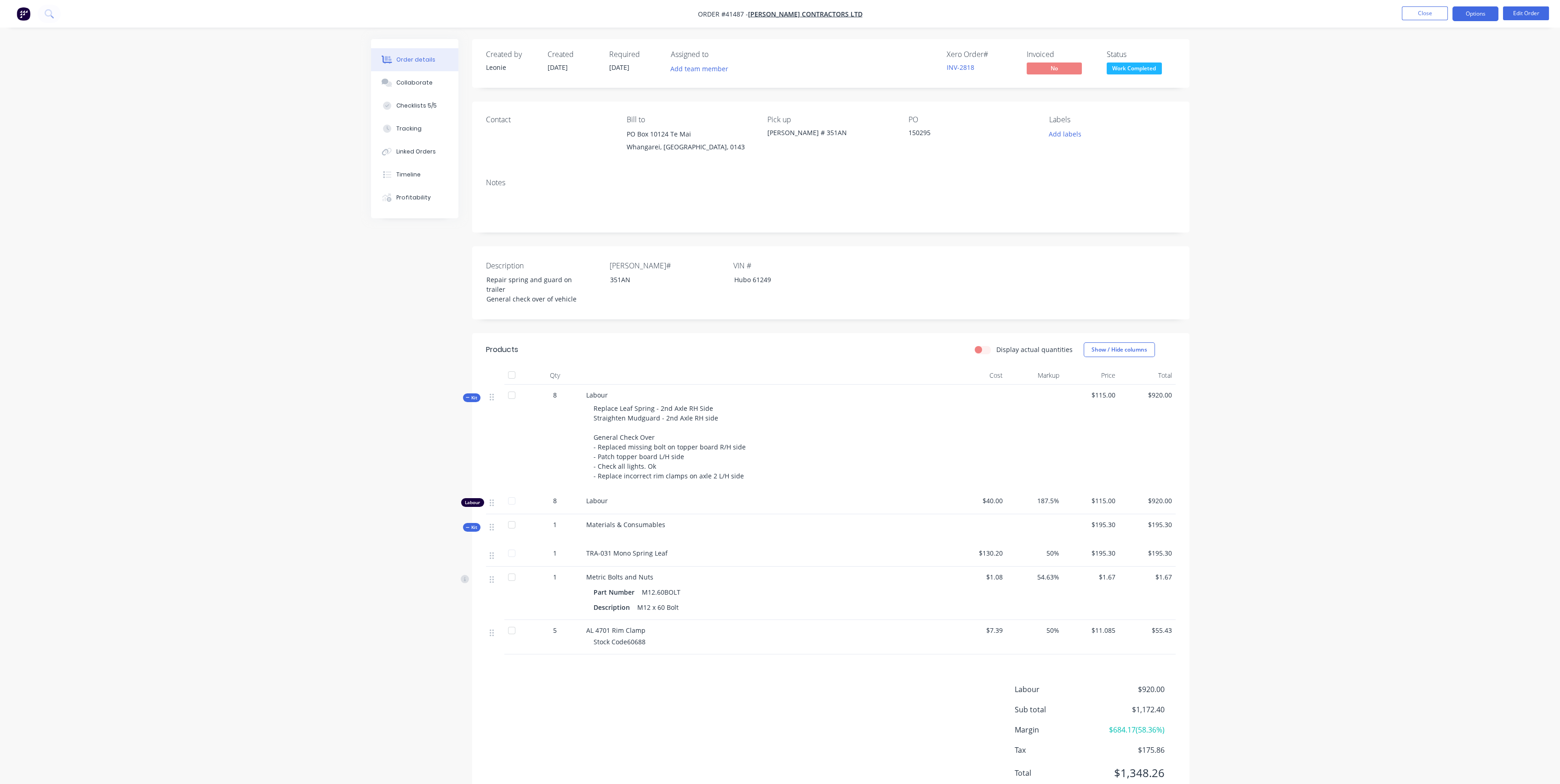
click at [1468, 20] on button "Options" at bounding box center [1475, 14] width 46 height 15
click at [1447, 53] on div "Invoice" at bounding box center [1448, 56] width 85 height 13
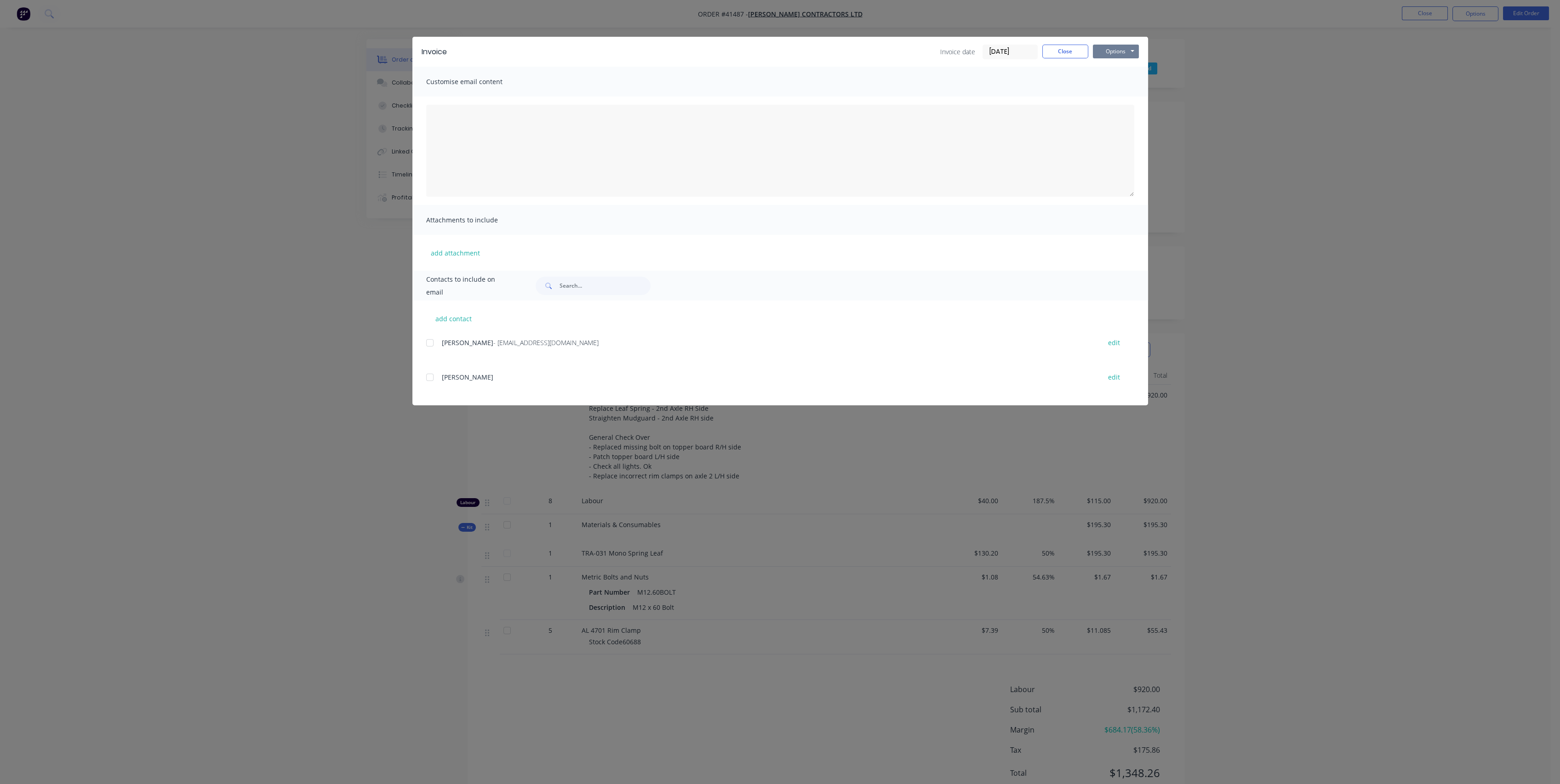
drag, startPoint x: 1125, startPoint y: 46, endPoint x: 1122, endPoint y: 50, distance: 5.0
click at [1123, 48] on button "Options" at bounding box center [1115, 51] width 46 height 14
click at [1113, 66] on button "Preview" at bounding box center [1122, 68] width 59 height 15
click at [1077, 52] on button "Close" at bounding box center [1065, 51] width 46 height 14
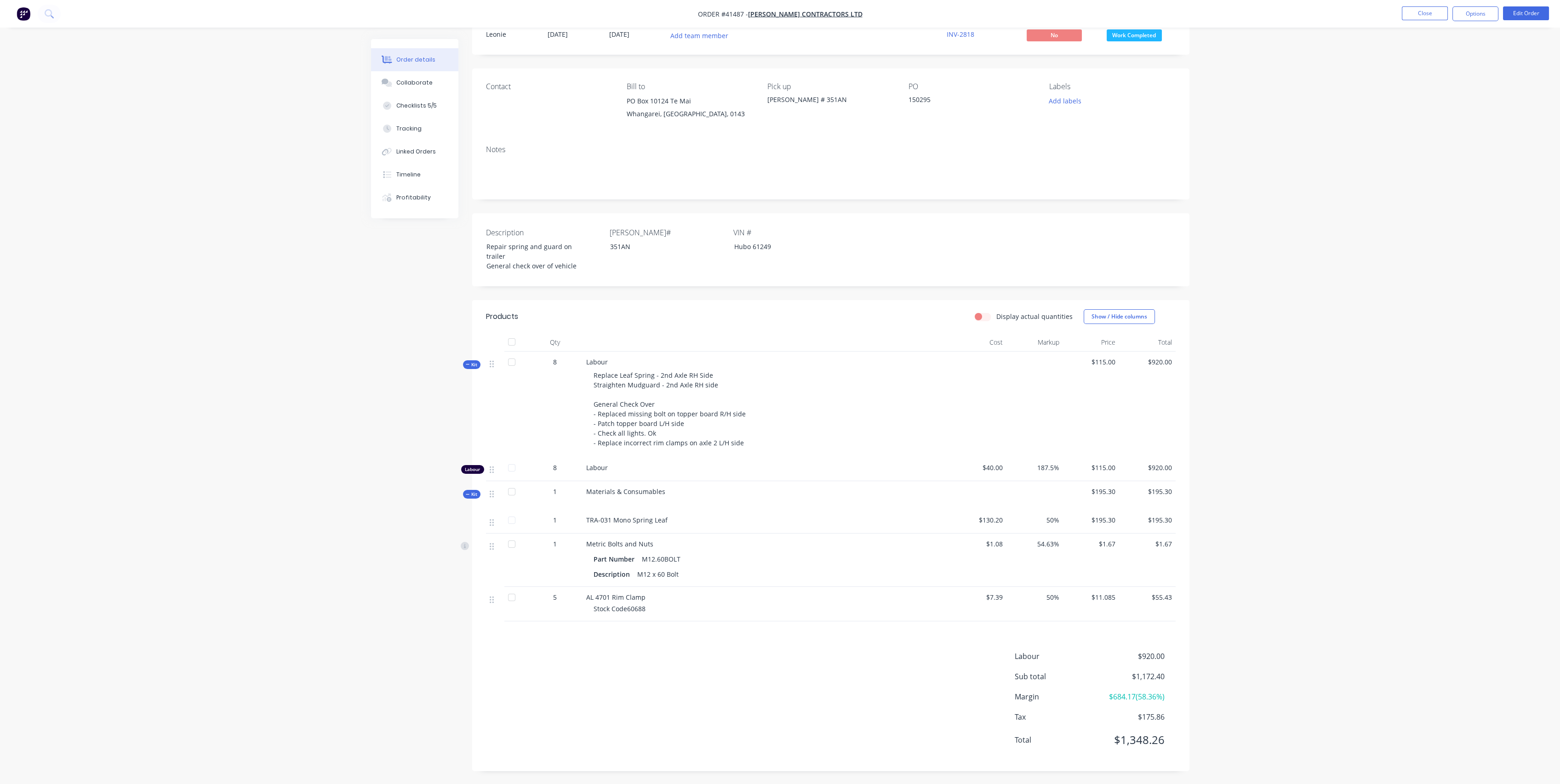
scroll to position [35, 0]
click at [1484, 14] on button "Options" at bounding box center [1475, 14] width 46 height 15
click at [1530, 45] on div "Order details Collaborate Checklists 5/5 Tracking Linked Orders Timeline Profit…" at bounding box center [780, 375] width 1560 height 818
click at [1415, 11] on button "Close" at bounding box center [1425, 13] width 46 height 14
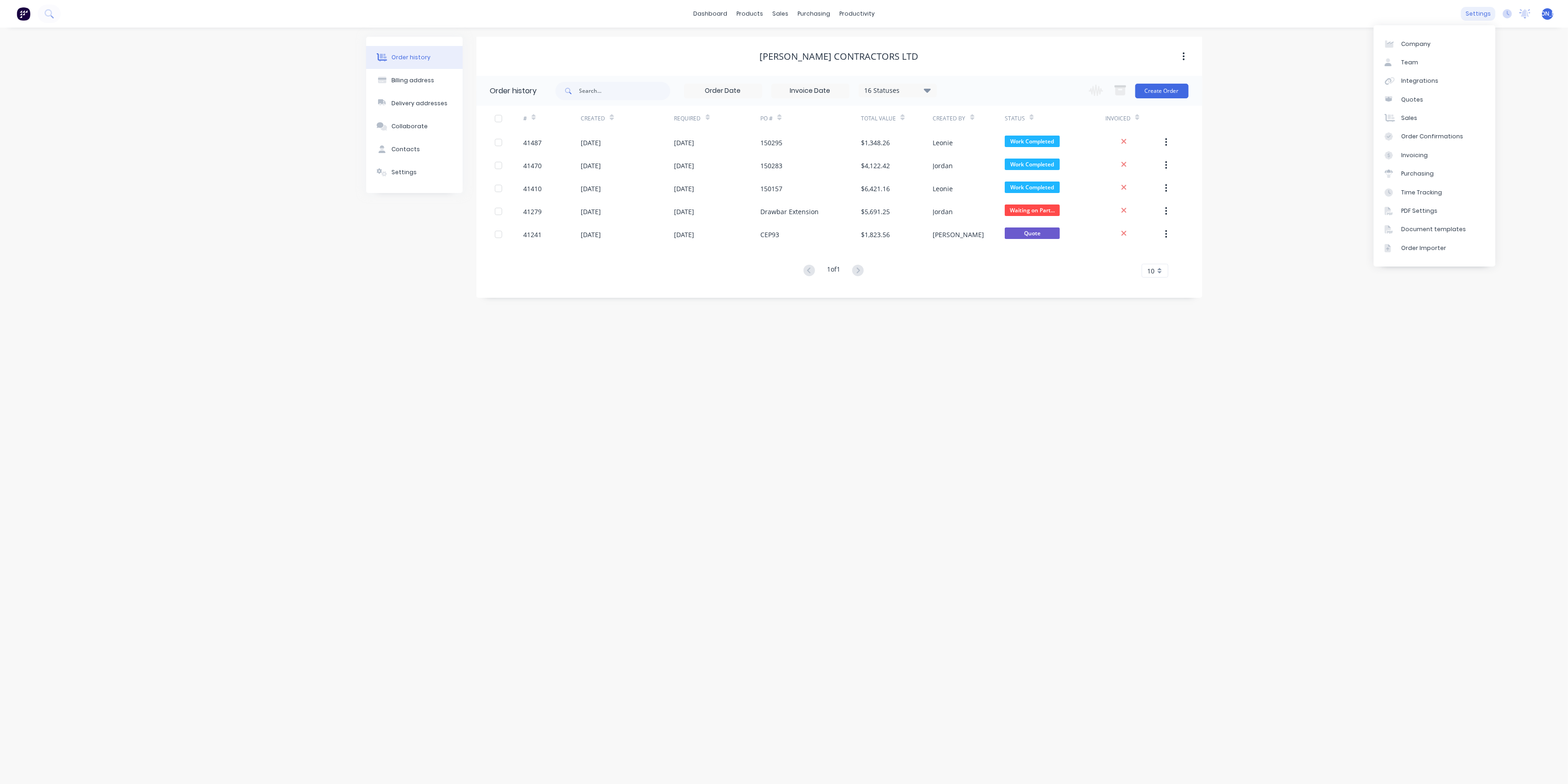
click at [1479, 9] on div "settings" at bounding box center [1478, 13] width 34 height 14
click at [1432, 118] on link "Sales" at bounding box center [1435, 118] width 122 height 19
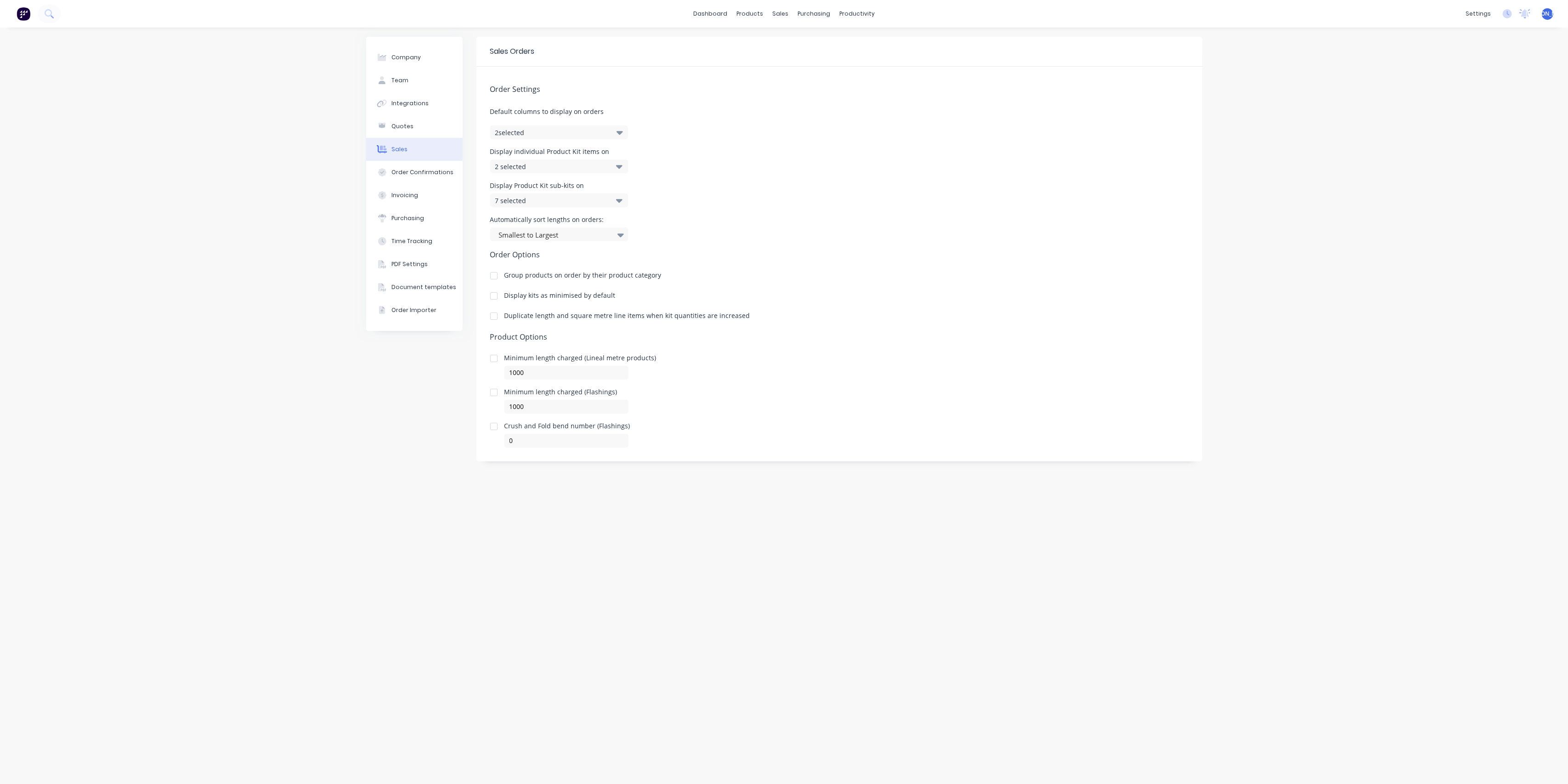
click at [613, 163] on div "2 selected" at bounding box center [559, 166] width 138 height 14
click at [606, 280] on div at bounding box center [613, 281] width 19 height 19
click at [895, 181] on div "Order Settings Default columns to display on orders 2 selected Display individu…" at bounding box center [839, 257] width 726 height 381
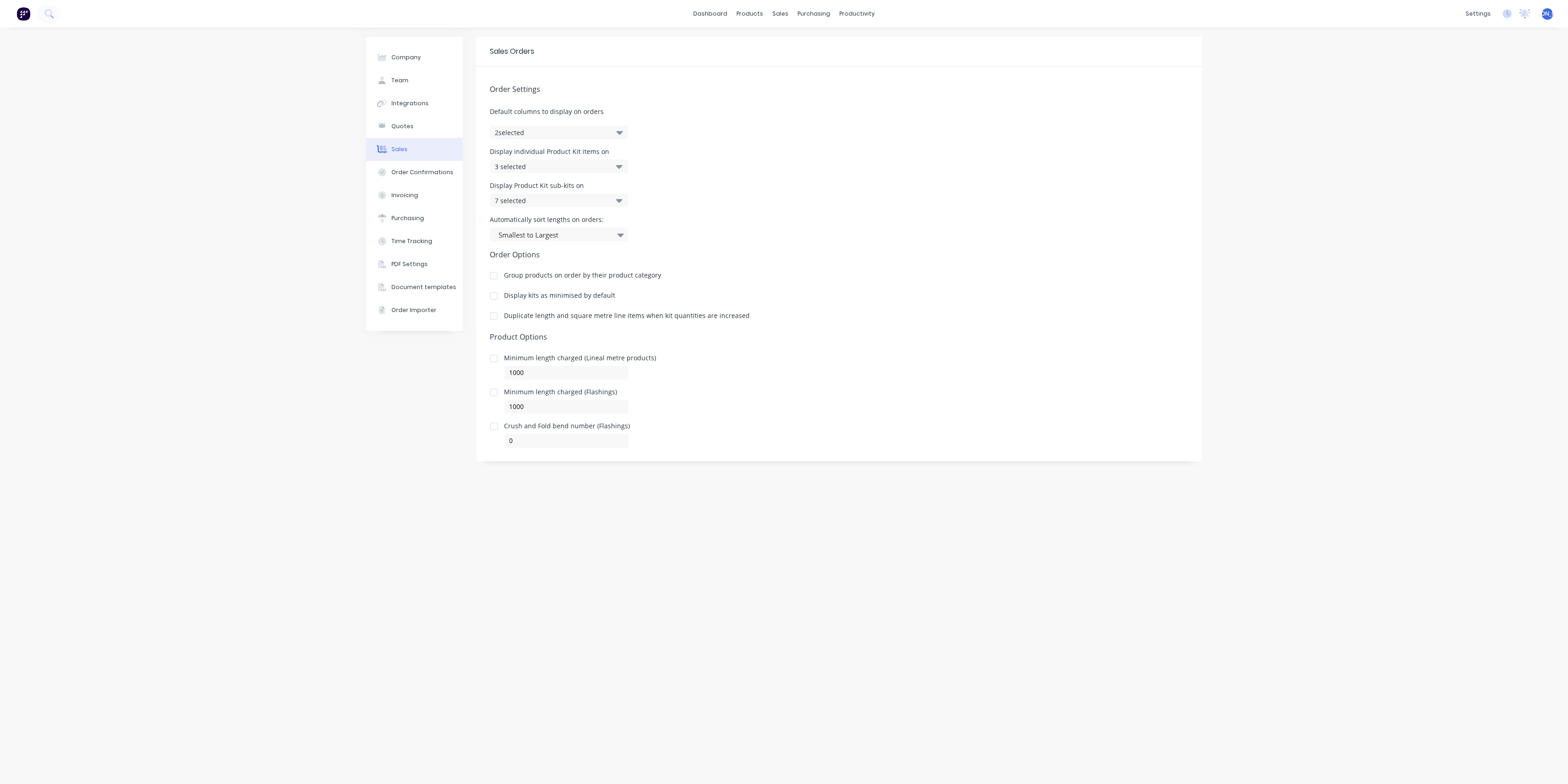
click at [491, 294] on div at bounding box center [494, 296] width 19 height 19
drag, startPoint x: 1449, startPoint y: 86, endPoint x: 1477, endPoint y: 52, distance: 44.0
click at [1451, 86] on div "Company Team Integrations Quotes Sales Order Confirmations Invoicing Purchasing…" at bounding box center [784, 406] width 1568 height 757
drag, startPoint x: 1351, startPoint y: 98, endPoint x: 1328, endPoint y: 80, distance: 29.2
click at [1352, 97] on div "Company Team Integrations Quotes Sales Order Confirmations Invoicing Purchasing…" at bounding box center [784, 406] width 1568 height 757
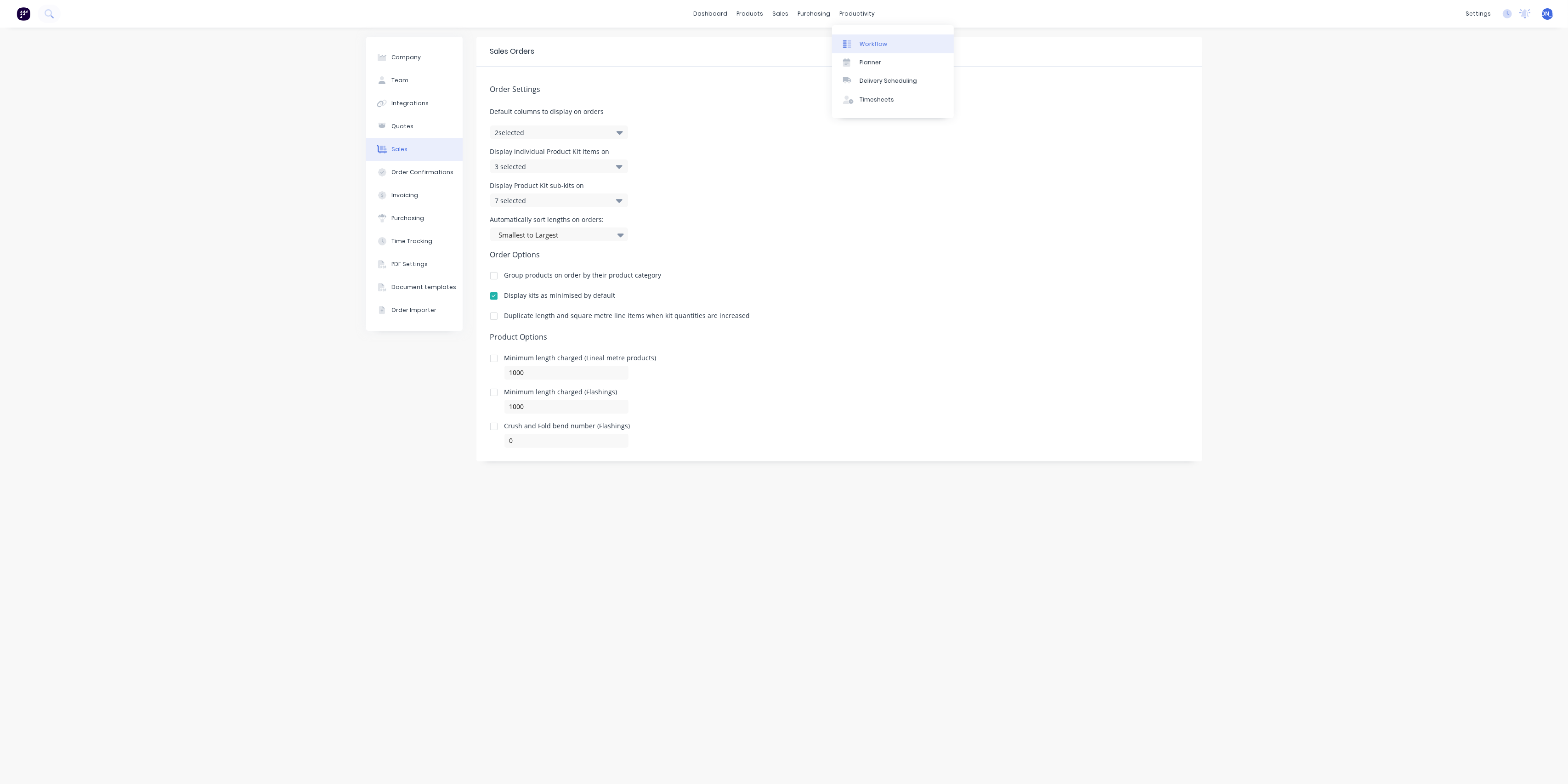
click at [856, 40] on div at bounding box center [850, 44] width 14 height 8
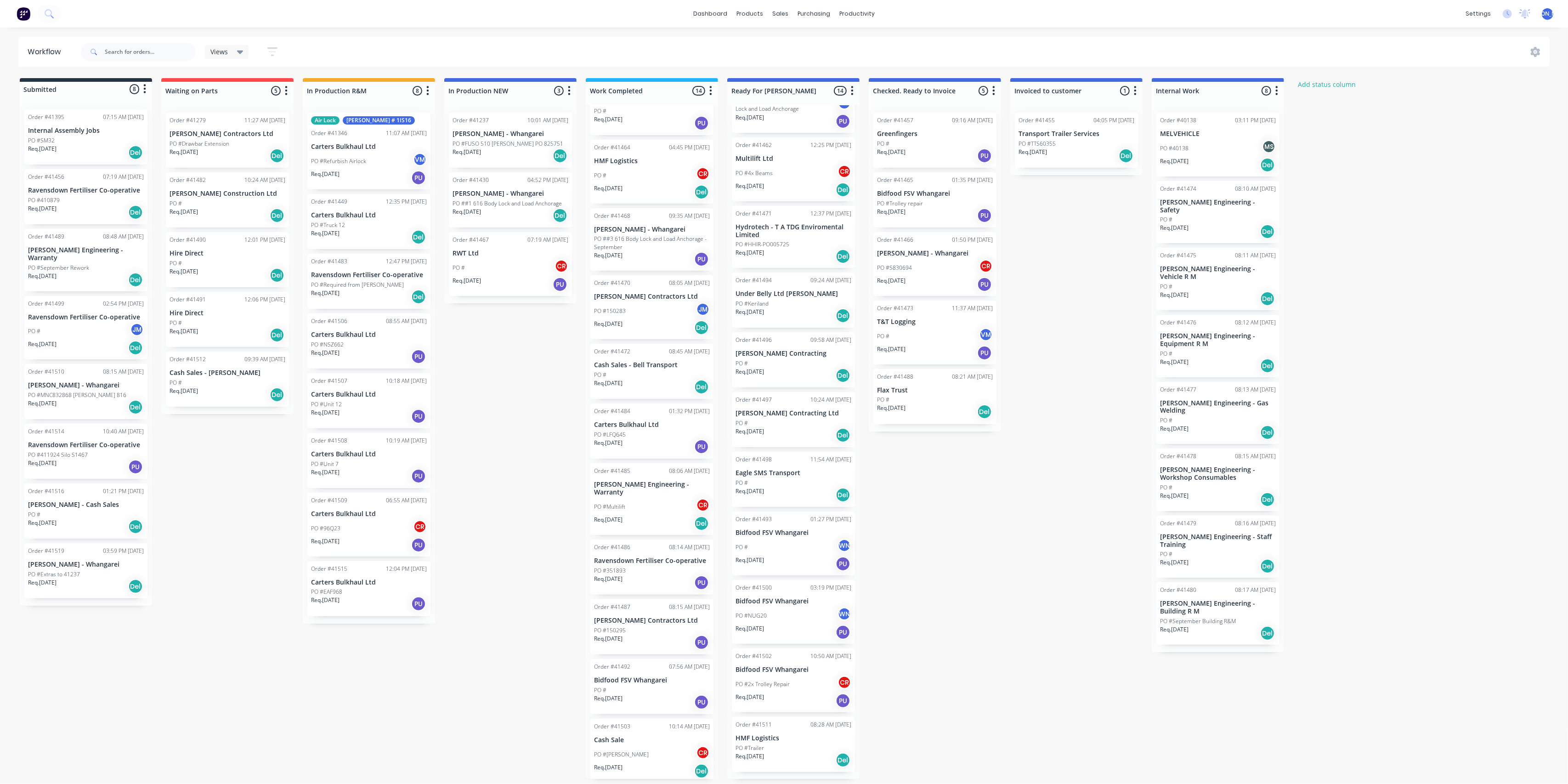
scroll to position [224, 0]
click at [659, 631] on div "Req. [DATE] PU" at bounding box center [652, 639] width 116 height 16
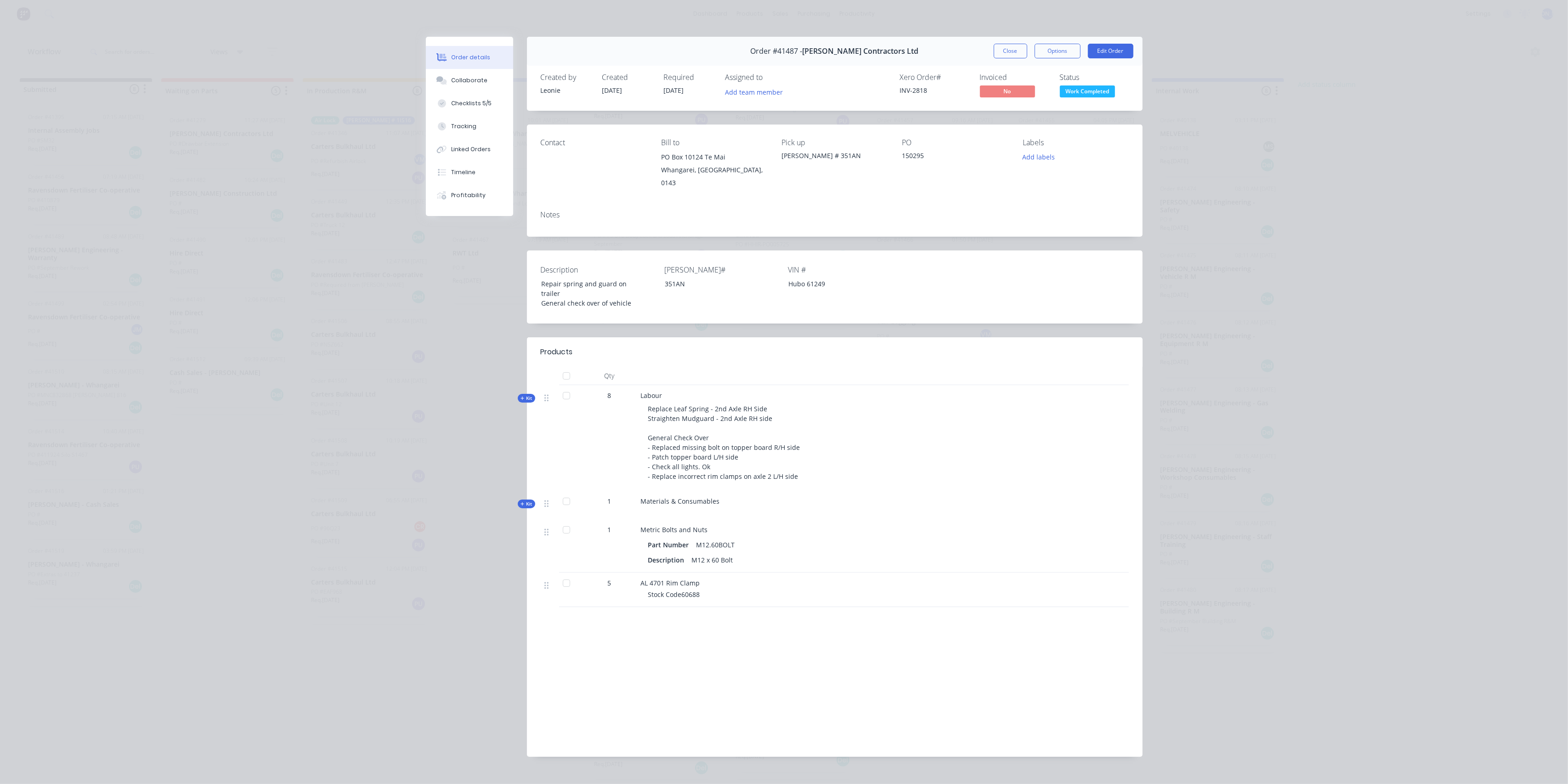
click at [523, 501] on span "Kit" at bounding box center [526, 504] width 12 height 7
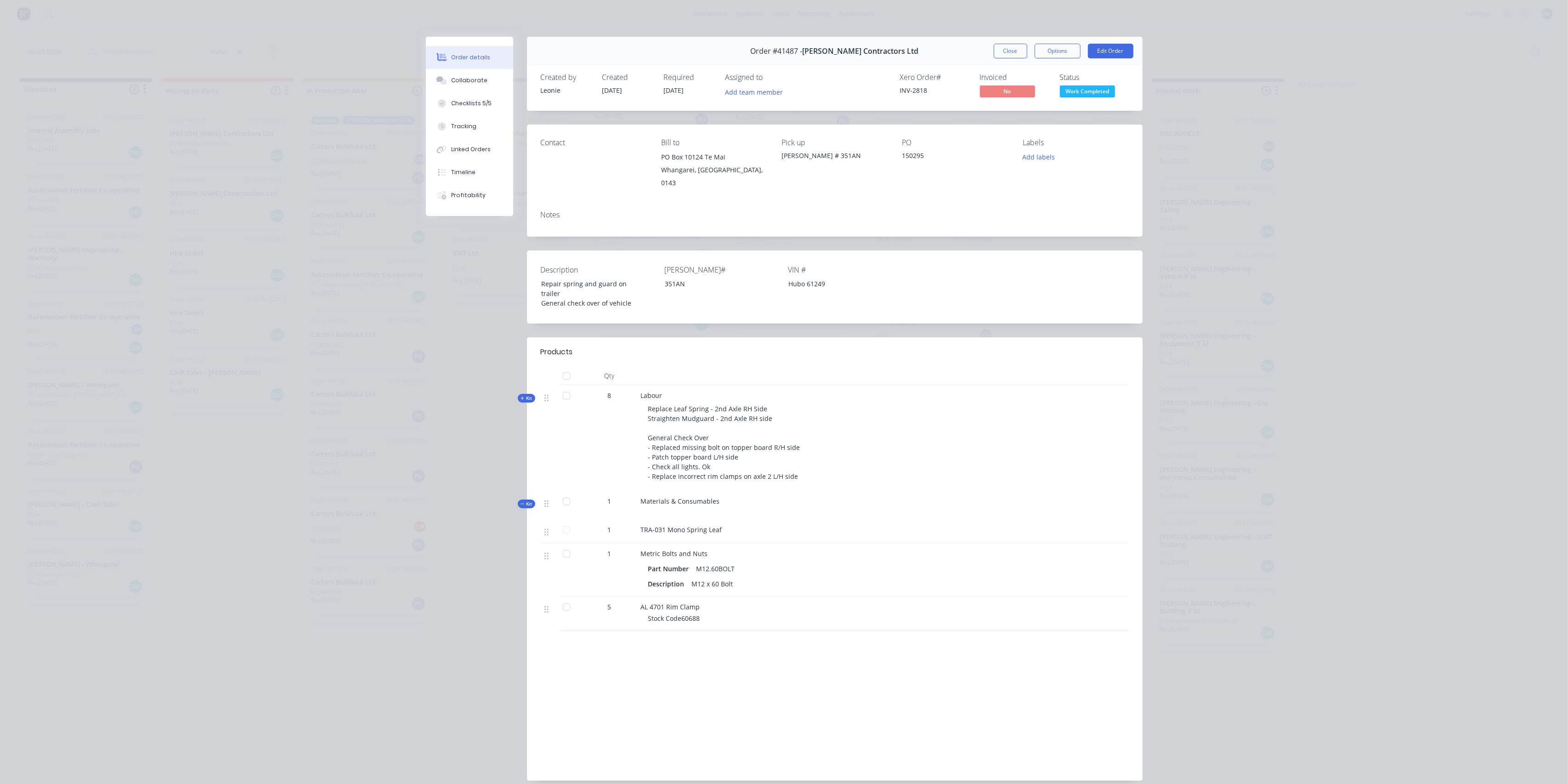
click at [523, 501] on span "Kit" at bounding box center [526, 504] width 12 height 7
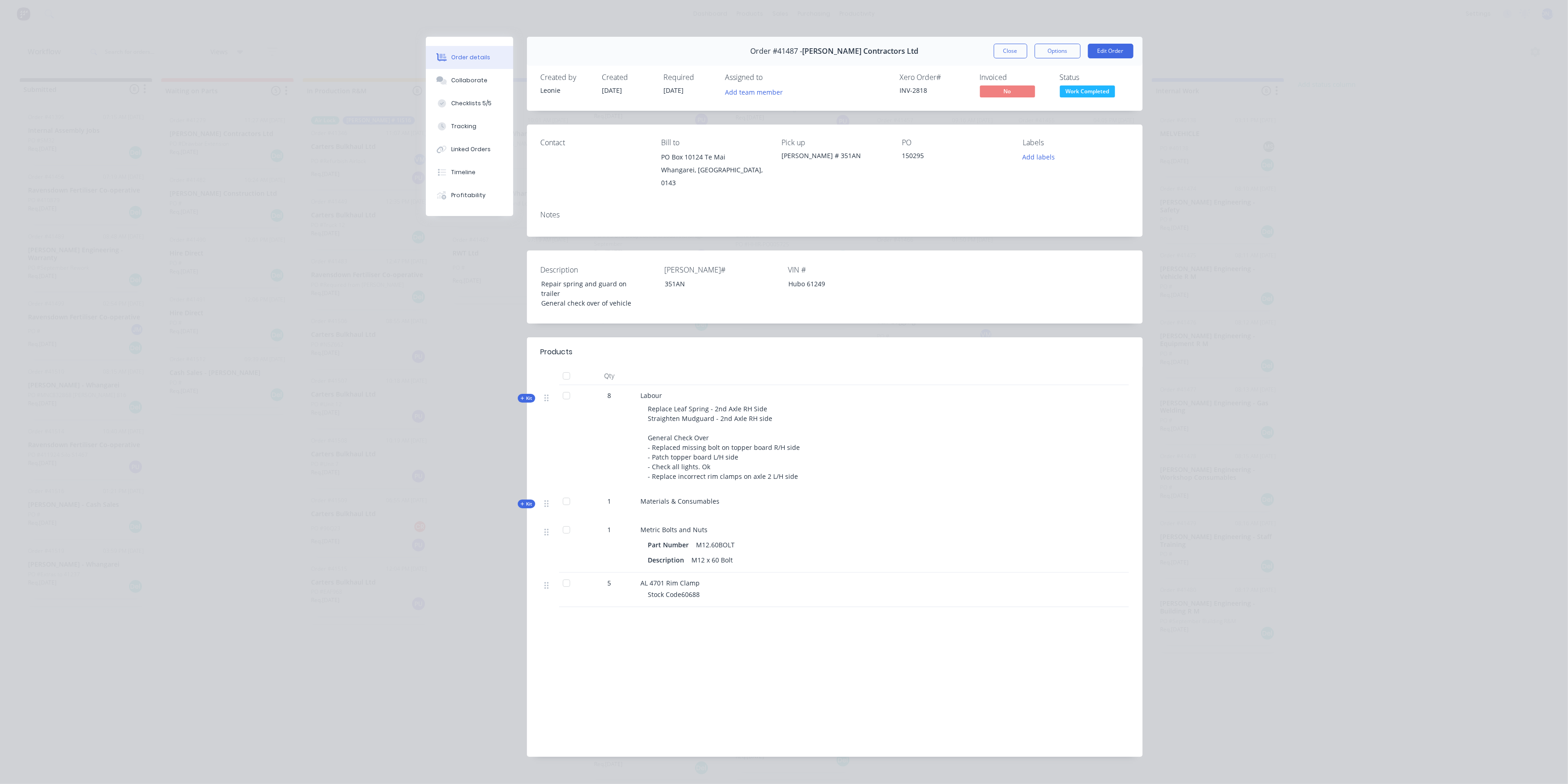
click at [523, 501] on span "Kit" at bounding box center [526, 504] width 12 height 7
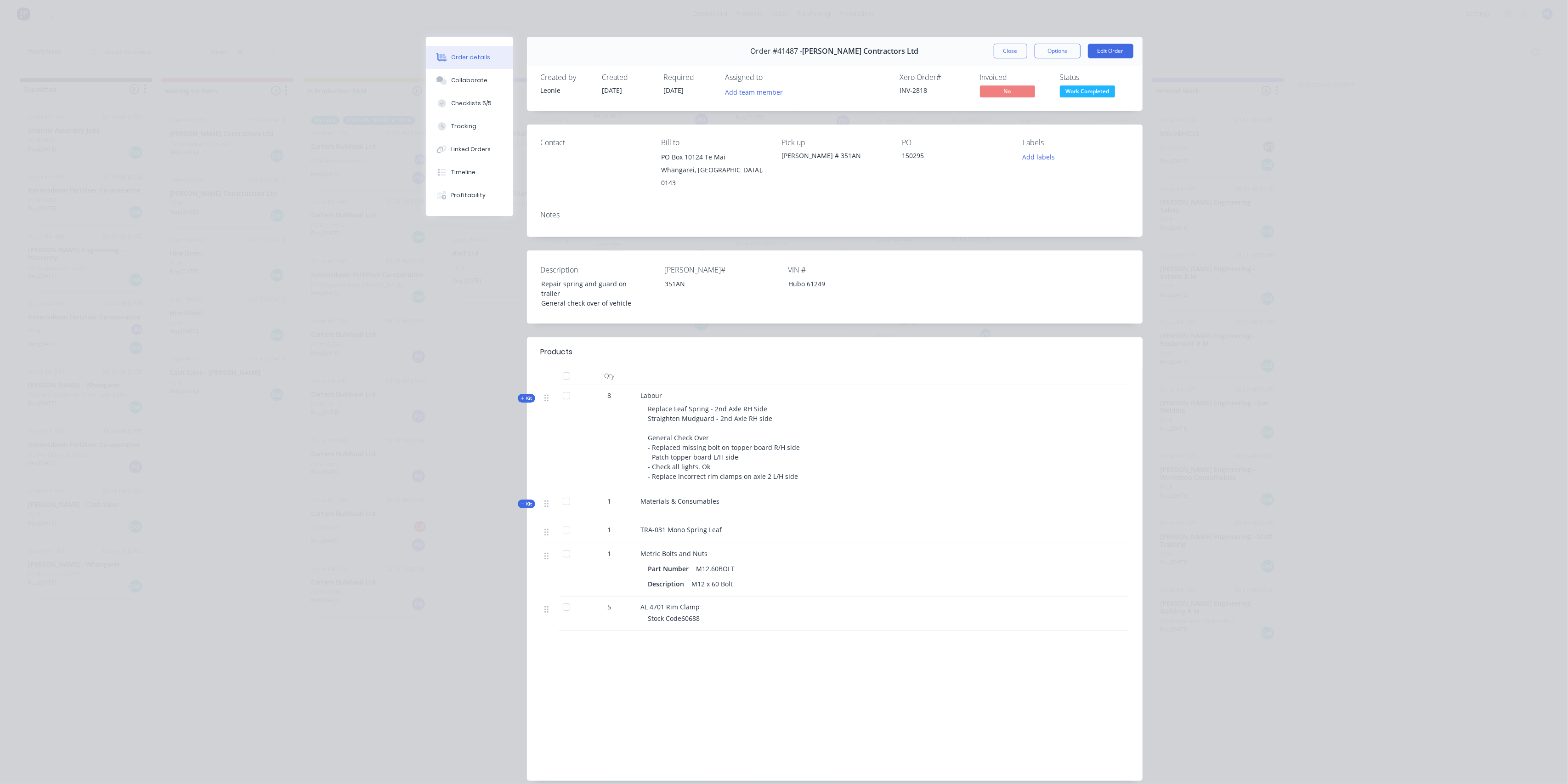
click at [523, 501] on span "Kit" at bounding box center [526, 504] width 12 height 7
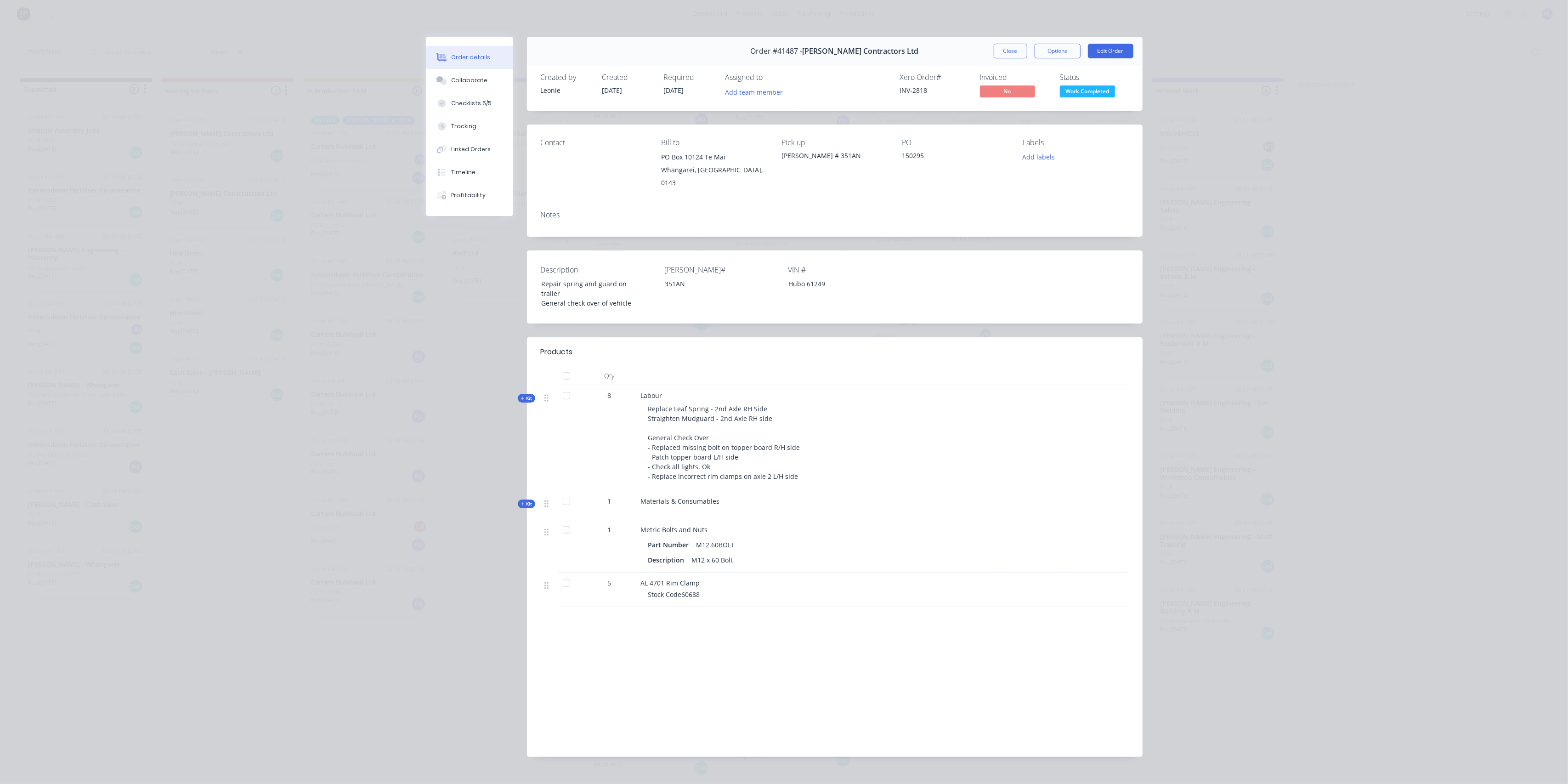
click at [523, 501] on span "Kit" at bounding box center [526, 504] width 12 height 7
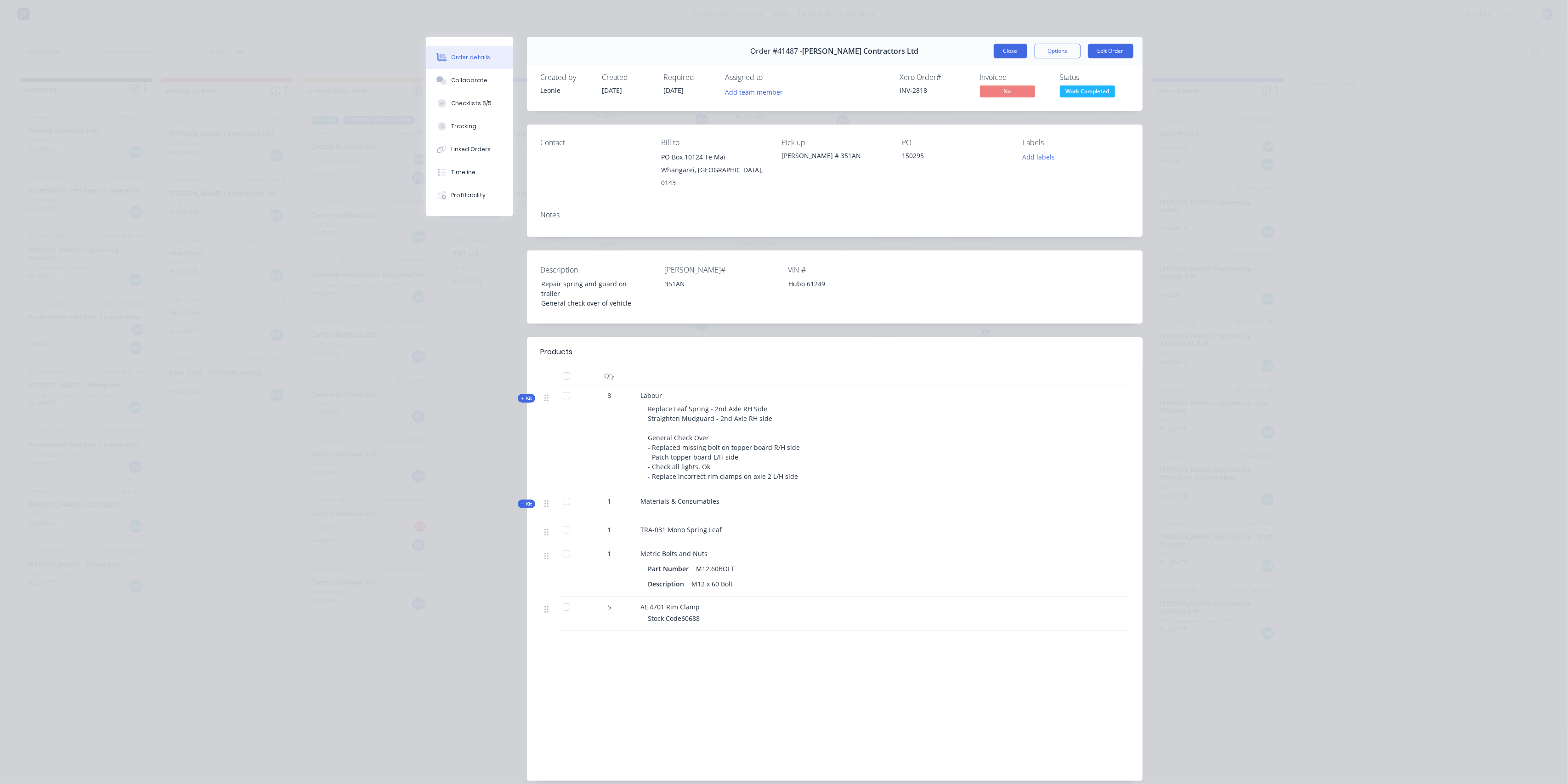
click at [1001, 52] on button "Close" at bounding box center [1010, 51] width 34 height 15
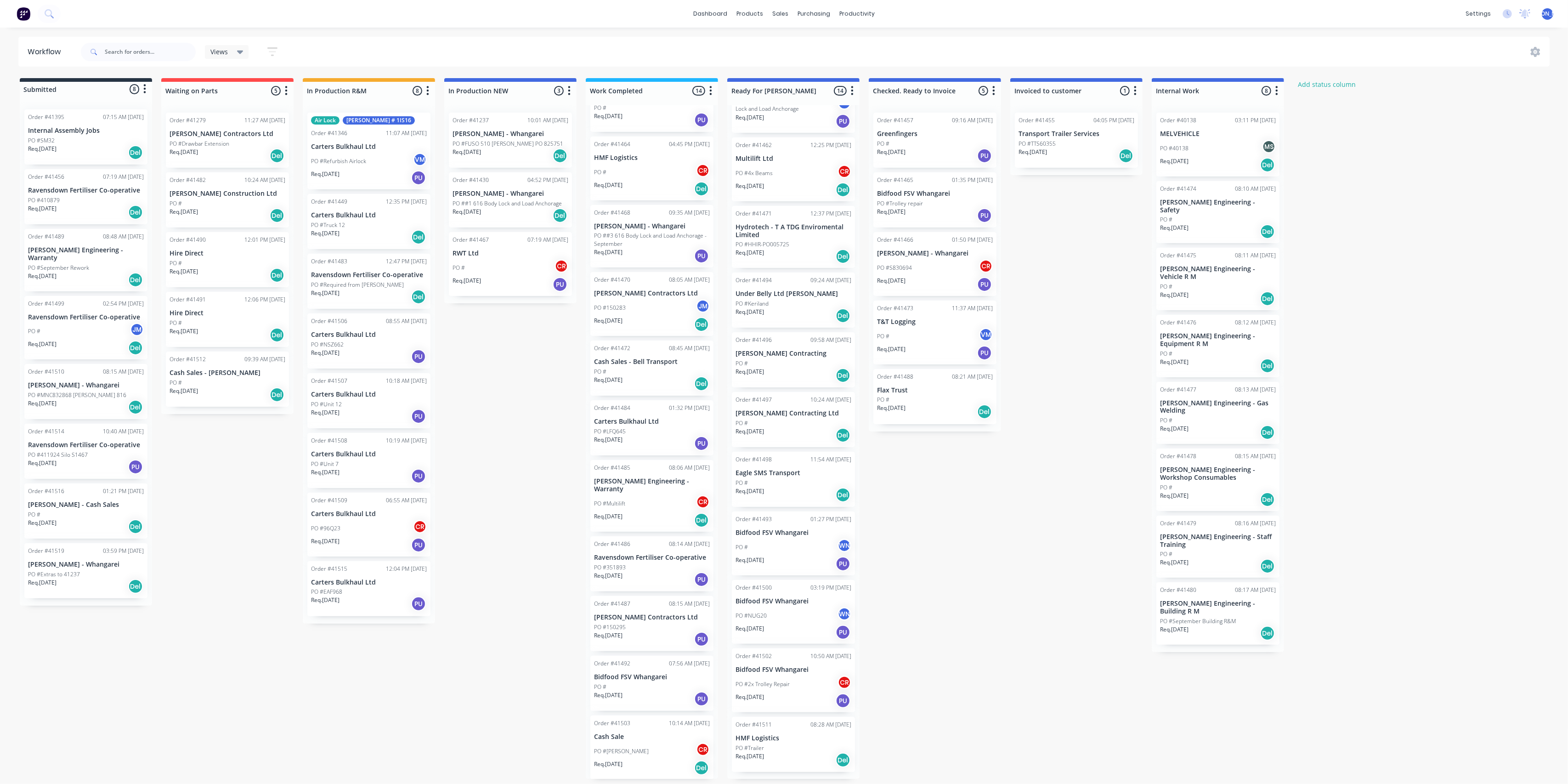
click at [638, 635] on div "Req. [DATE] PU" at bounding box center [652, 639] width 116 height 16
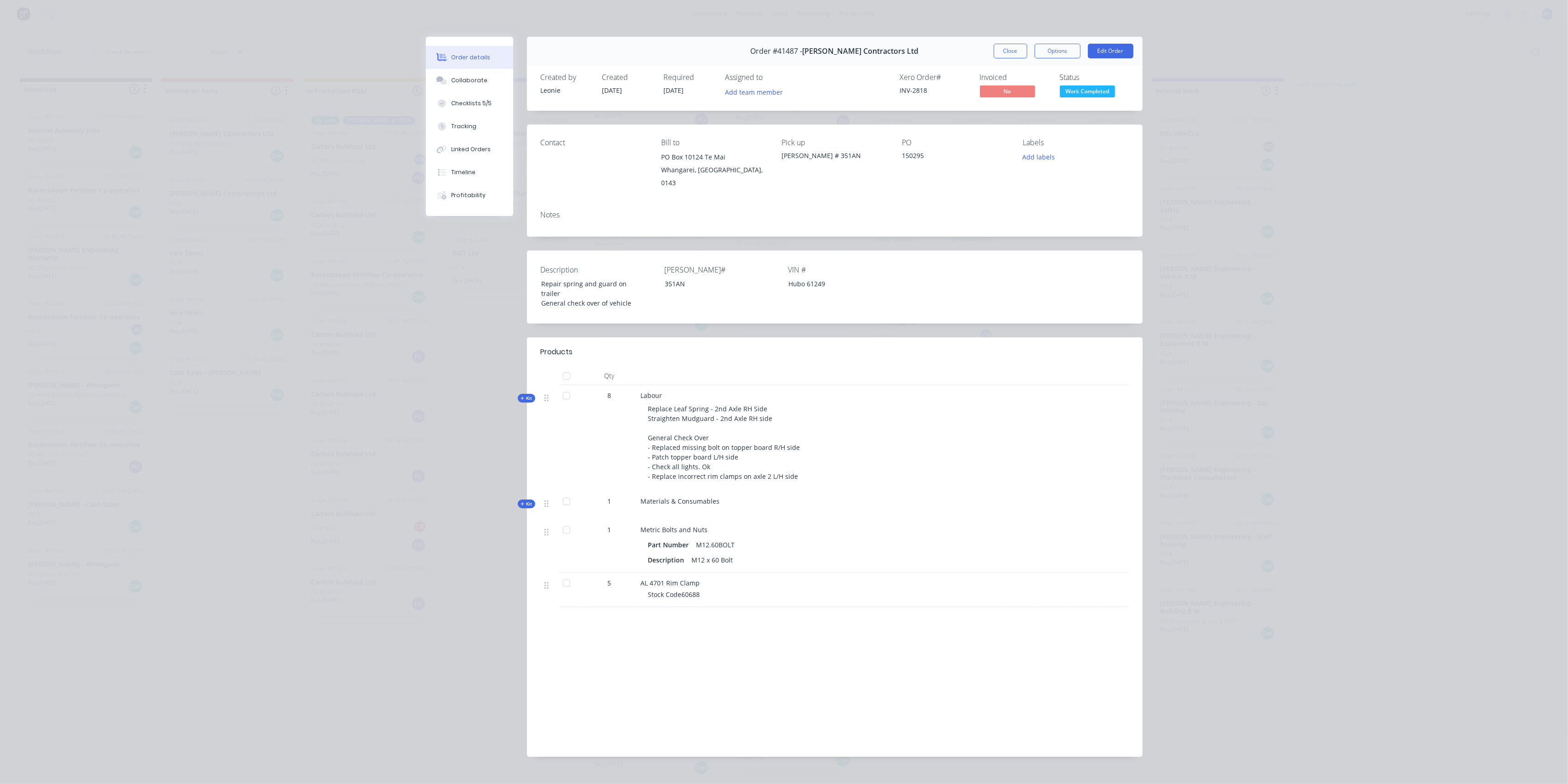
click at [1060, 37] on div "Order #41487 - Clements Contractors Ltd Close Options Edit Order" at bounding box center [835, 51] width 616 height 29
click at [1057, 48] on button "Options" at bounding box center [1057, 51] width 46 height 15
click at [1096, 50] on button "Edit Order" at bounding box center [1111, 51] width 46 height 15
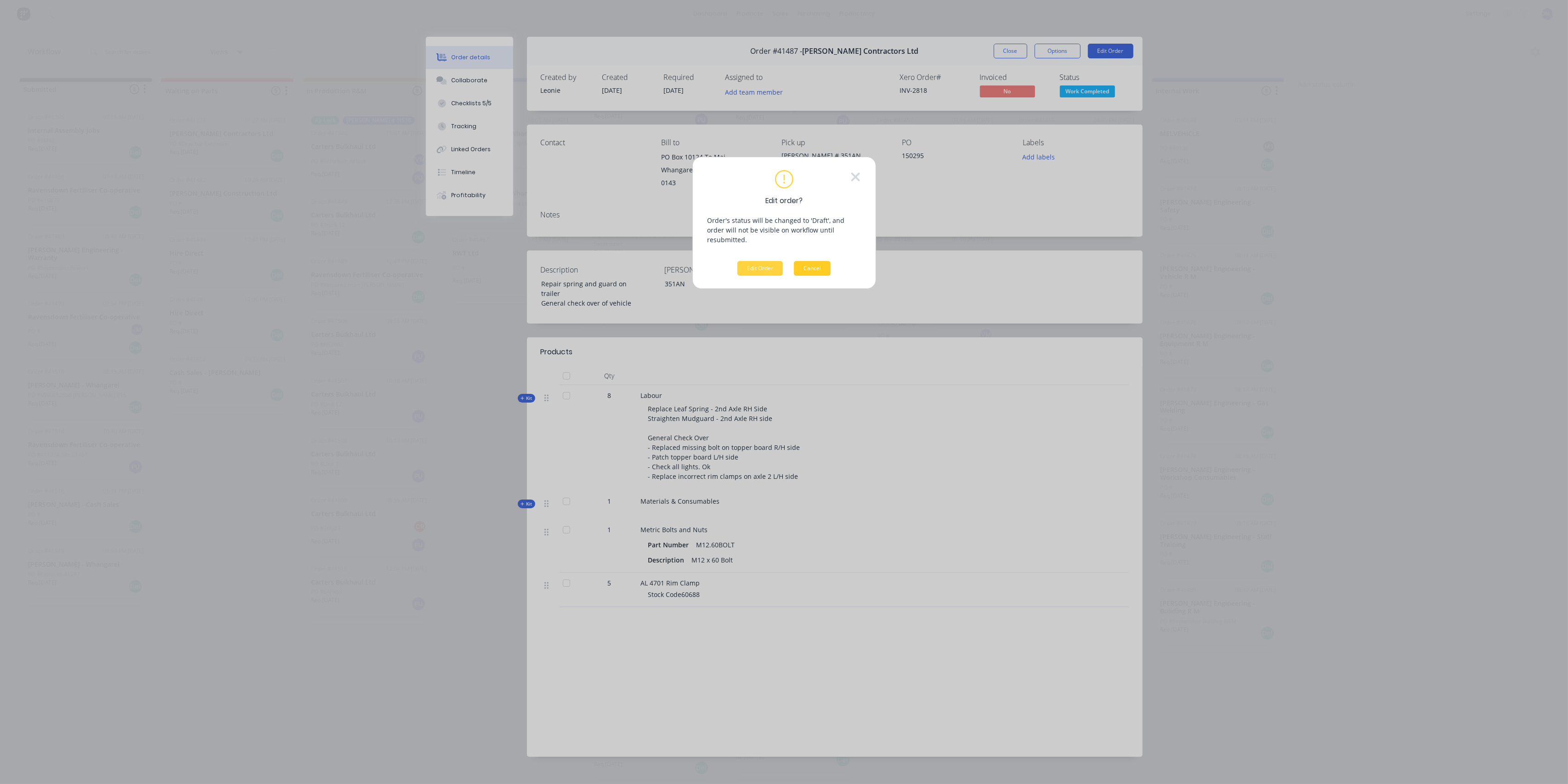
click at [803, 261] on button "Cancel" at bounding box center [812, 269] width 36 height 15
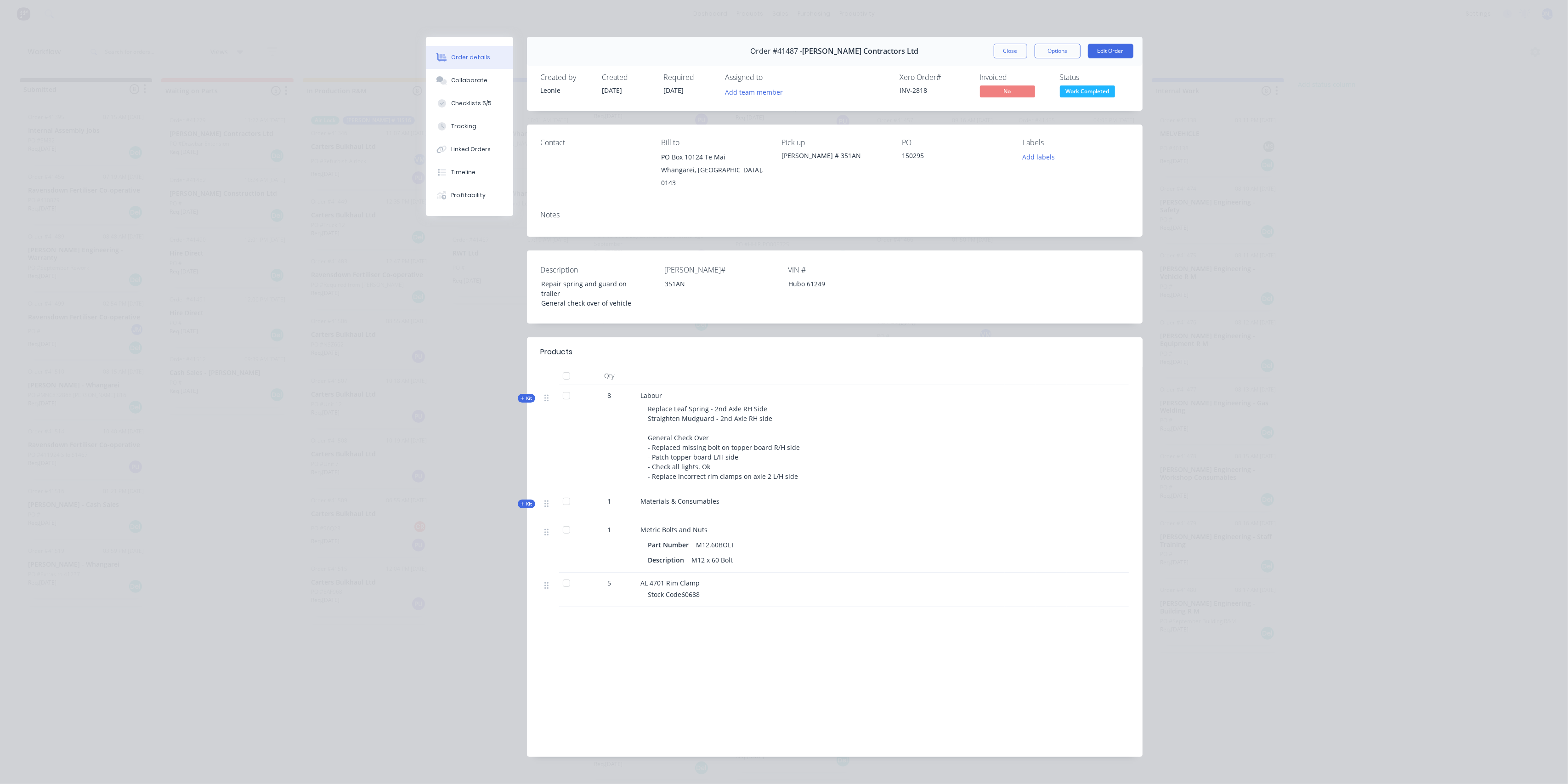
click at [803, 53] on span "Order #41487 -" at bounding box center [776, 51] width 52 height 9
click at [795, 51] on span "Order #41487 -" at bounding box center [776, 51] width 52 height 9
click at [1000, 46] on button "Close" at bounding box center [1010, 51] width 34 height 15
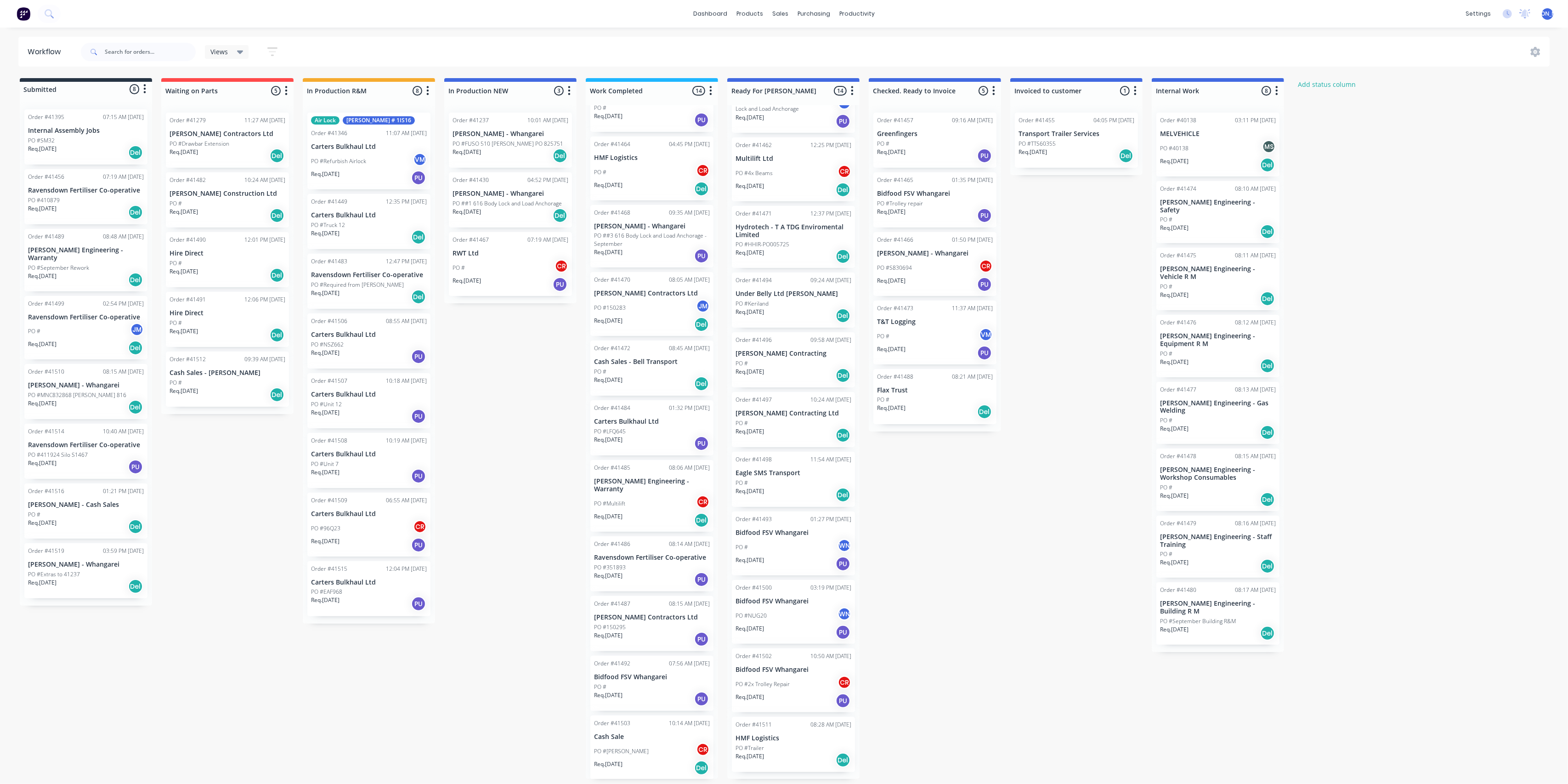
click at [654, 623] on div "PO #150295" at bounding box center [652, 627] width 116 height 8
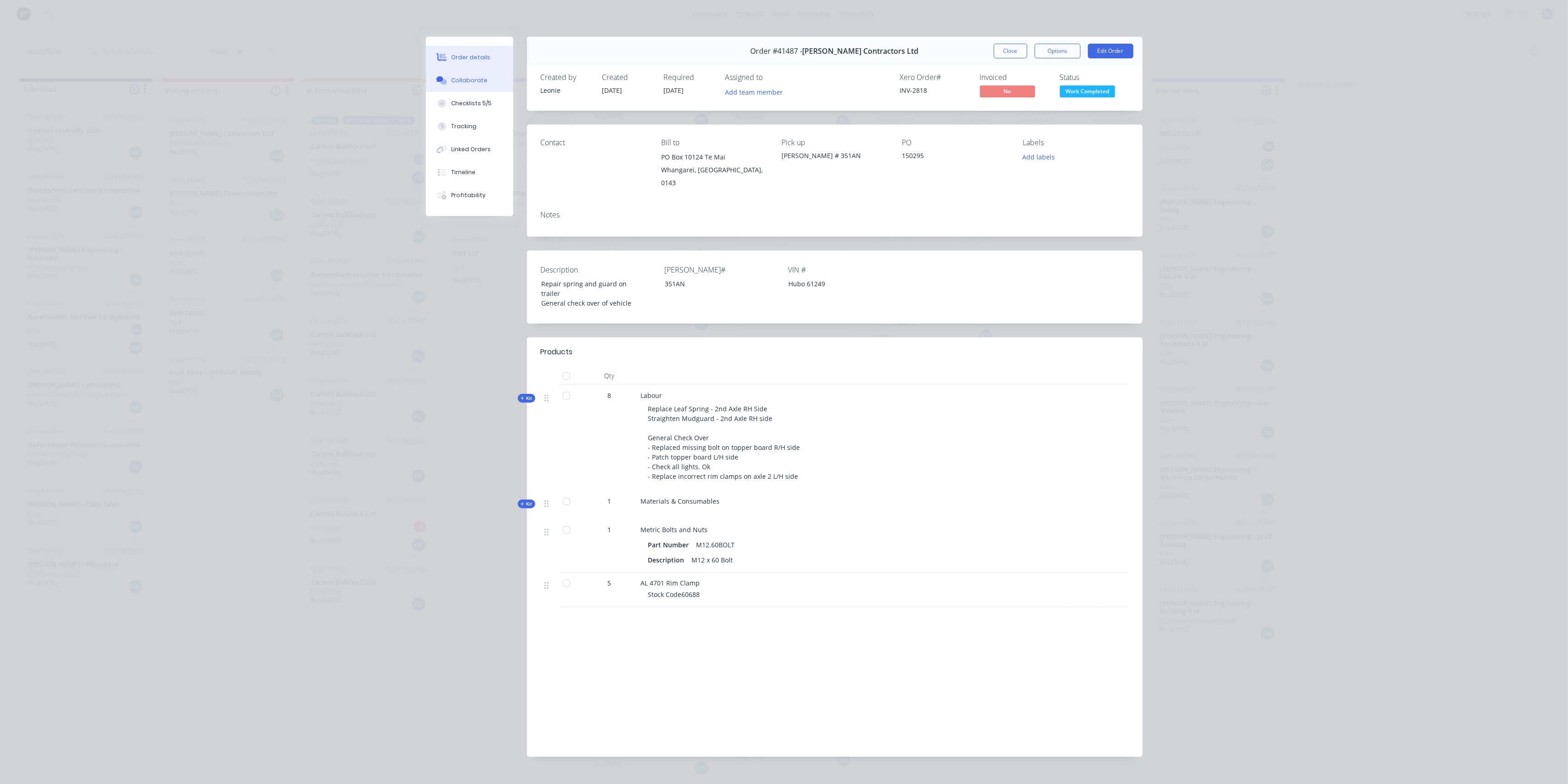
click at [469, 84] on div "Collaborate" at bounding box center [469, 80] width 36 height 8
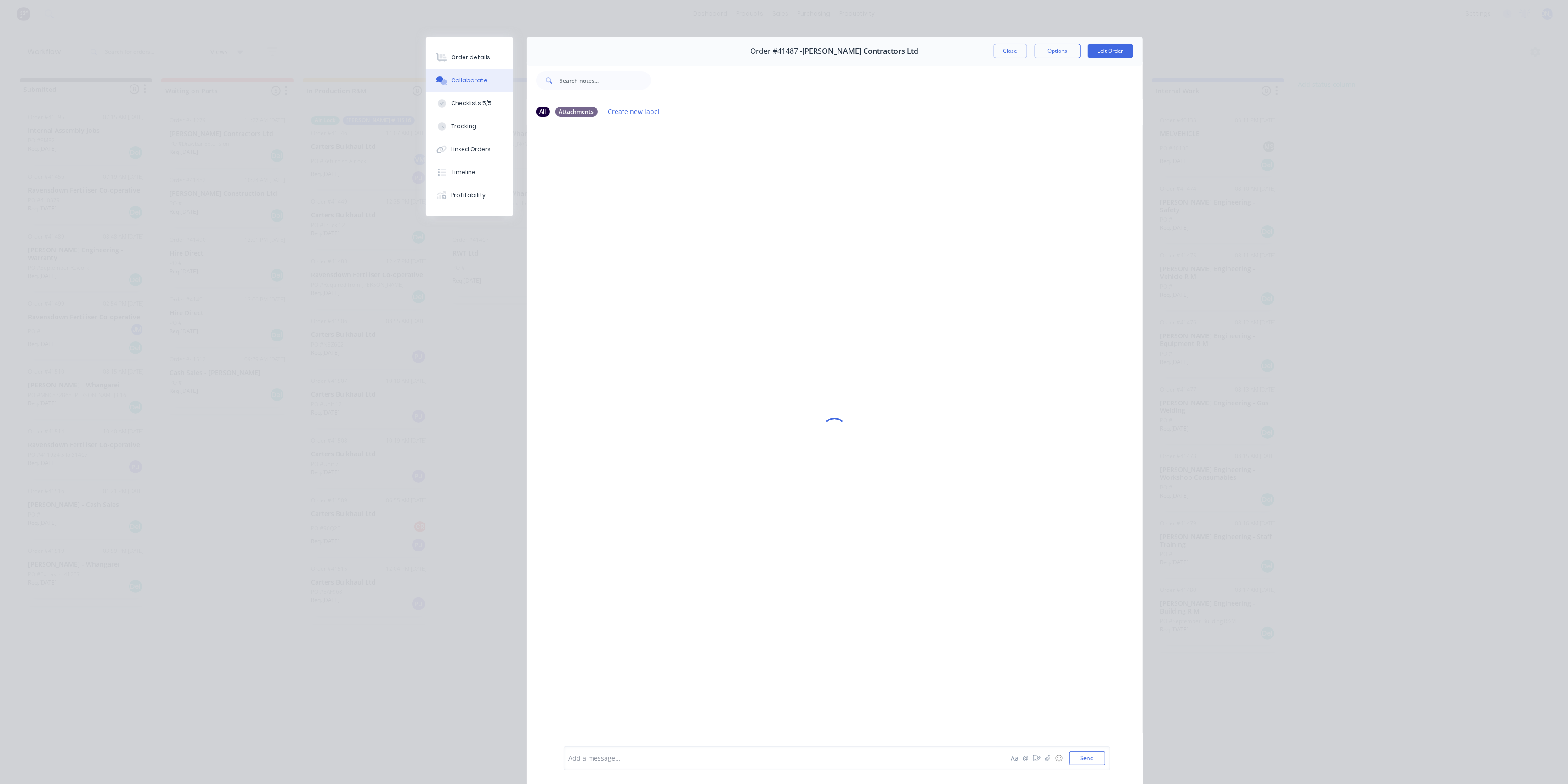
drag, startPoint x: 631, startPoint y: 763, endPoint x: 648, endPoint y: 751, distance: 20.8
click at [631, 762] on div "Add a message..." at bounding box center [770, 758] width 402 height 14
click at [1008, 48] on button "Close" at bounding box center [1010, 51] width 34 height 15
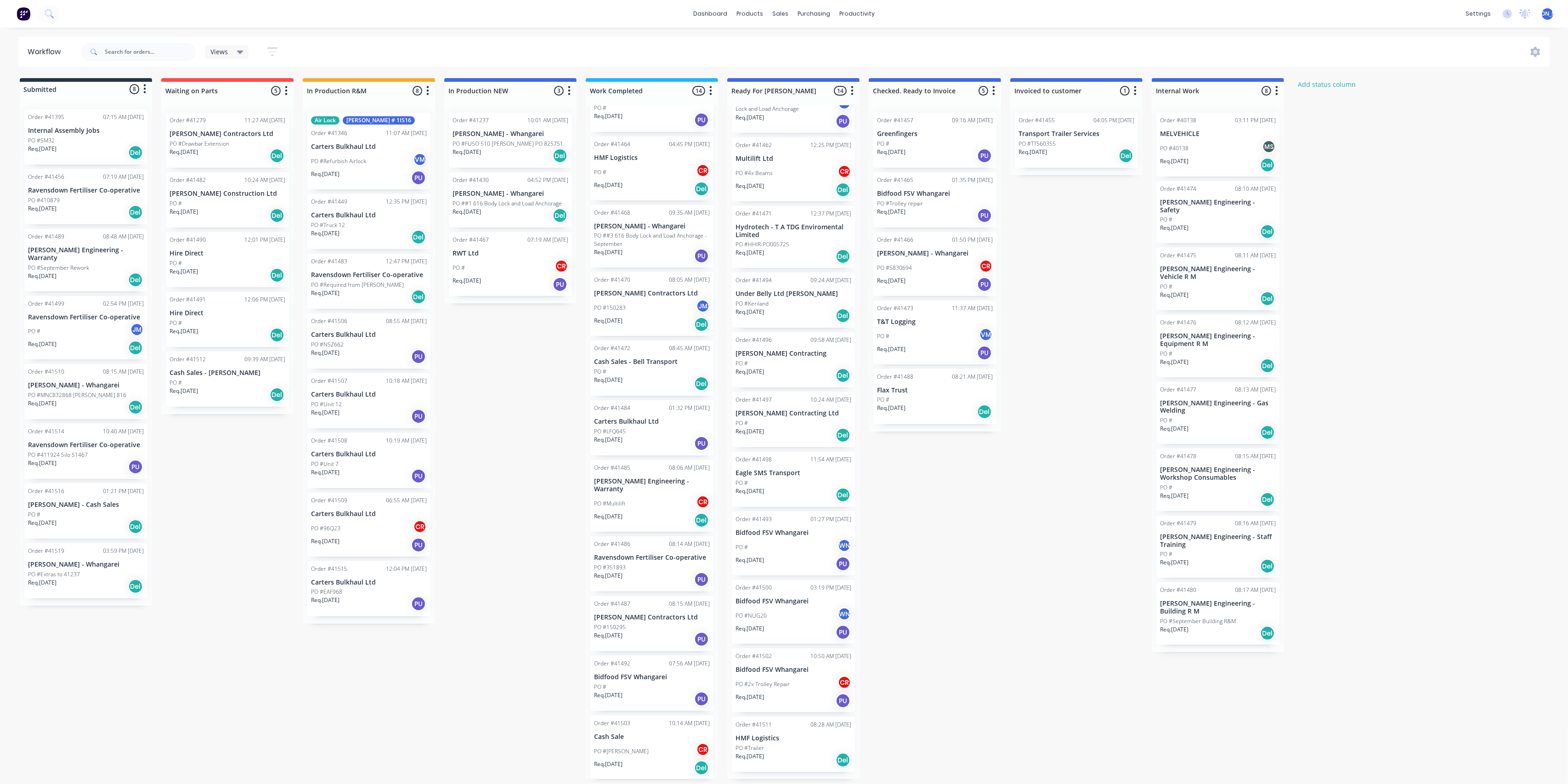
click at [629, 564] on div "PO #351893" at bounding box center [652, 568] width 116 height 8
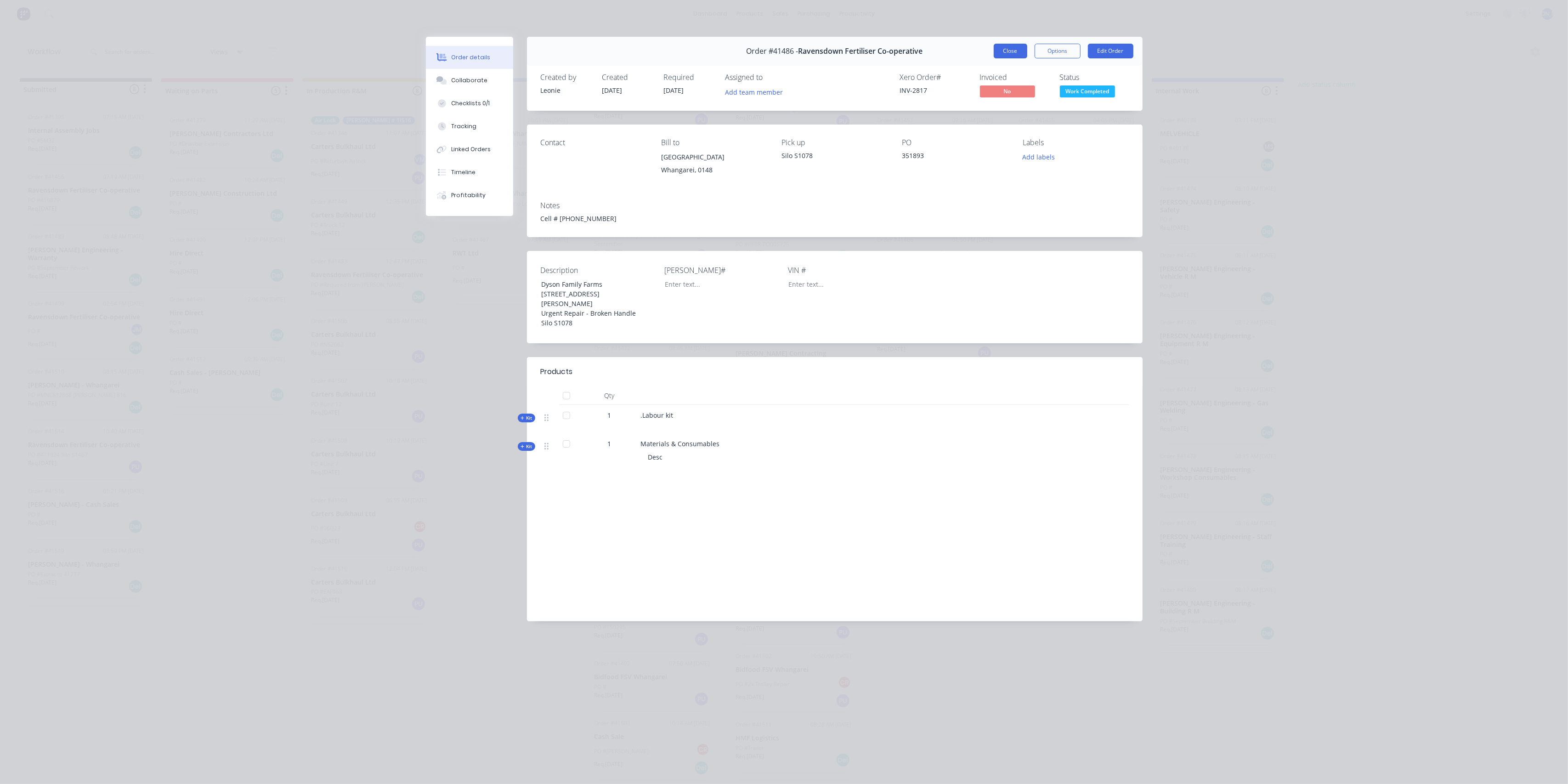
click at [1006, 51] on button "Close" at bounding box center [1010, 51] width 34 height 15
